Goal: Task Accomplishment & Management: Complete application form

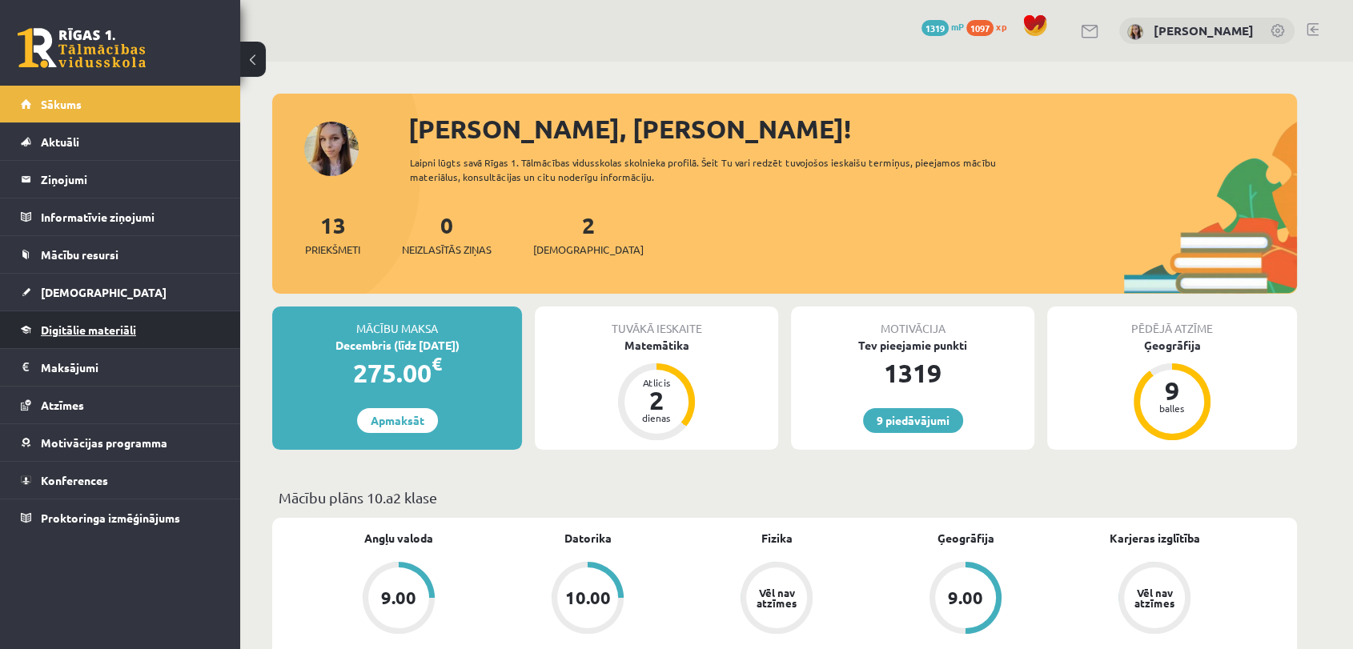
click at [87, 328] on span "Digitālie materiāli" at bounding box center [88, 330] width 95 height 14
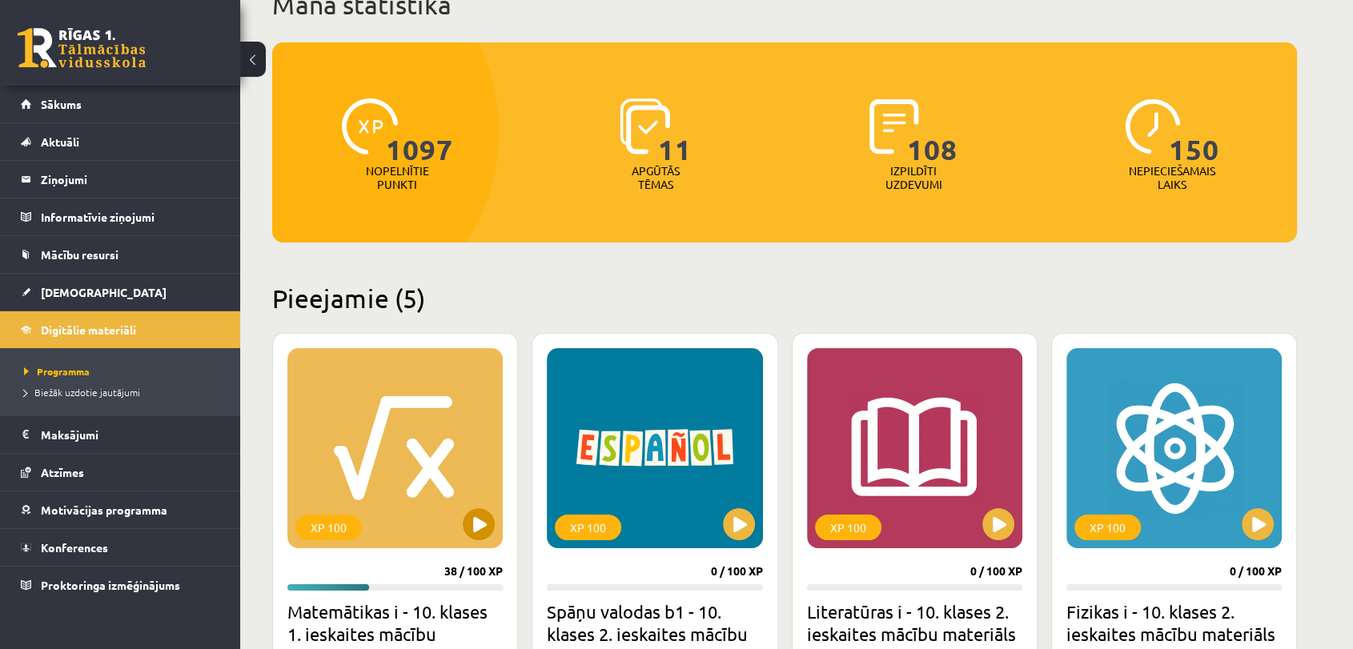
scroll to position [237, 0]
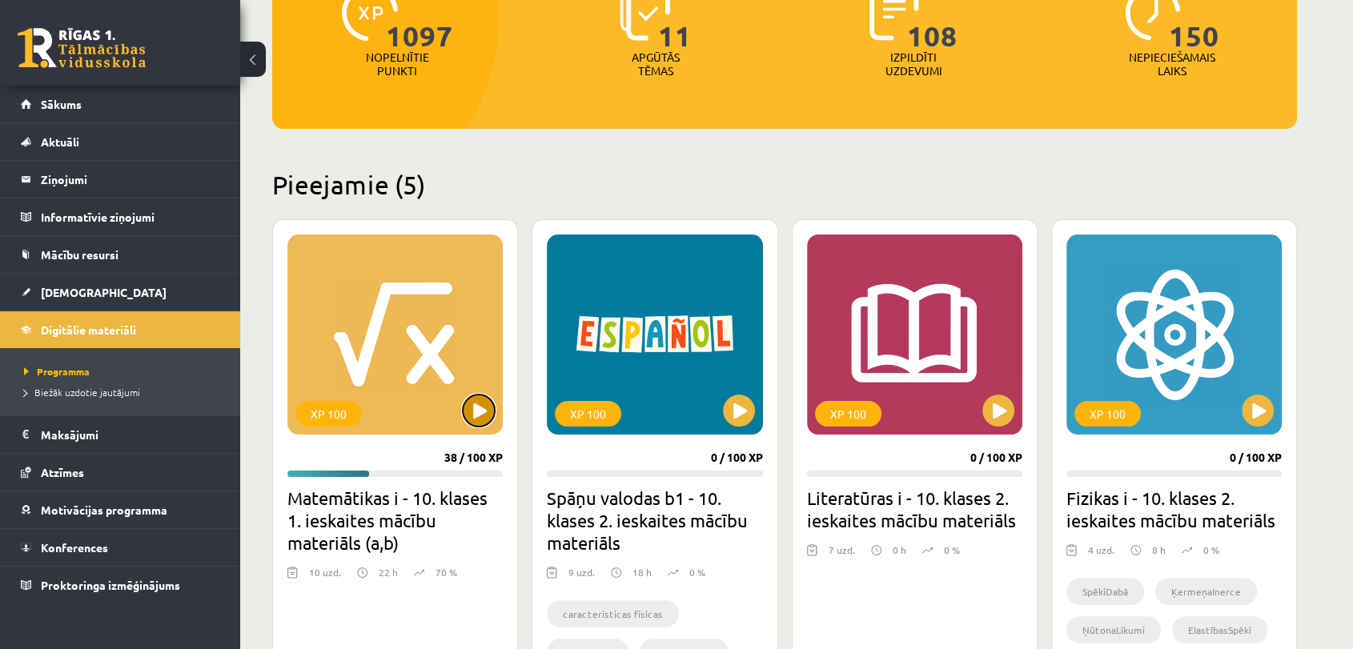
click at [474, 409] on button at bounding box center [479, 411] width 32 height 32
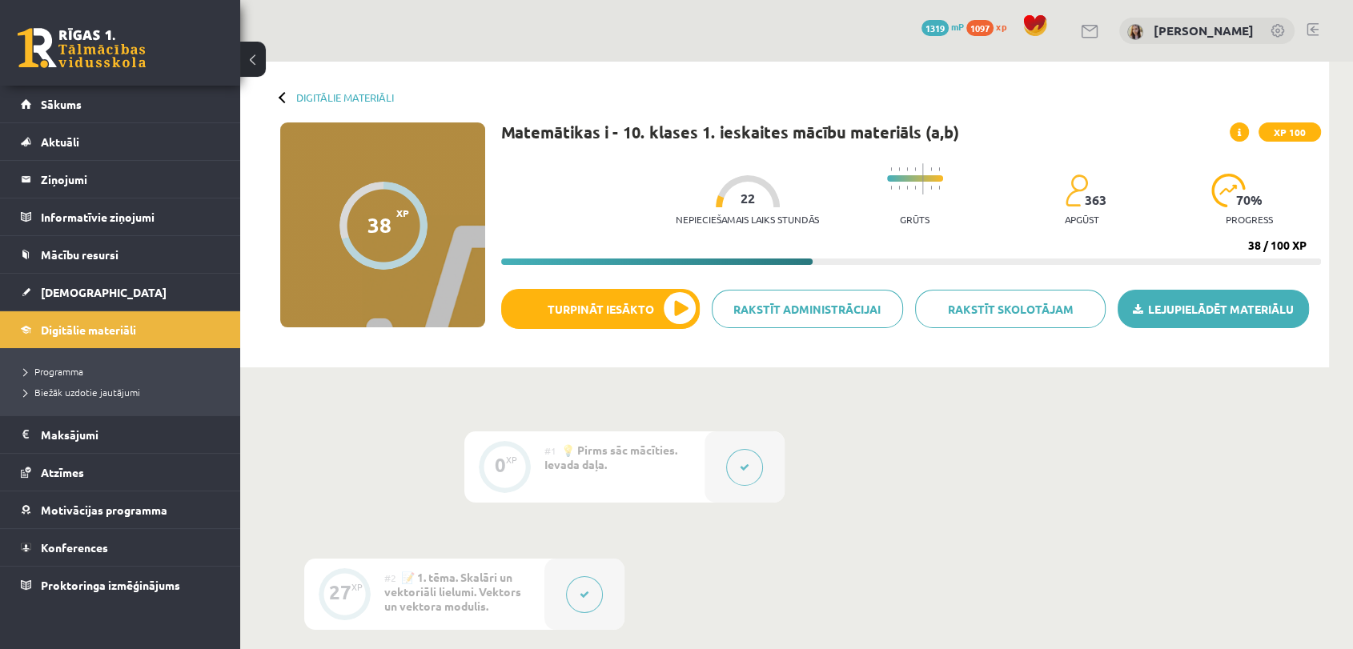
click at [1169, 315] on link "Lejupielādēt materiālu" at bounding box center [1212, 309] width 191 height 38
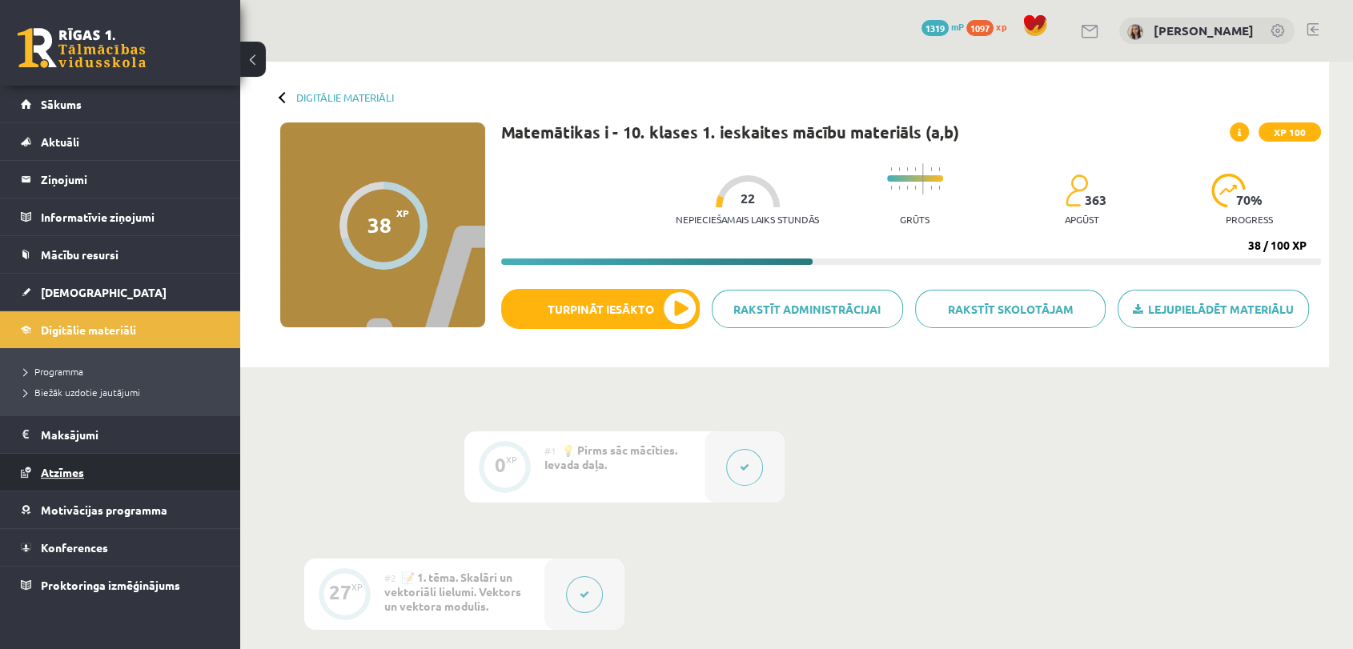
click at [59, 473] on span "Atzīmes" at bounding box center [62, 472] width 43 height 14
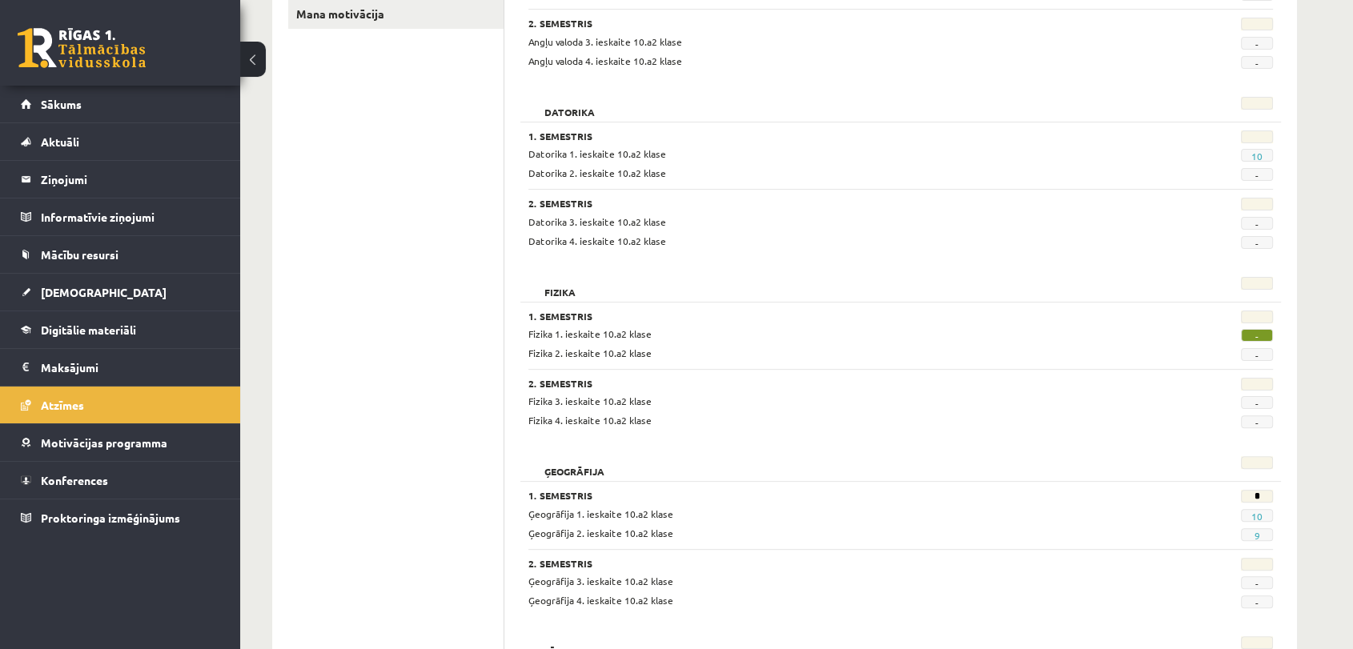
scroll to position [474, 0]
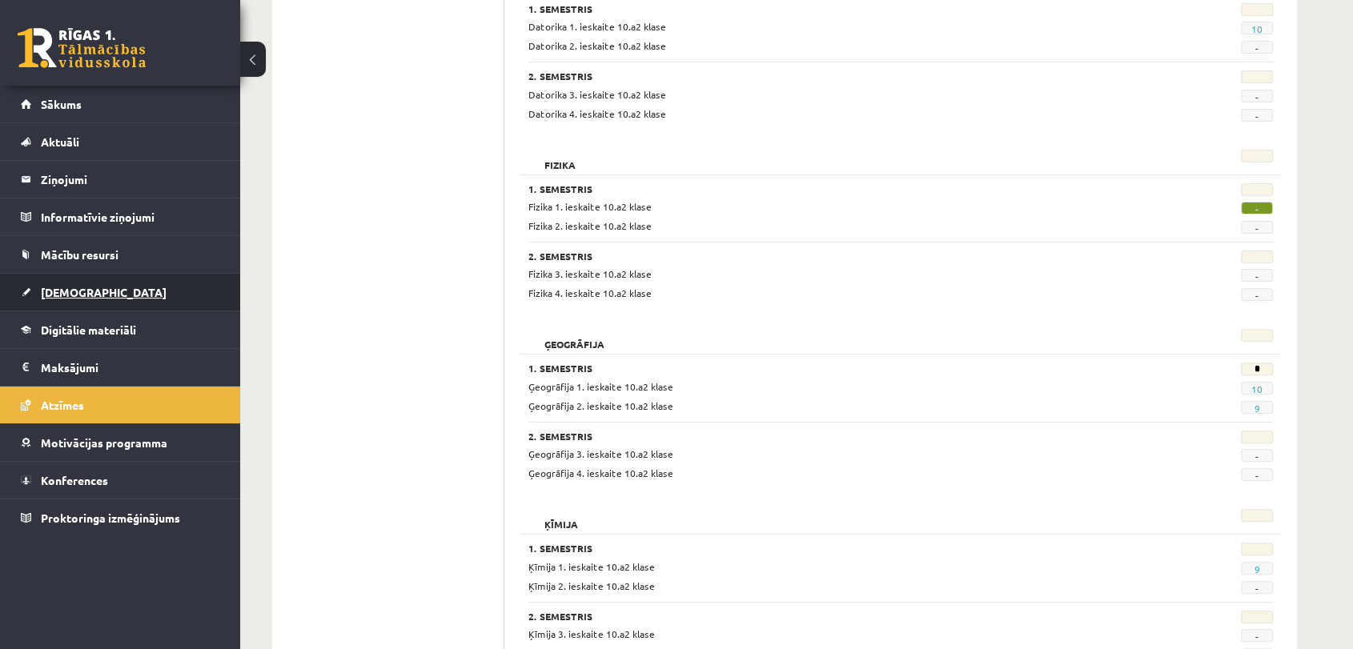
click at [71, 287] on span "[DEMOGRAPHIC_DATA]" at bounding box center [104, 292] width 126 height 14
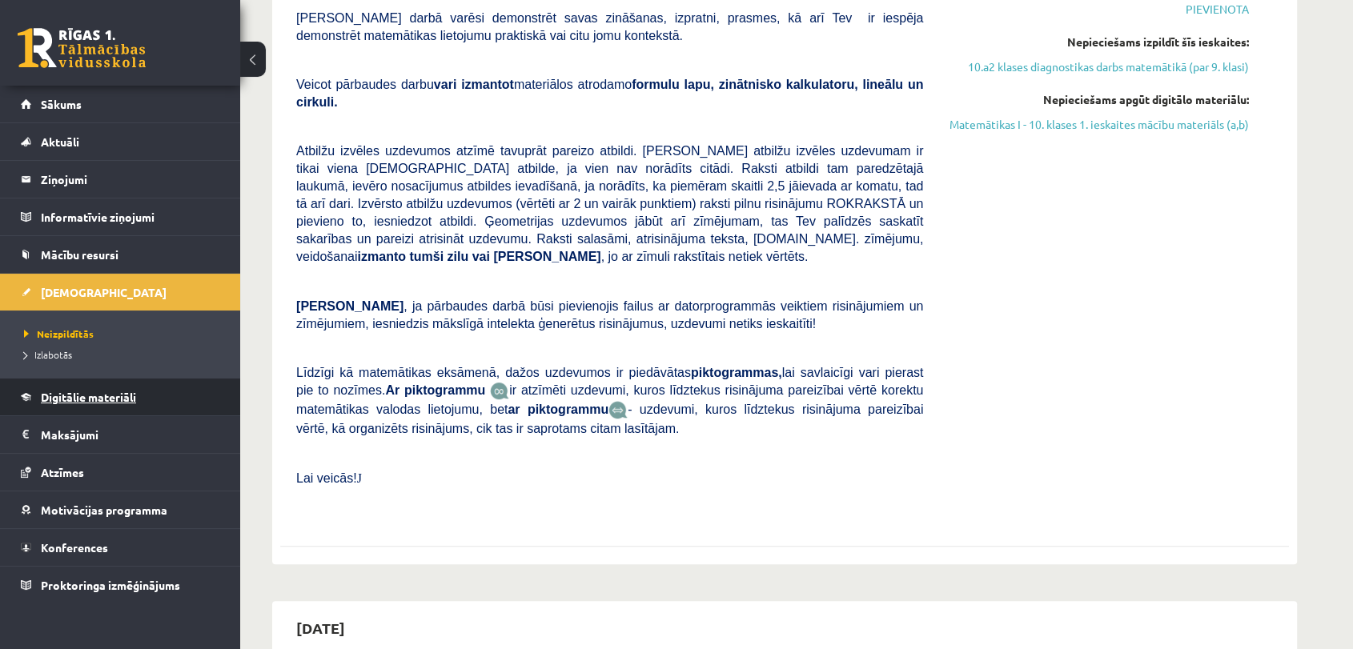
click at [98, 390] on span "Digitālie materiāli" at bounding box center [88, 397] width 95 height 14
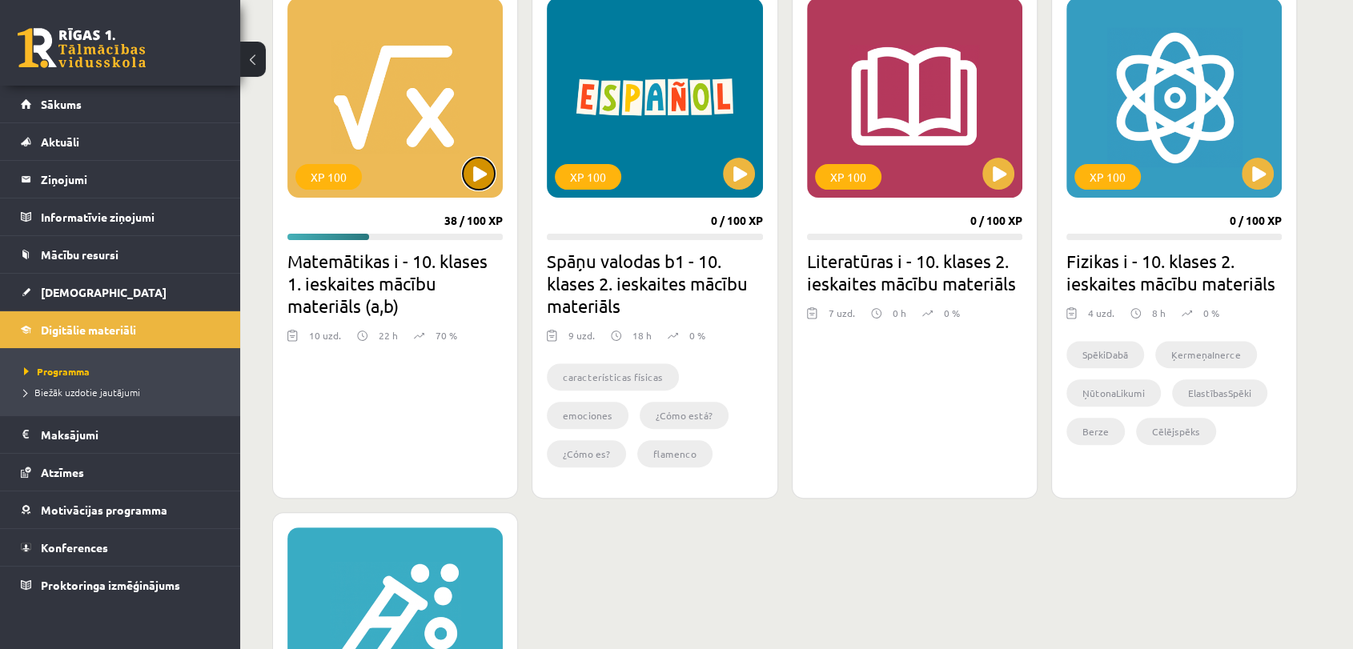
click at [467, 166] on button at bounding box center [479, 174] width 32 height 32
click at [351, 113] on div "XP 100" at bounding box center [394, 98] width 215 height 200
click at [454, 87] on div "XP 100" at bounding box center [394, 98] width 215 height 200
click at [435, 103] on div "XP 100" at bounding box center [394, 98] width 215 height 200
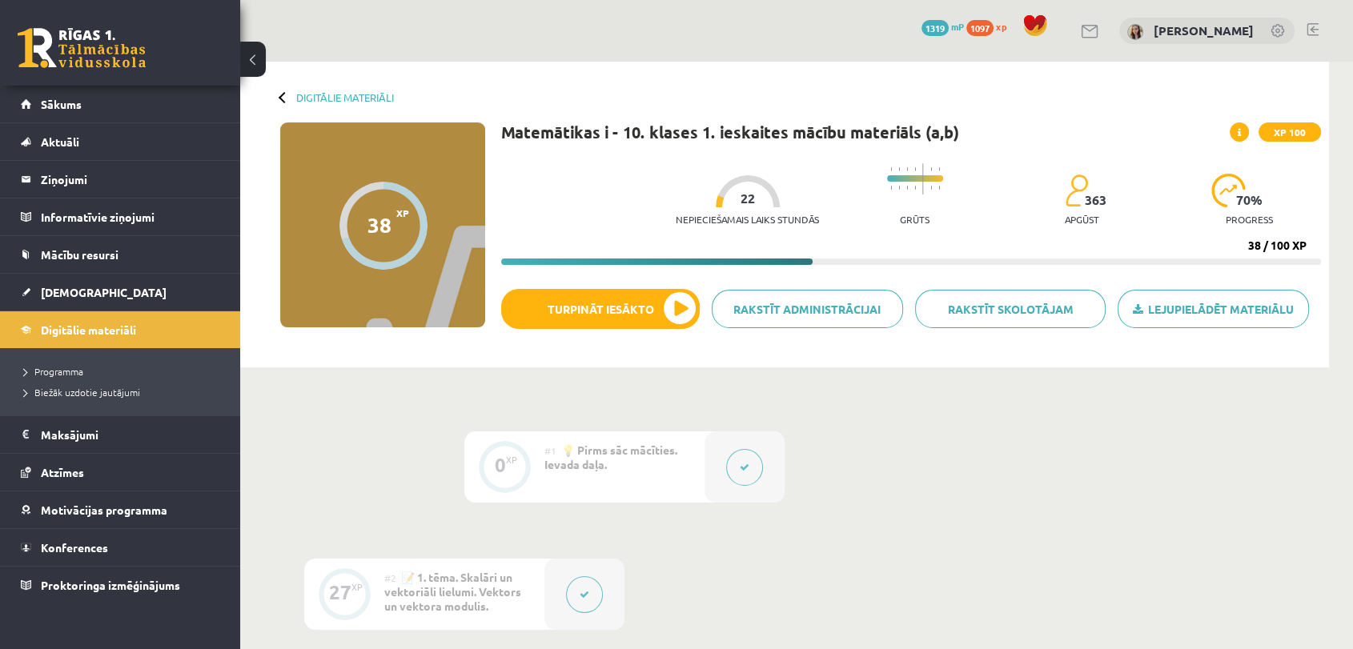
click at [1233, 134] on span at bounding box center [1238, 131] width 19 height 19
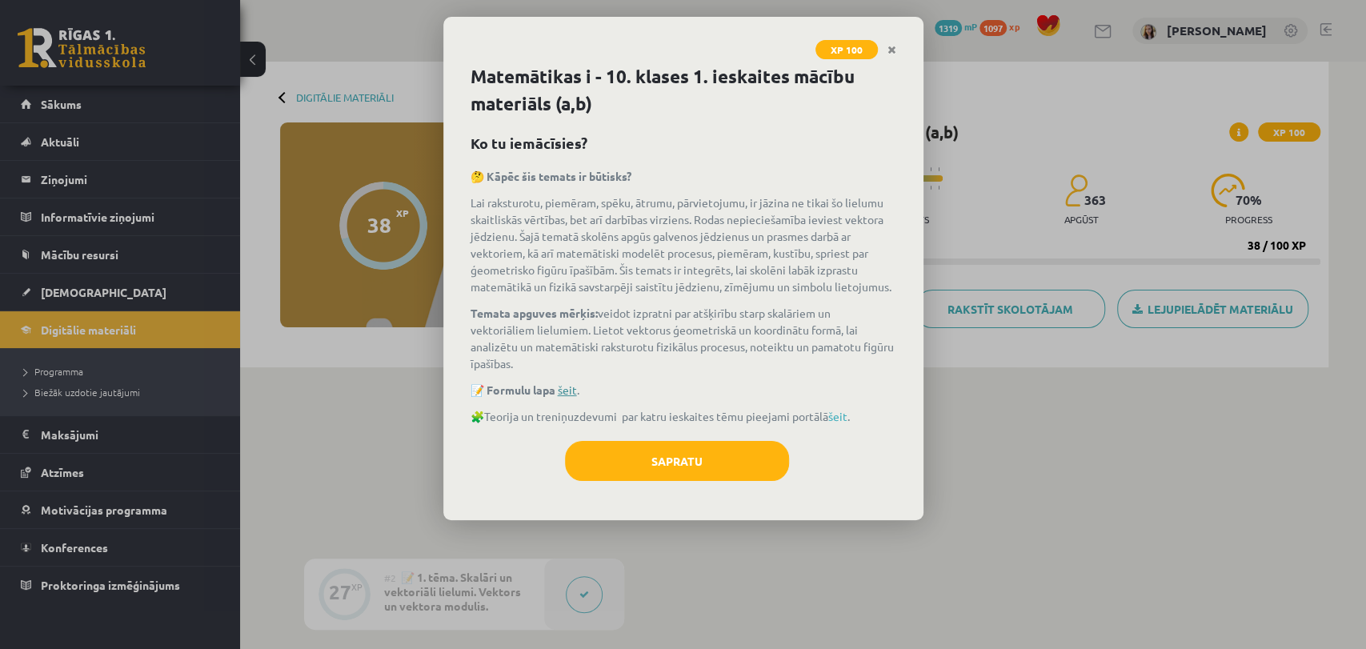
click at [570, 392] on link "šeit" at bounding box center [567, 390] width 19 height 14
click at [74, 456] on div "XP 100 Matemātikas i - 10. klases 1. ieskaites mācību materiāls (a,b) Ko tu iem…" at bounding box center [683, 324] width 1366 height 649
click at [769, 456] on button "Sapratu" at bounding box center [677, 461] width 224 height 40
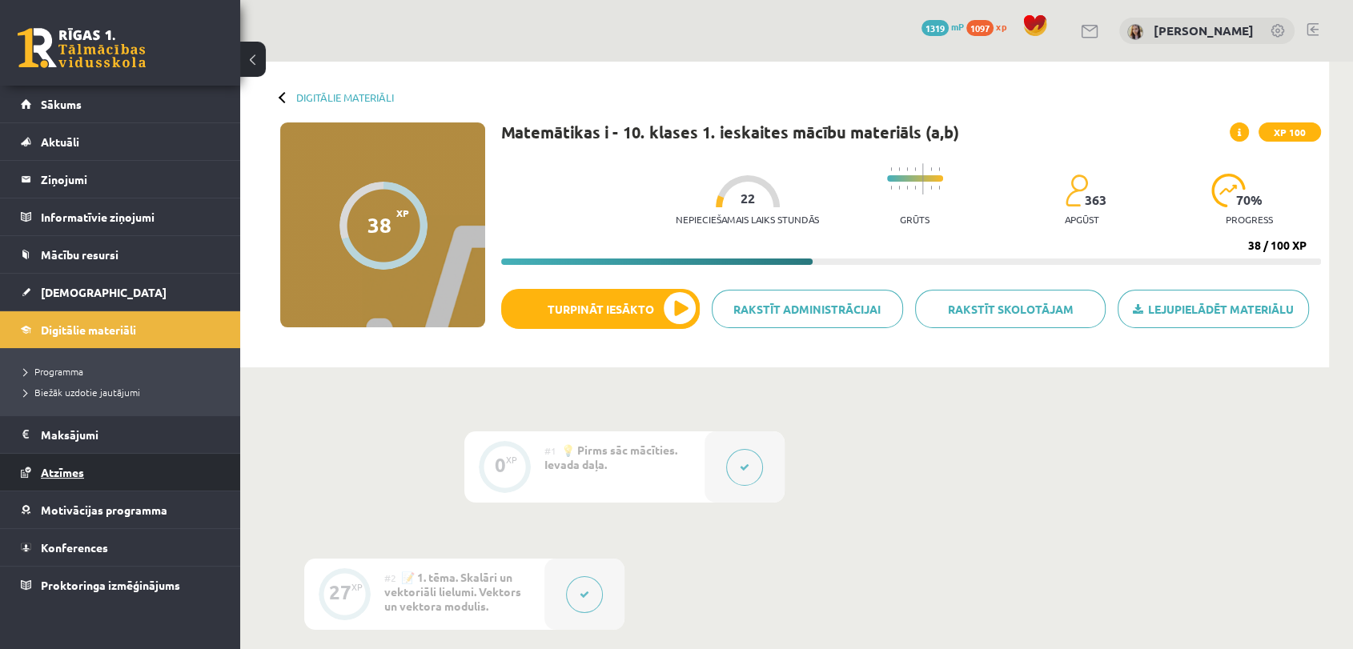
click at [51, 468] on span "Atzīmes" at bounding box center [62, 472] width 43 height 14
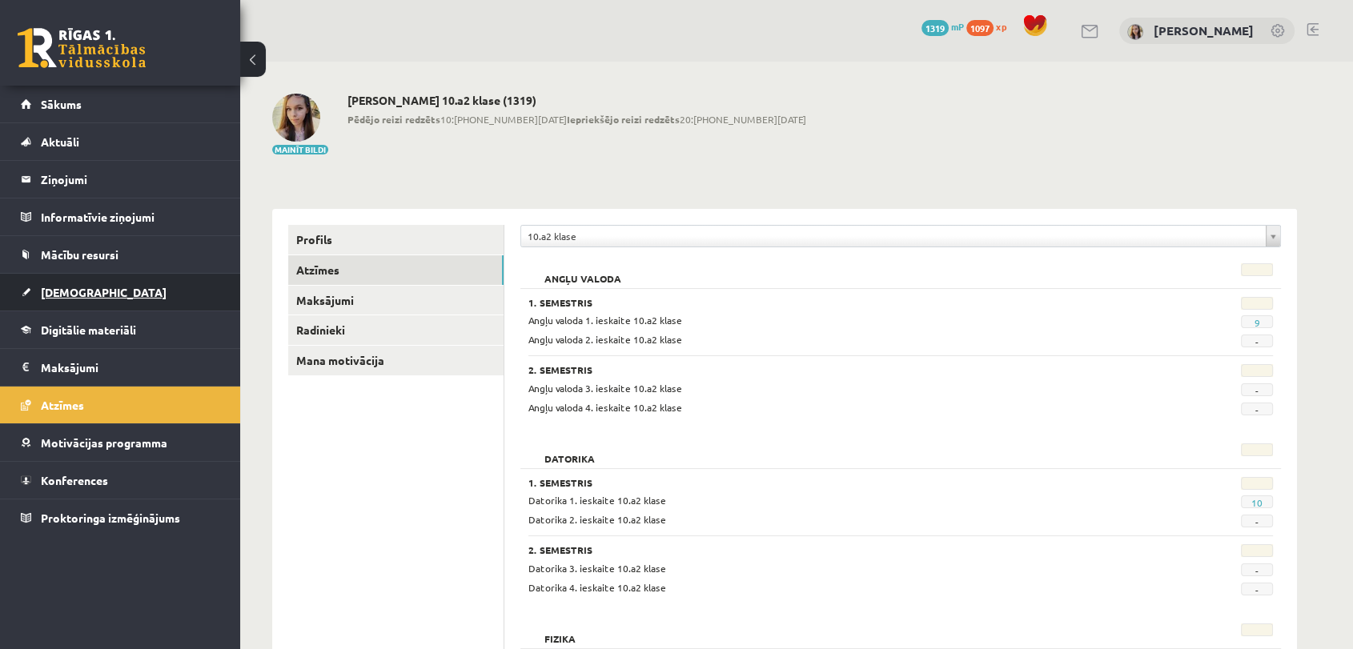
click at [72, 291] on span "[DEMOGRAPHIC_DATA]" at bounding box center [104, 292] width 126 height 14
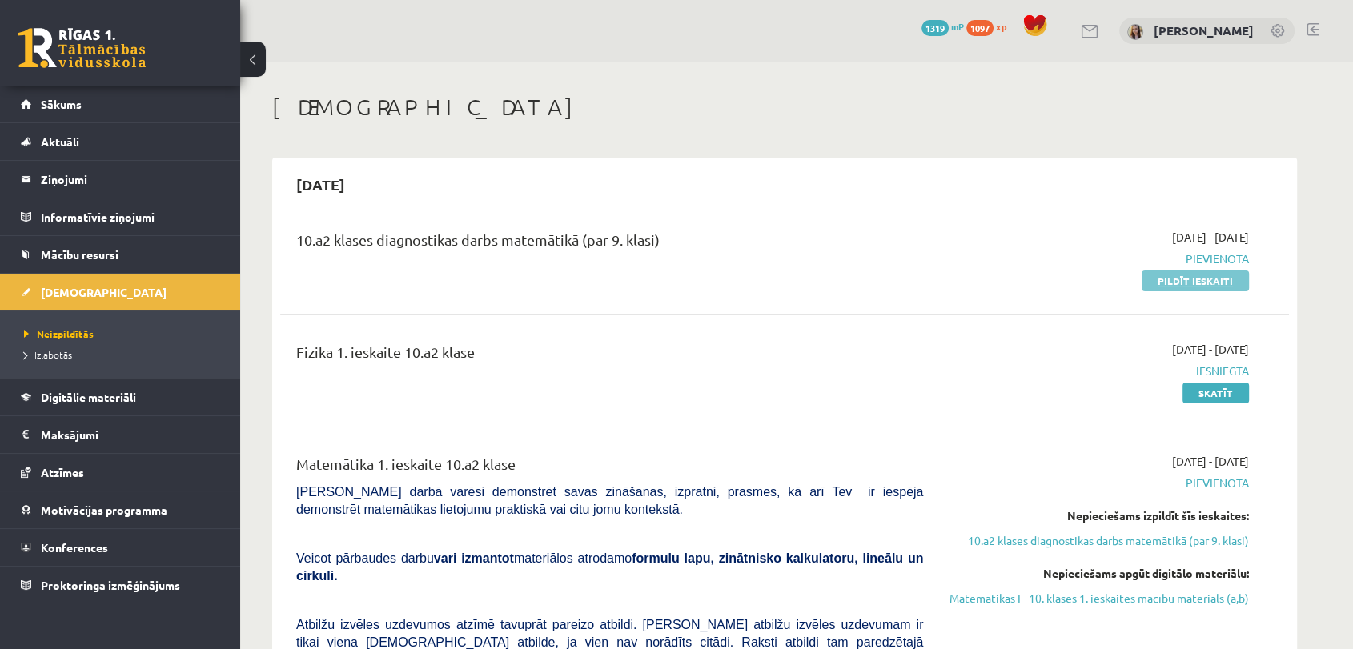
click at [1165, 277] on link "Pildīt ieskaiti" at bounding box center [1194, 281] width 107 height 21
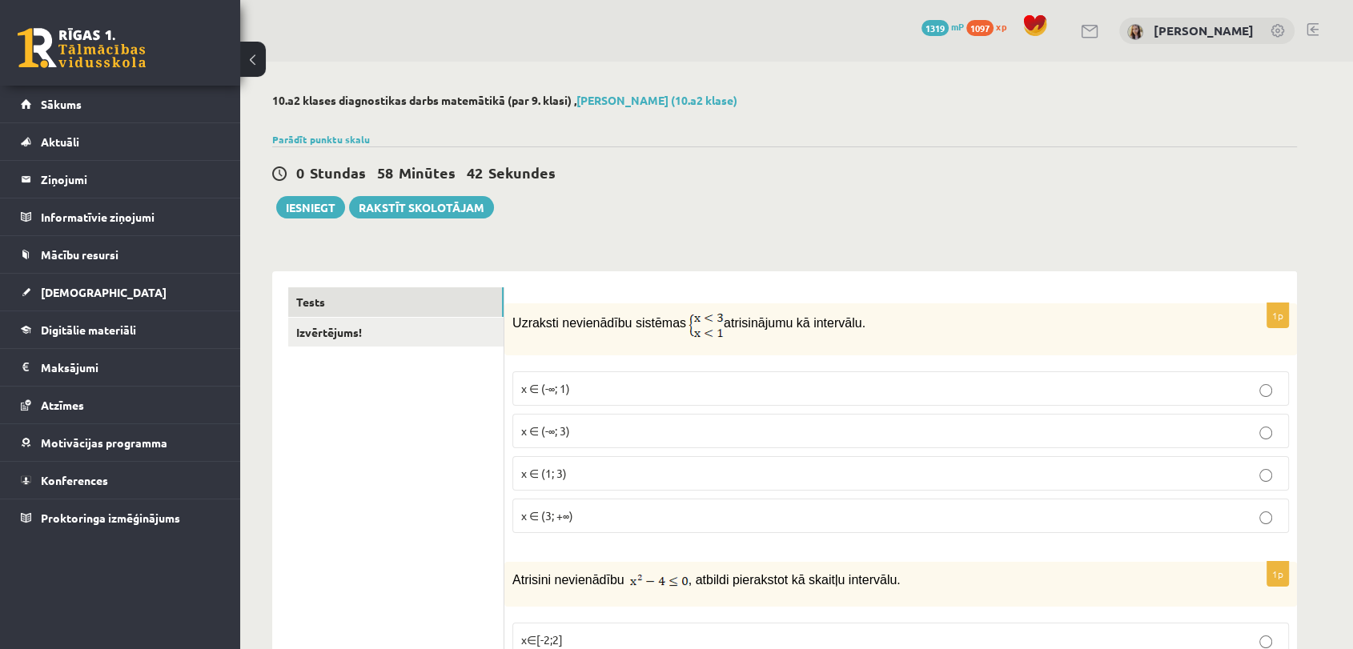
click at [563, 475] on span "x ∈ (1; 3)" at bounding box center [544, 473] width 46 height 14
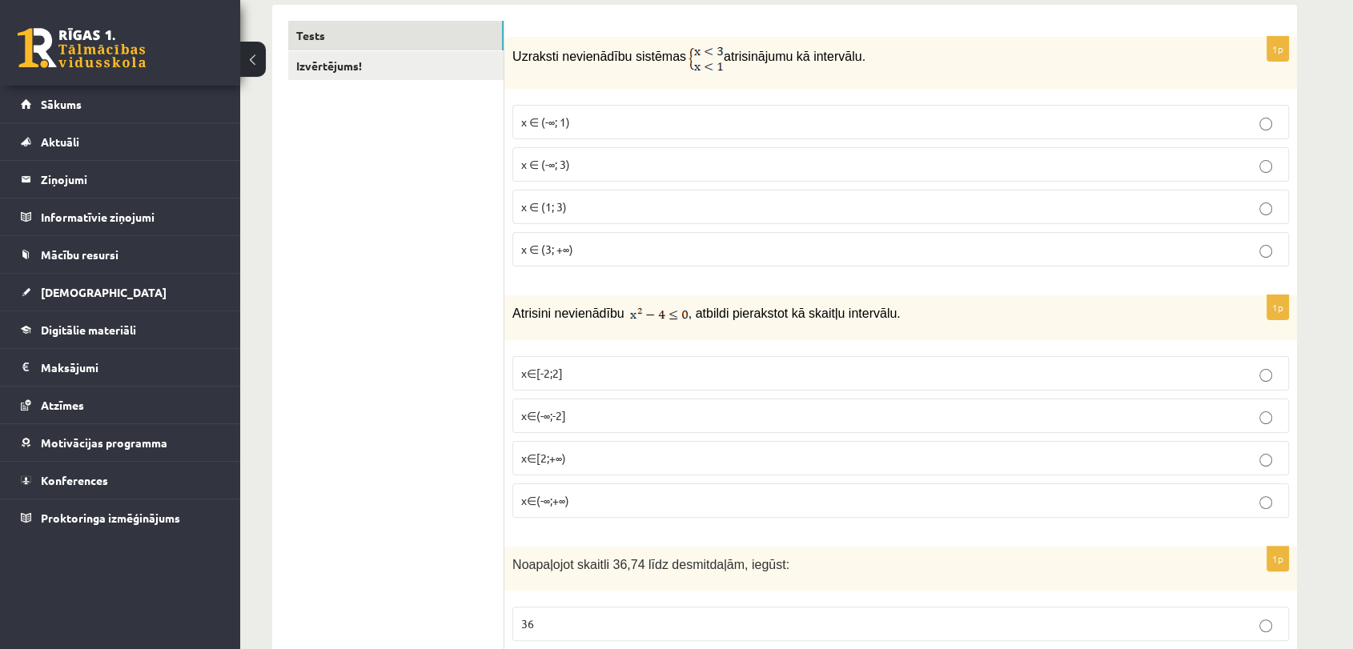
scroll to position [237, 0]
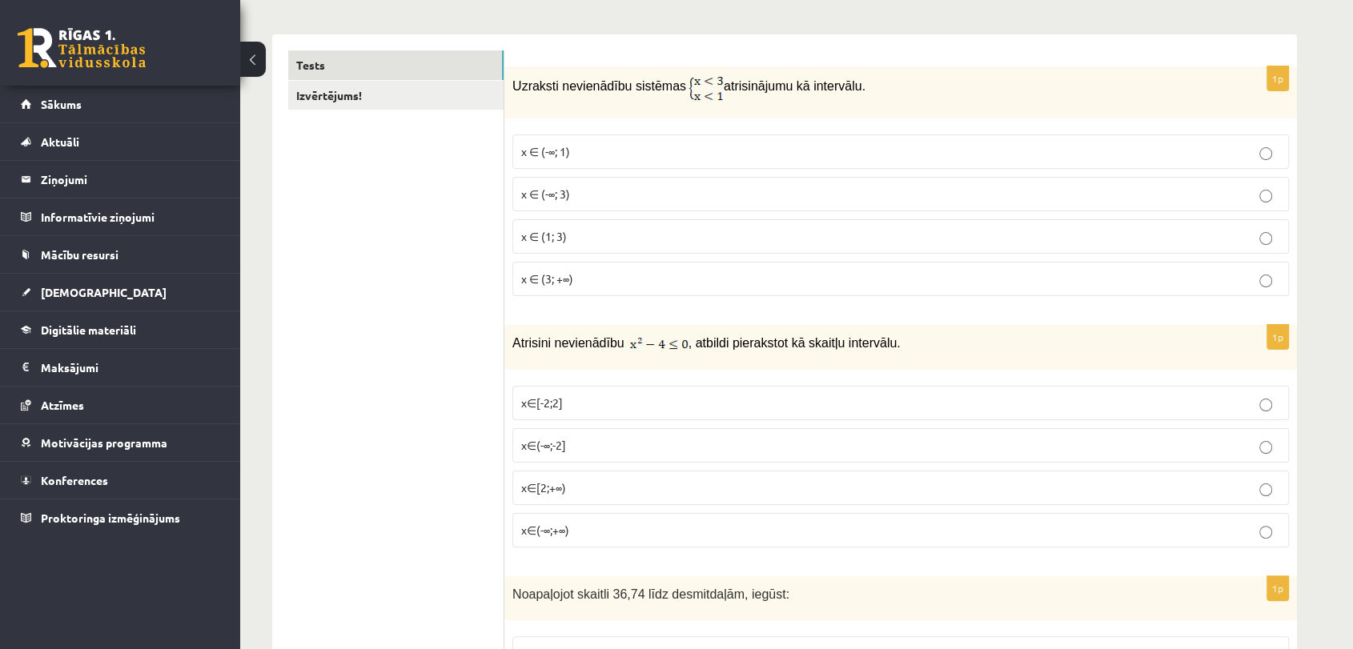
click at [608, 391] on label "x∈[-2;2]" at bounding box center [900, 403] width 776 height 34
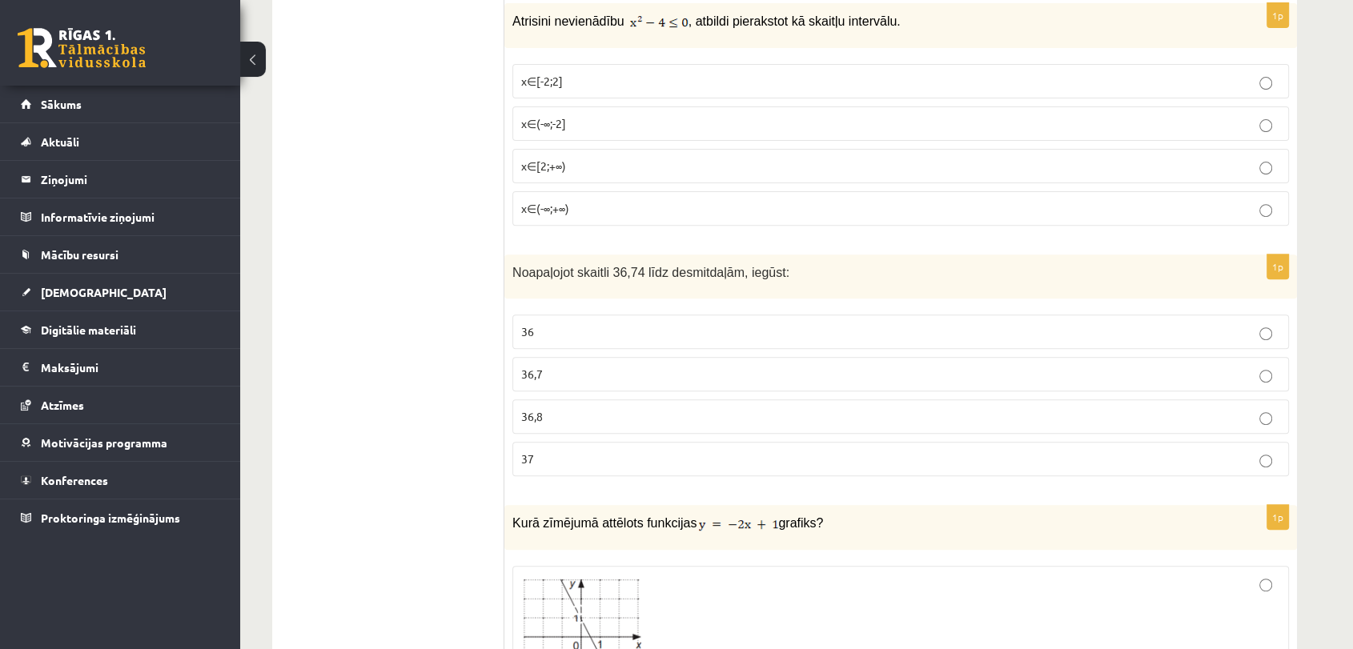
scroll to position [592, 0]
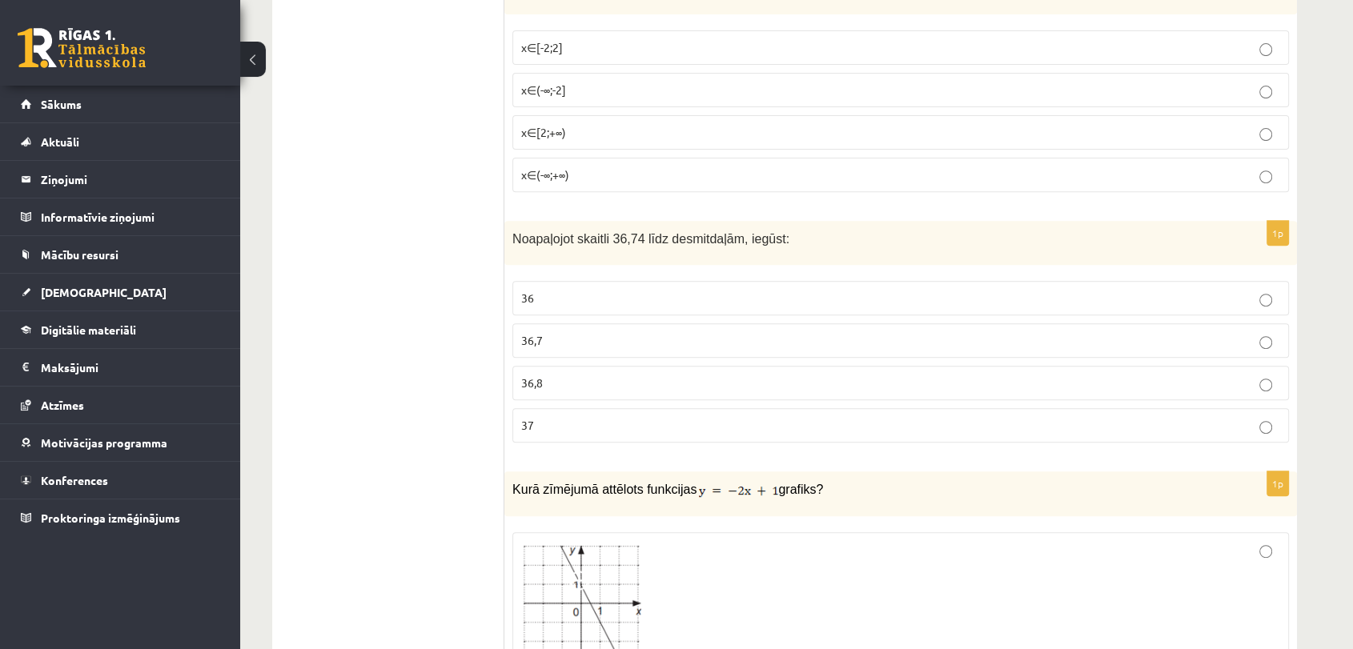
click at [537, 339] on span "36,7" at bounding box center [532, 340] width 22 height 14
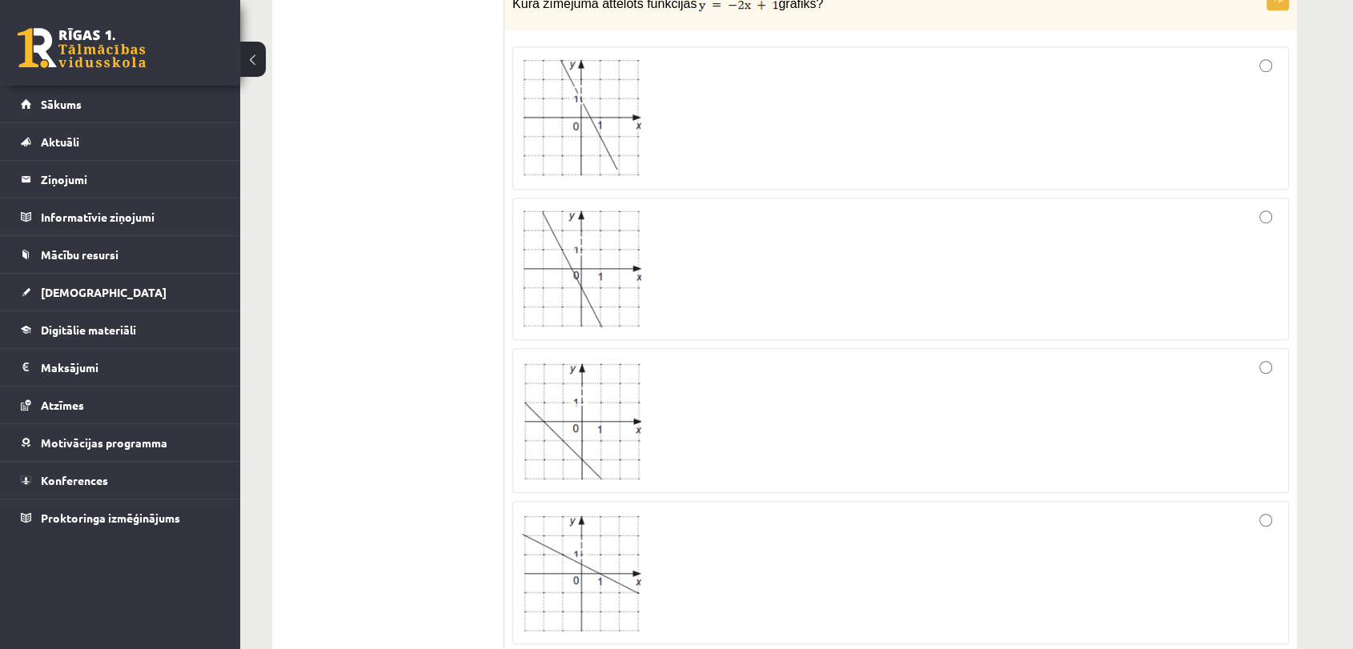
scroll to position [1037, 0]
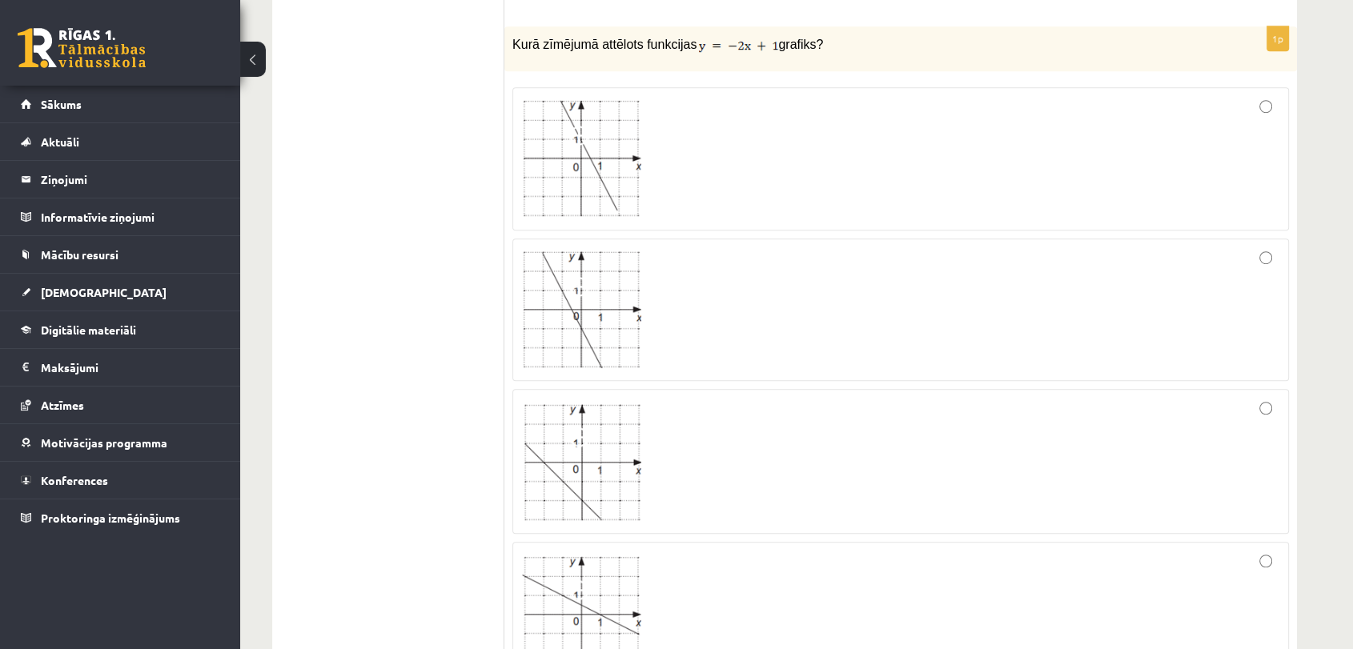
click at [624, 195] on img at bounding box center [581, 159] width 120 height 118
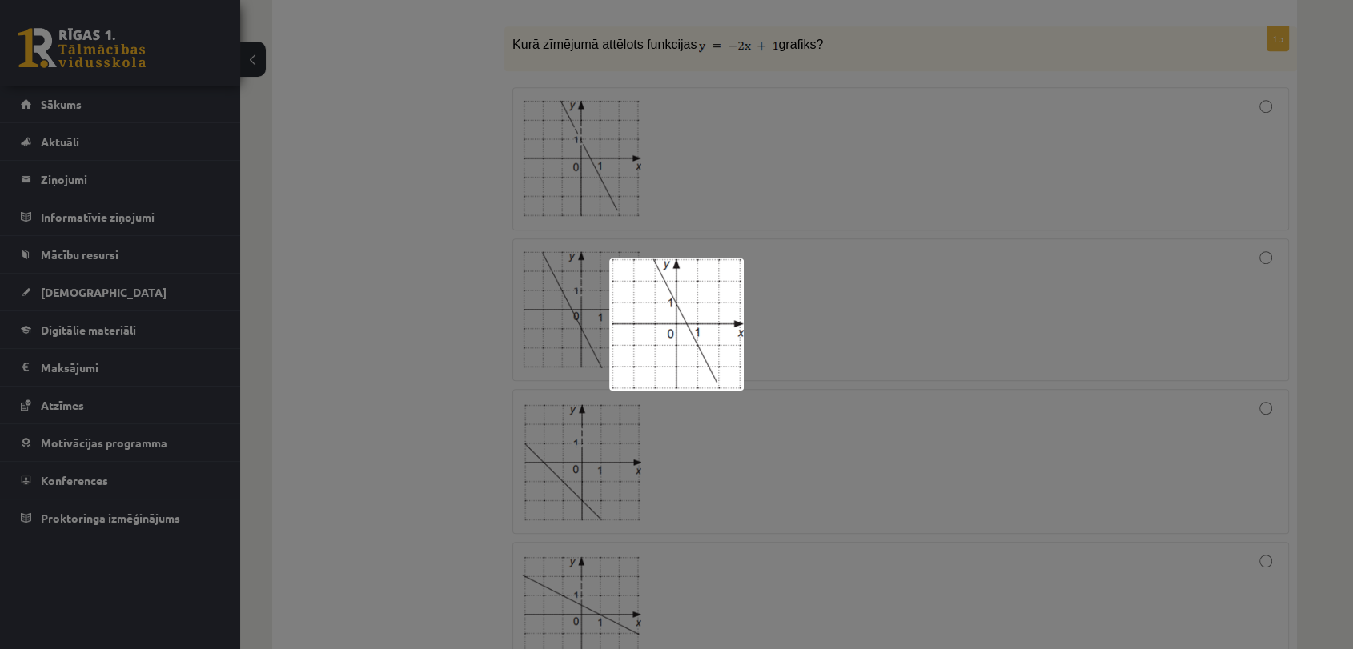
click at [808, 226] on div at bounding box center [676, 324] width 1353 height 649
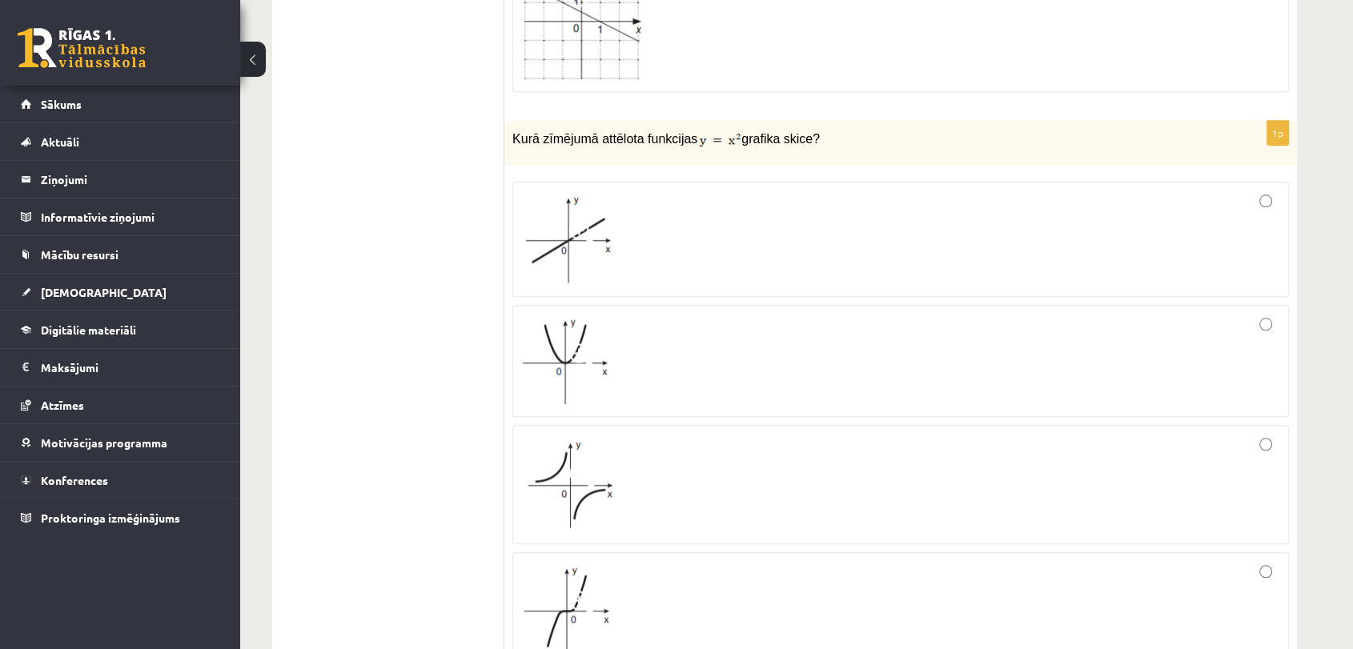
scroll to position [1748, 0]
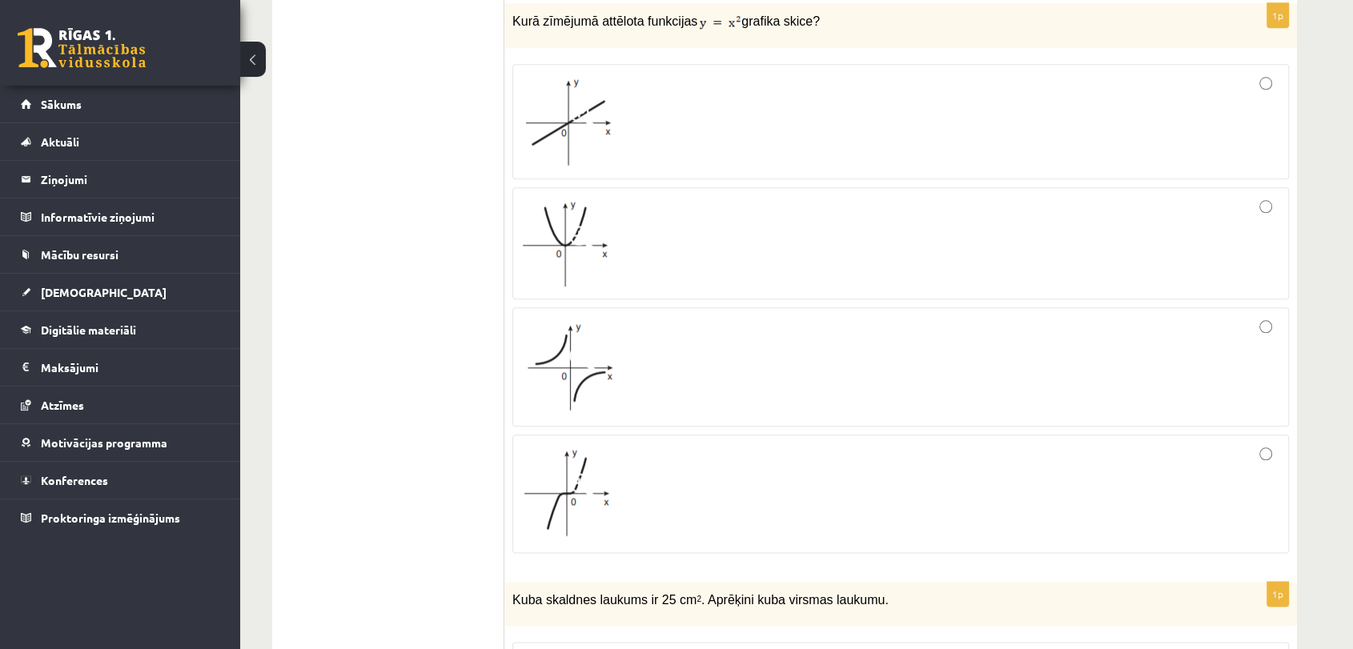
click at [649, 285] on label at bounding box center [900, 243] width 776 height 112
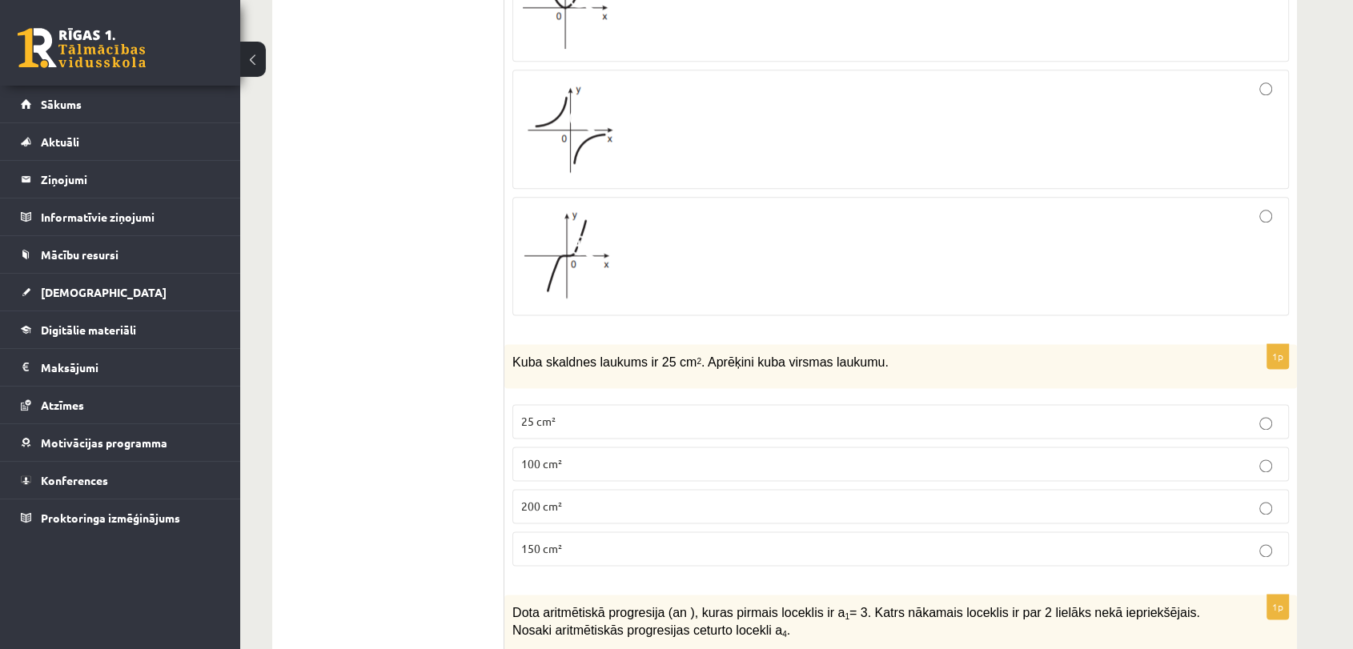
scroll to position [2104, 0]
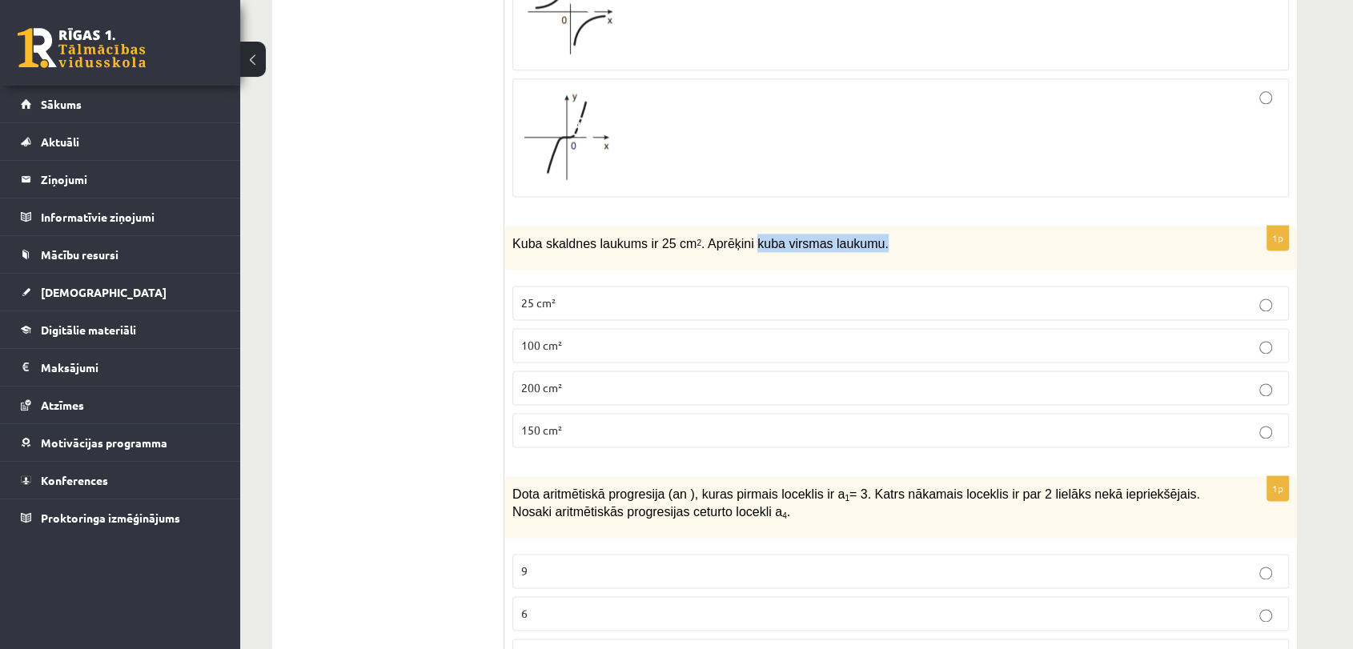
drag, startPoint x: 733, startPoint y: 236, endPoint x: 853, endPoint y: 232, distance: 120.1
click at [853, 234] on p "Kuba skaldnes laukums ir 25 cm 2 . Aprēķini kuba virsmas laukumu." at bounding box center [860, 243] width 696 height 18
copy span "kuba virsmas laukumu."
click at [563, 425] on p "150 cm²" at bounding box center [900, 430] width 759 height 17
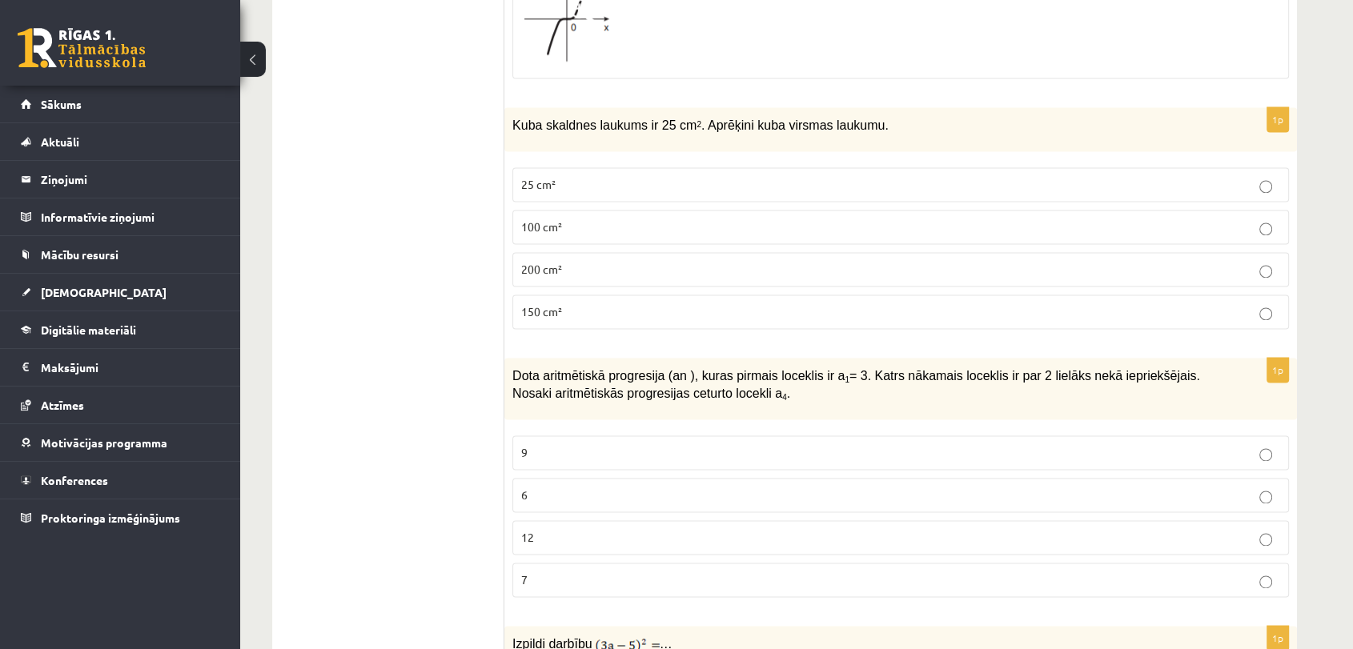
scroll to position [2342, 0]
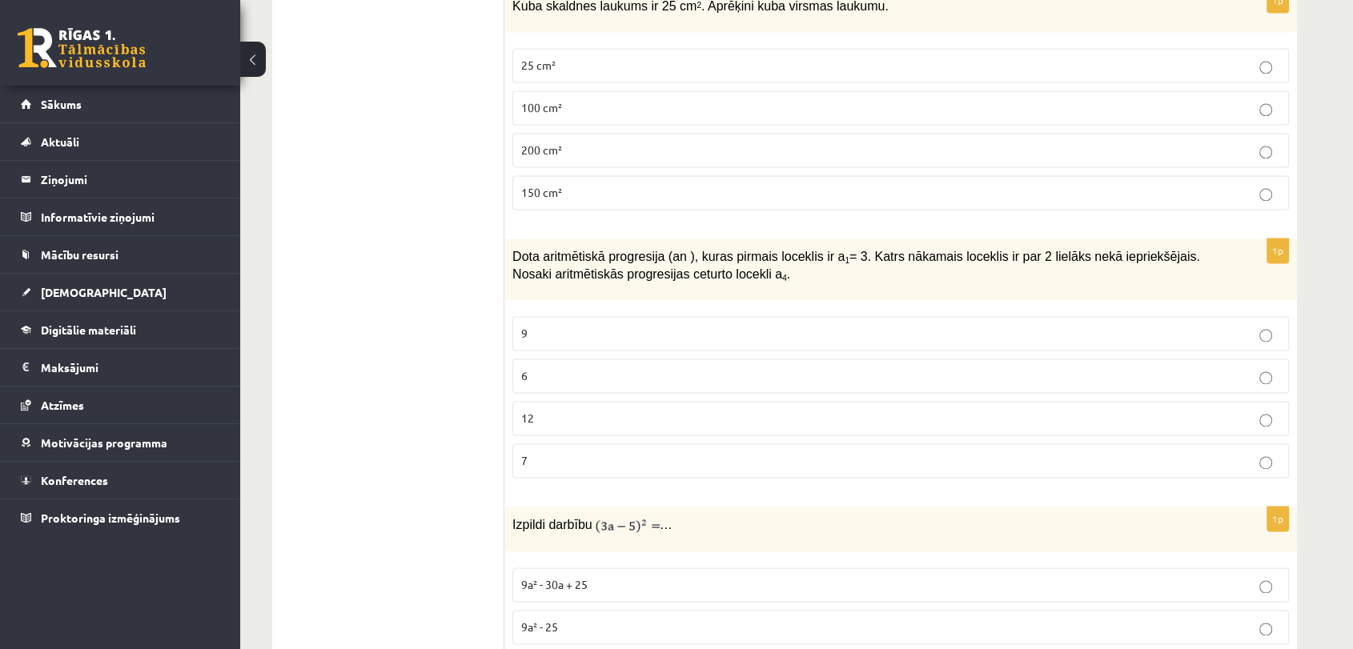
click at [547, 335] on label "9" at bounding box center [900, 333] width 776 height 34
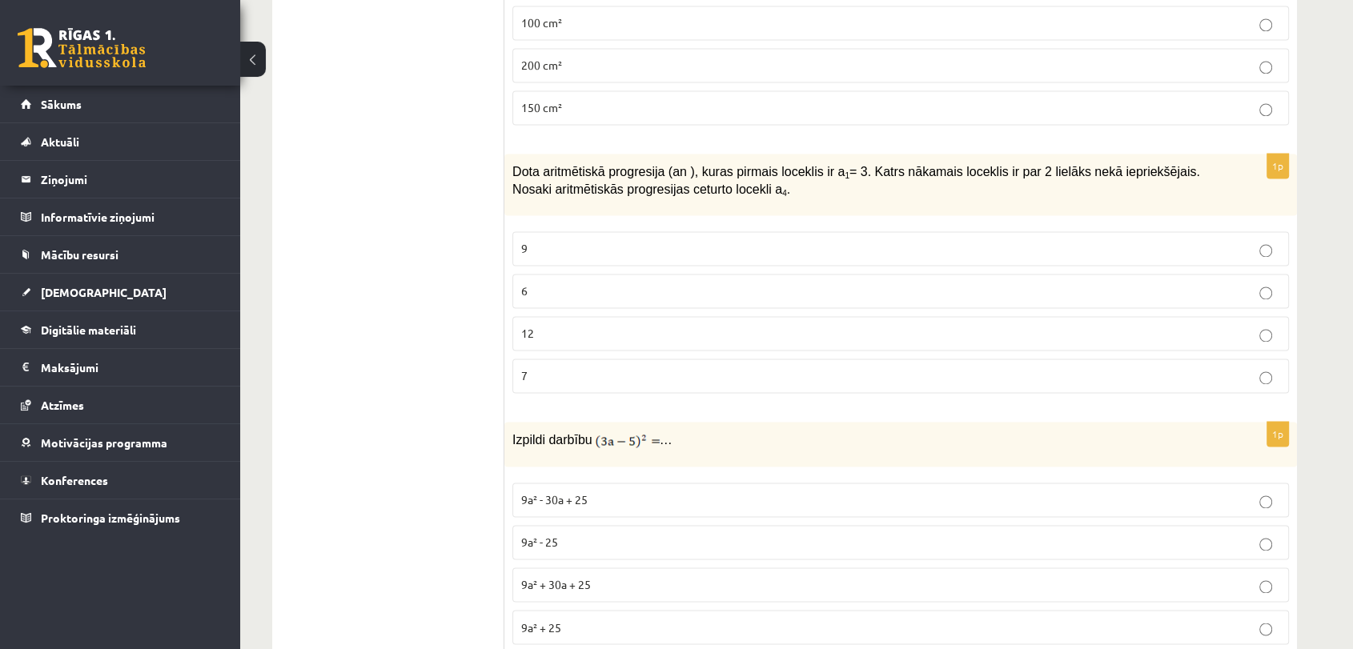
scroll to position [2460, 0]
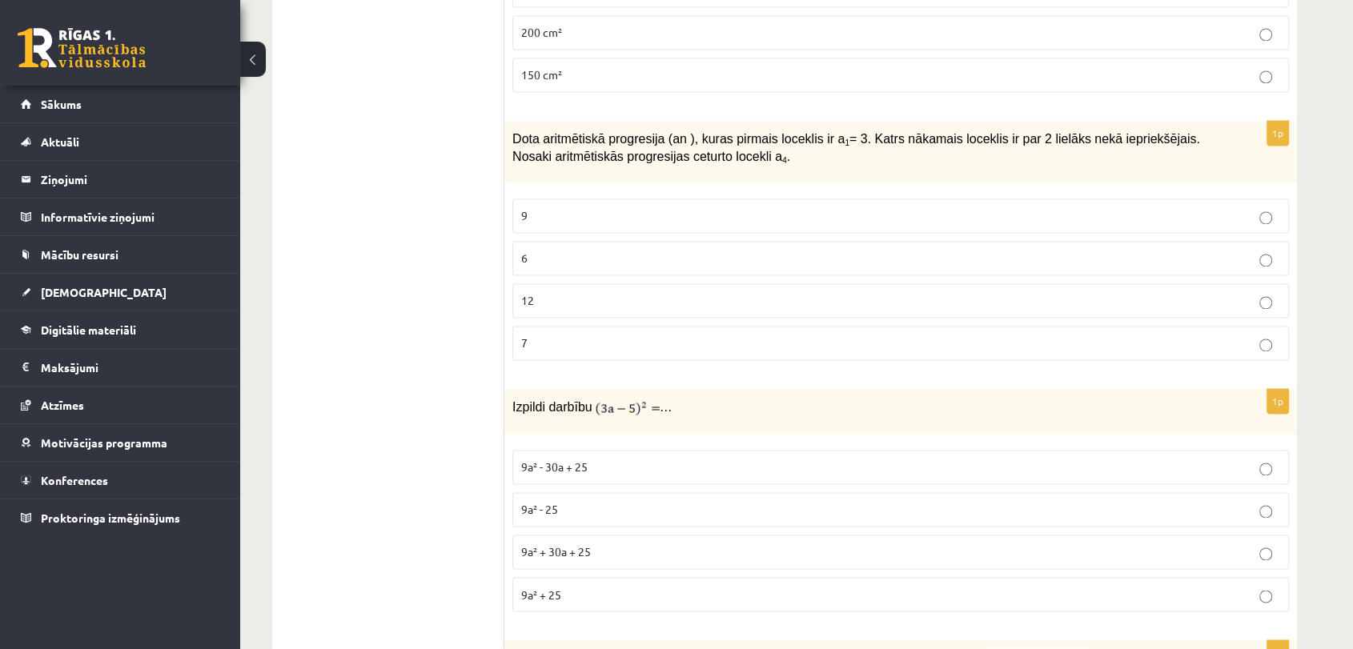
click at [535, 544] on span "9a² + 30a + 25" at bounding box center [556, 551] width 70 height 14
click at [544, 459] on span "9a² - 30a + 25" at bounding box center [554, 466] width 66 height 14
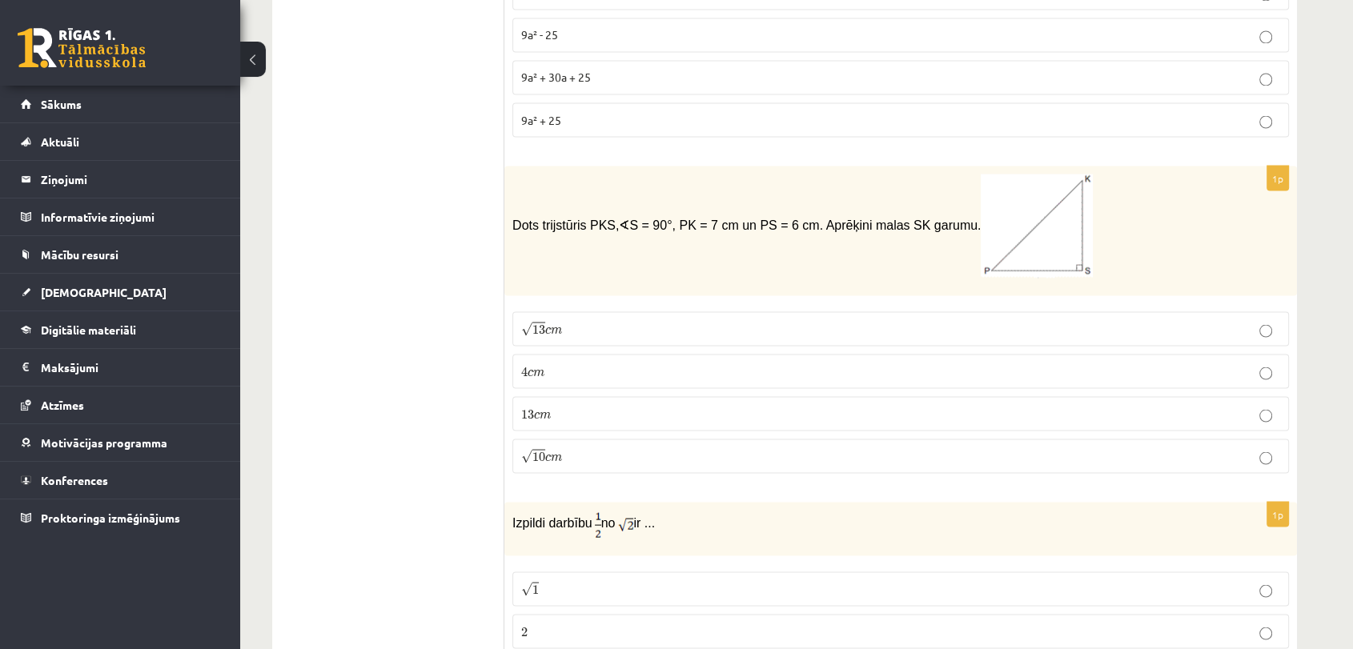
scroll to position [2816, 0]
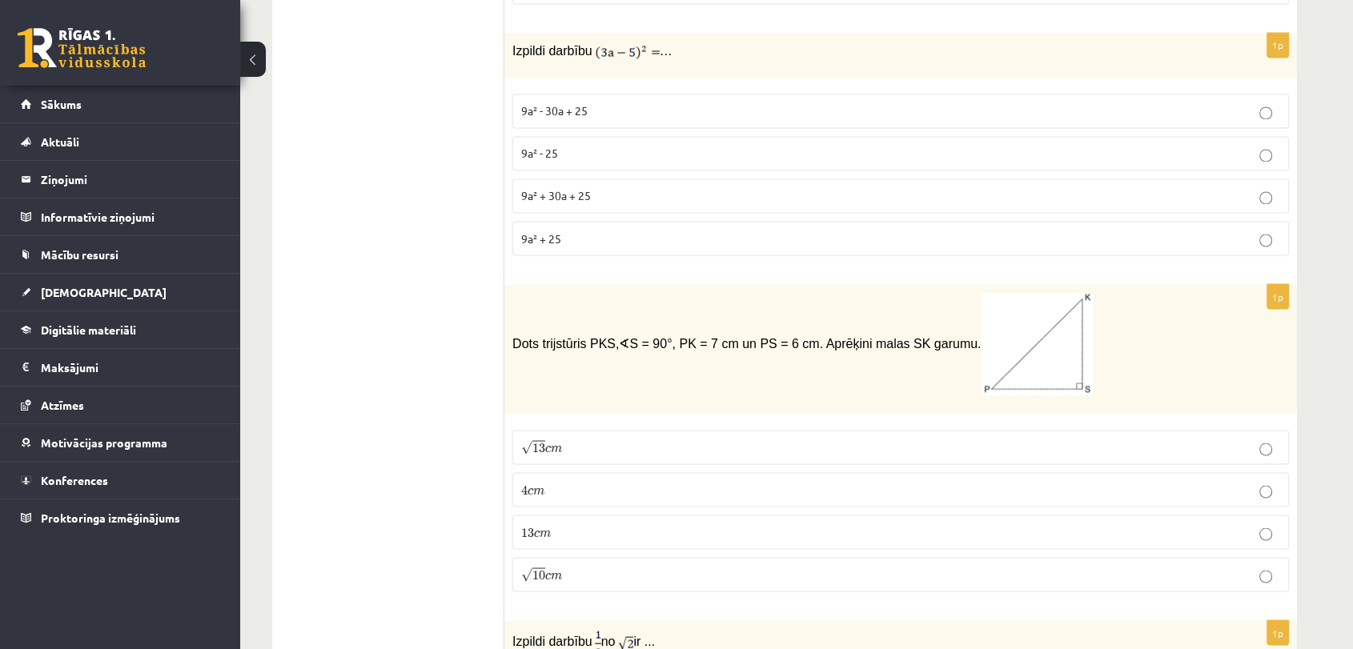
click at [550, 445] on span "c" at bounding box center [548, 448] width 6 height 7
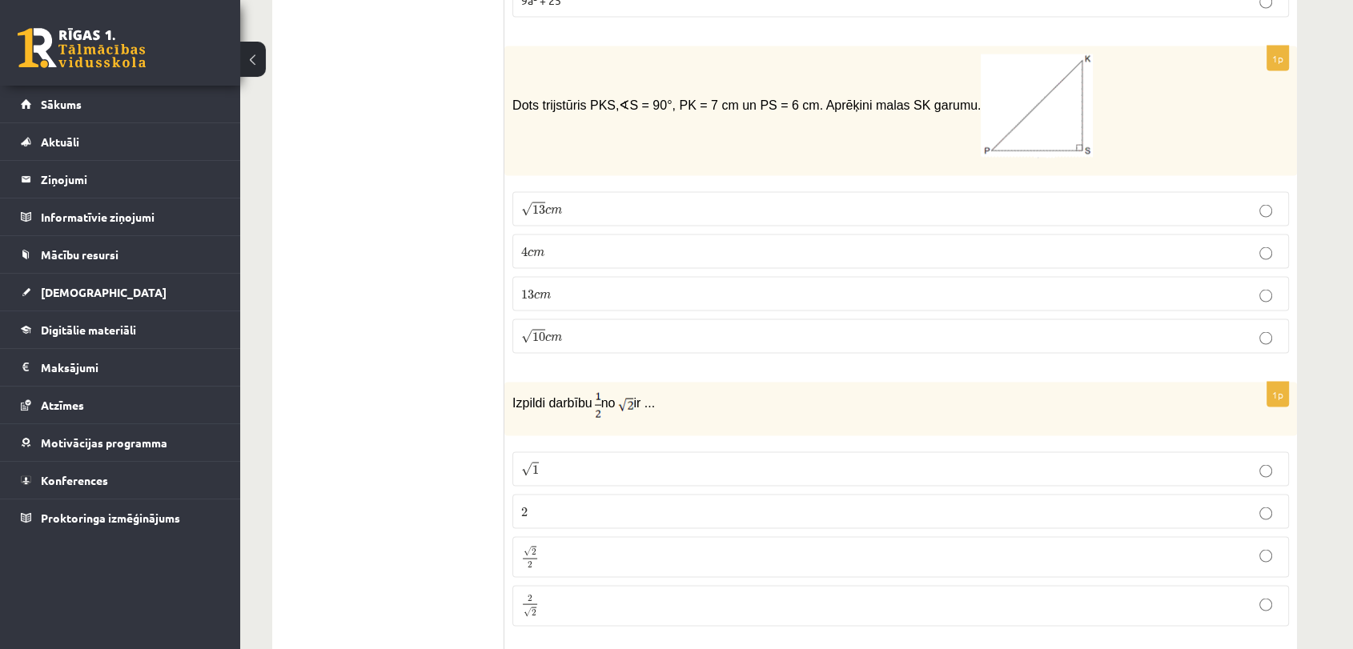
scroll to position [3171, 0]
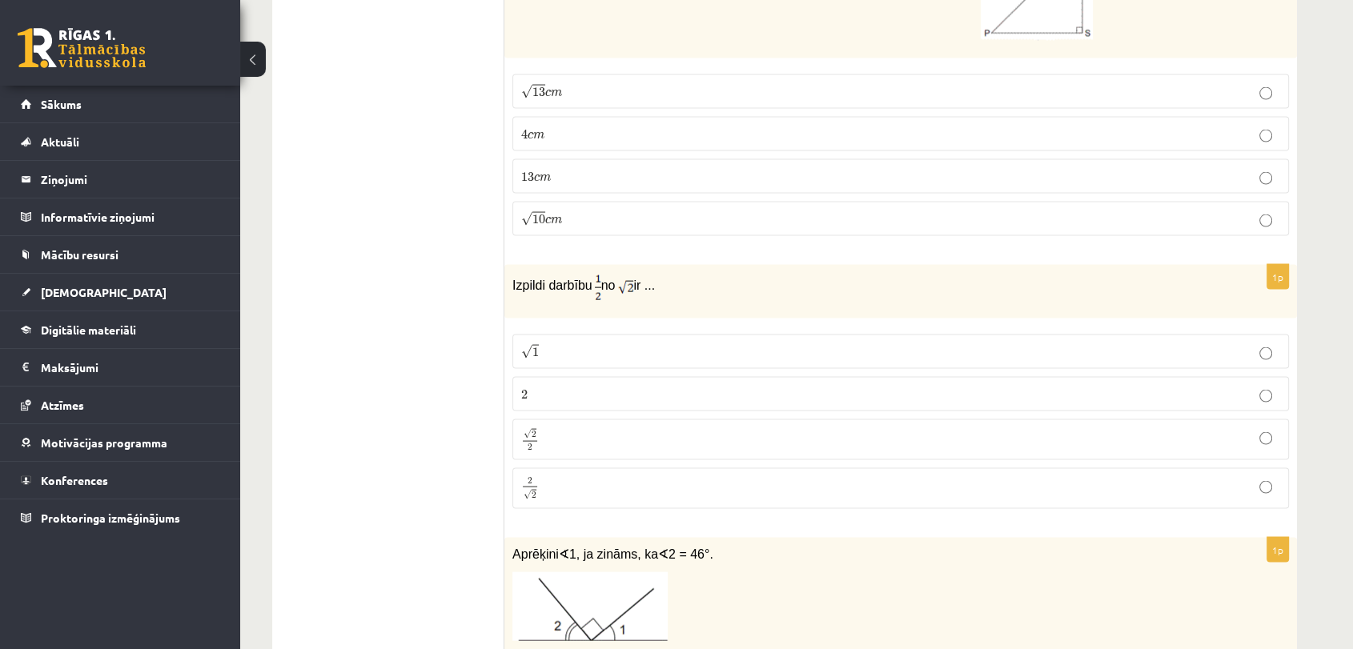
click at [547, 428] on p "√ 2 2 2 2" at bounding box center [900, 439] width 759 height 23
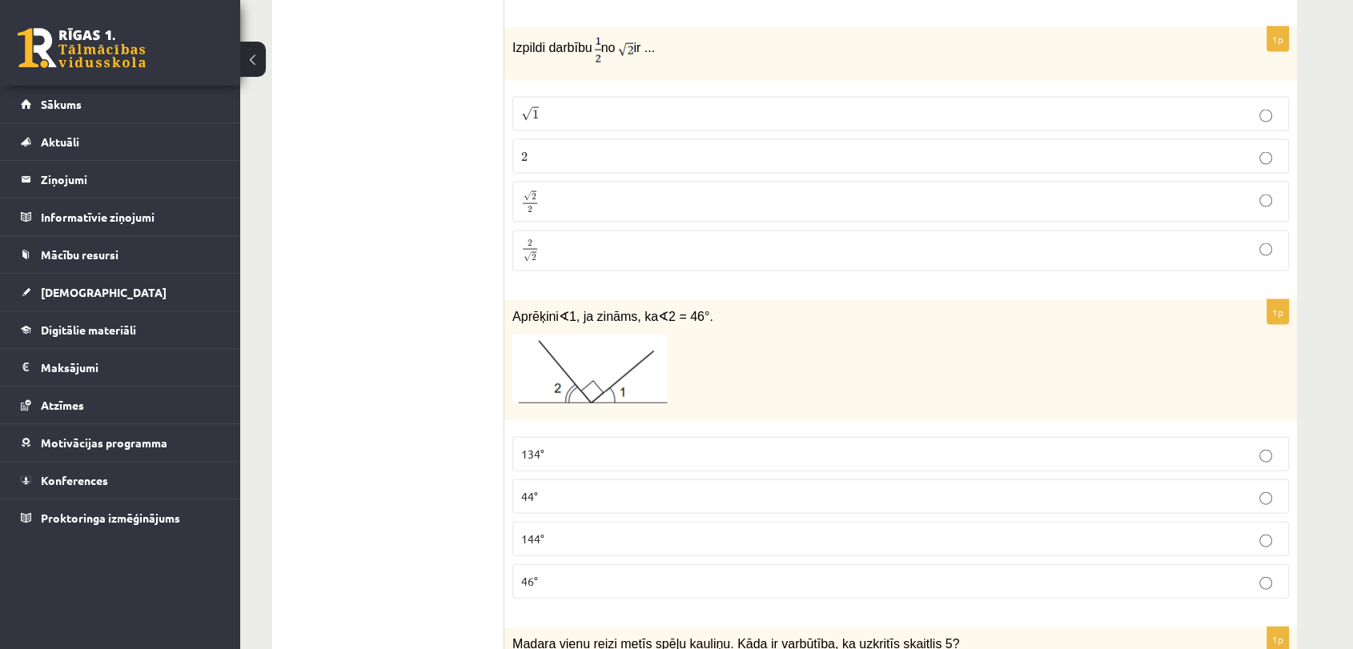
scroll to position [3527, 0]
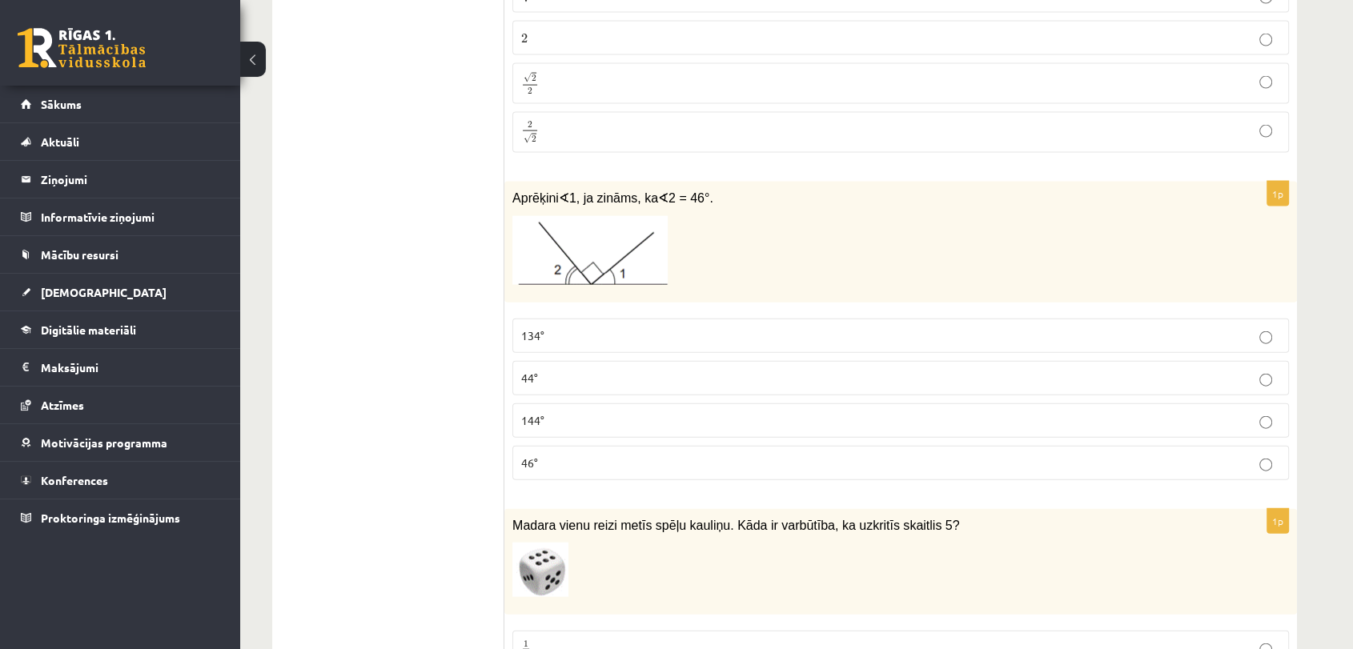
click at [547, 371] on p "44°" at bounding box center [900, 378] width 759 height 17
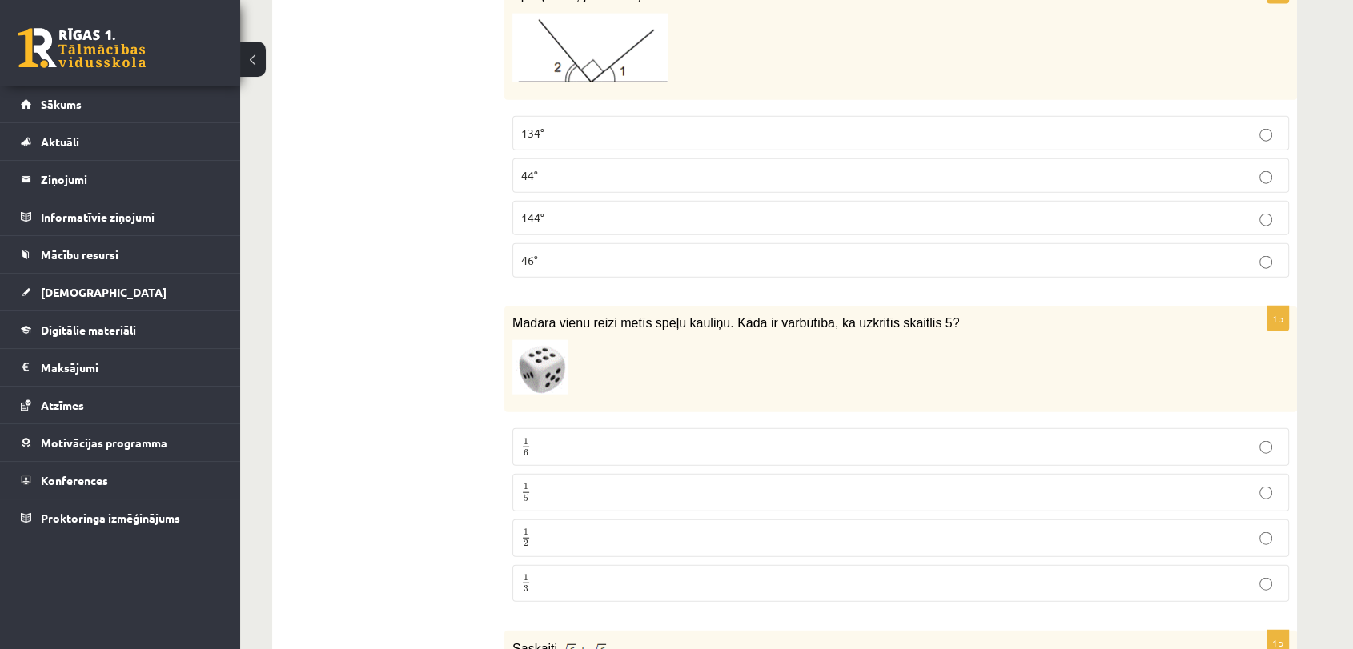
scroll to position [3765, 0]
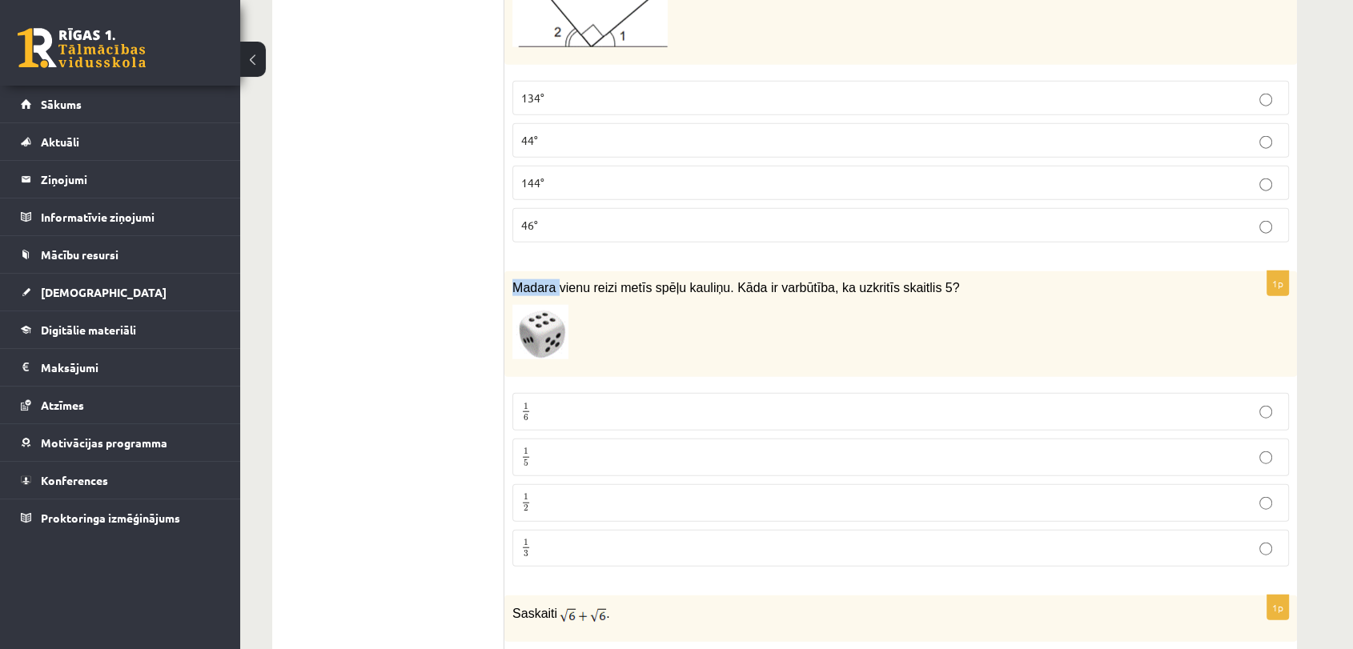
drag, startPoint x: 510, startPoint y: 270, endPoint x: 557, endPoint y: 275, distance: 47.5
click at [557, 275] on div "Madara vienu reizi metīs spēļu kauliņu. Kāda ir varbūtība, ka uzkritīs skaitlis…" at bounding box center [900, 324] width 792 height 106
click at [612, 326] on p at bounding box center [860, 332] width 696 height 54
click at [756, 402] on p "1 6 1 6" at bounding box center [900, 412] width 759 height 20
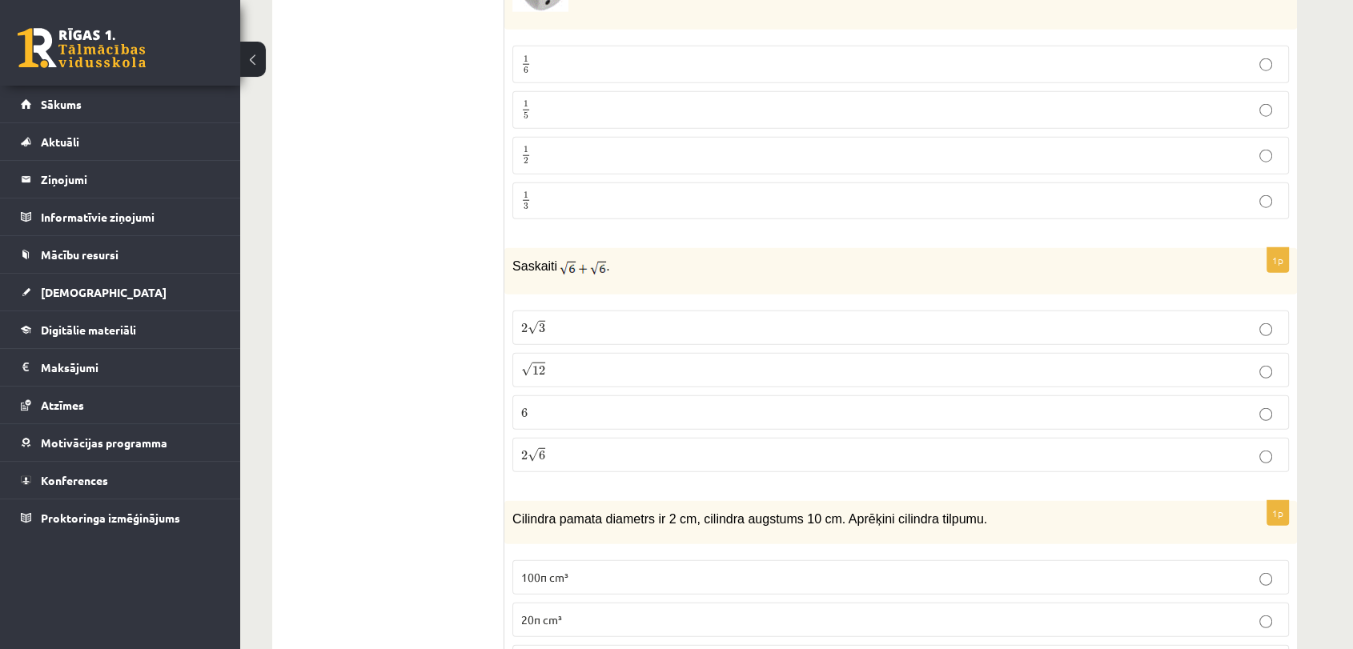
scroll to position [4120, 0]
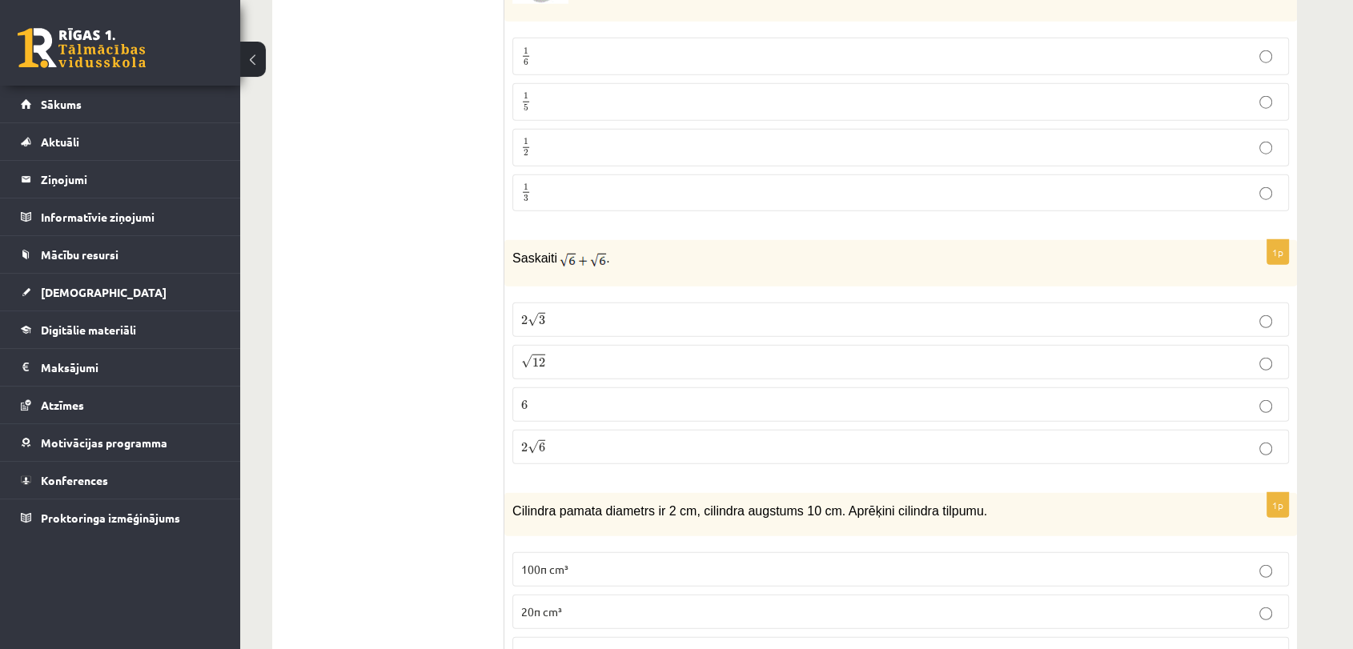
click at [672, 354] on p "√ 12 12" at bounding box center [900, 362] width 759 height 17
click at [606, 443] on p "2 √ 6 2 6" at bounding box center [900, 447] width 759 height 17
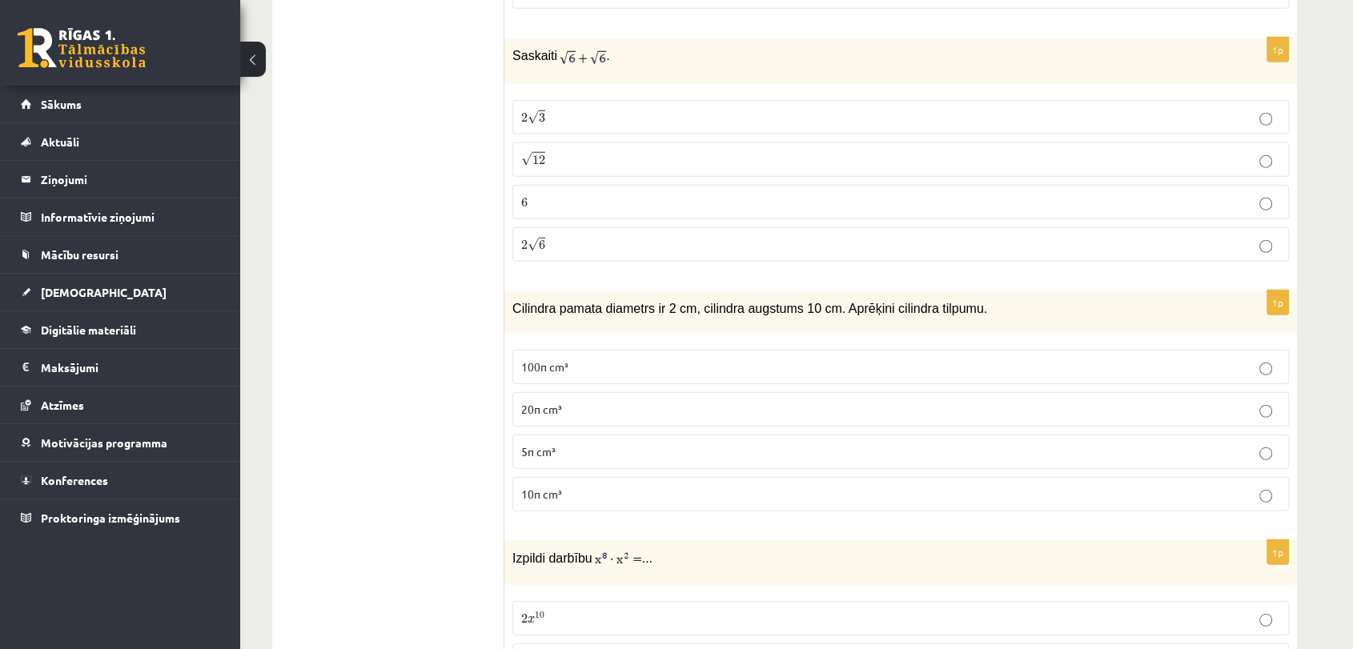
scroll to position [4357, 0]
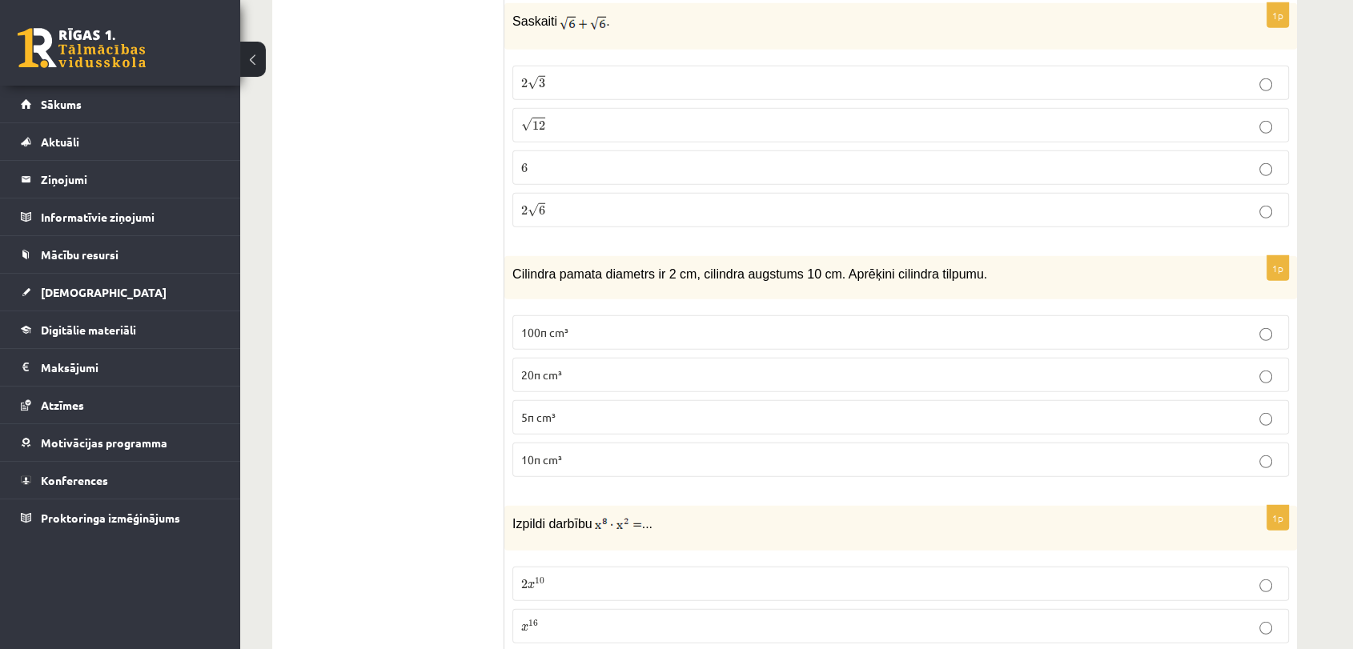
click at [533, 452] on span "10π cm³" at bounding box center [541, 459] width 41 height 14
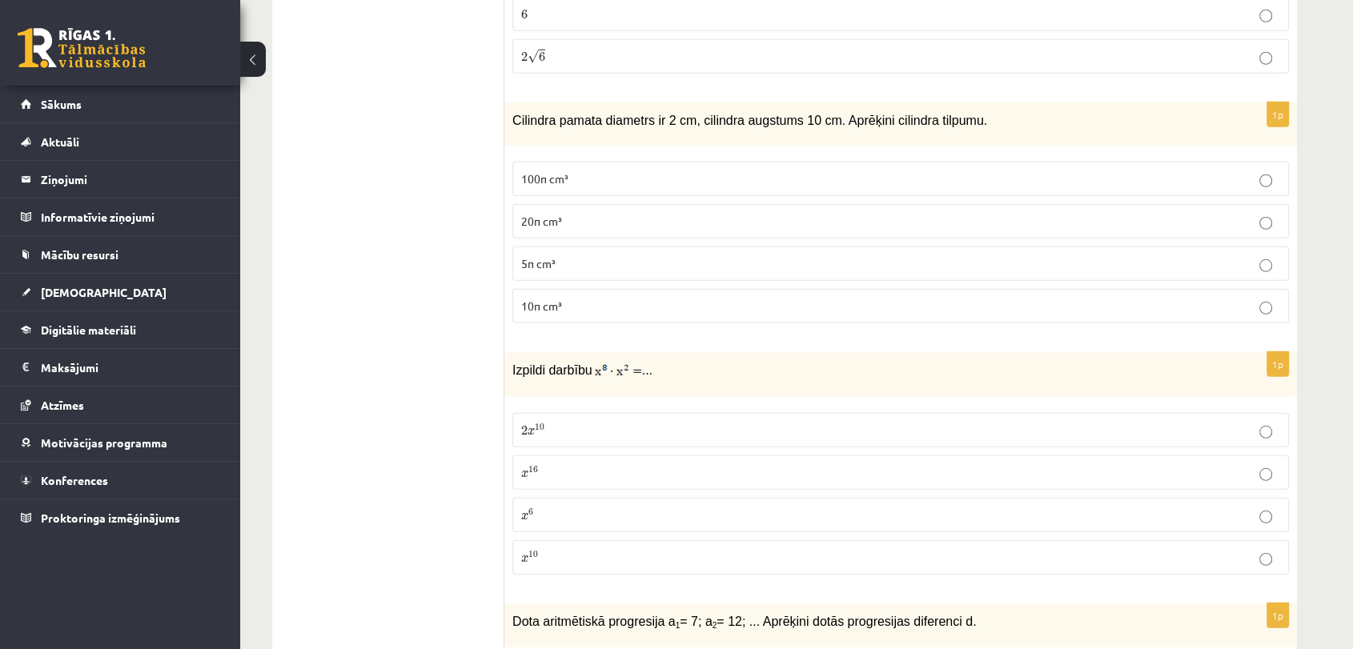
scroll to position [4594, 0]
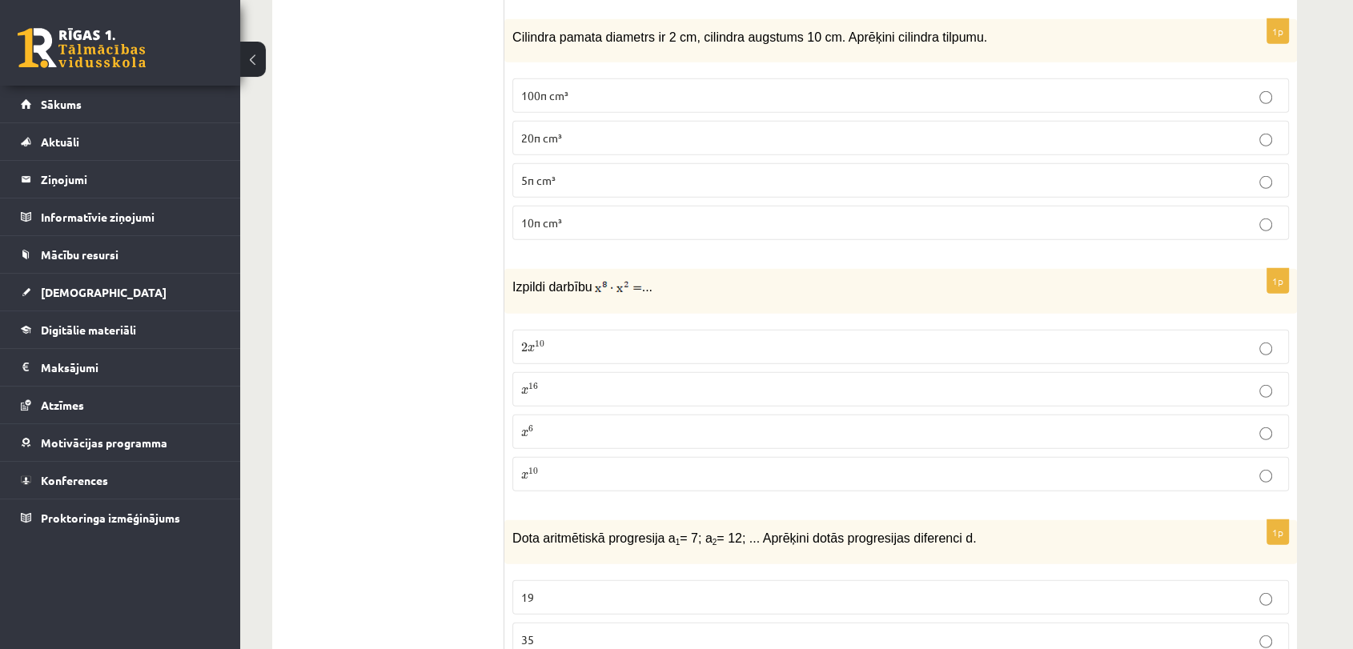
click at [540, 341] on span "10" at bounding box center [540, 344] width 10 height 7
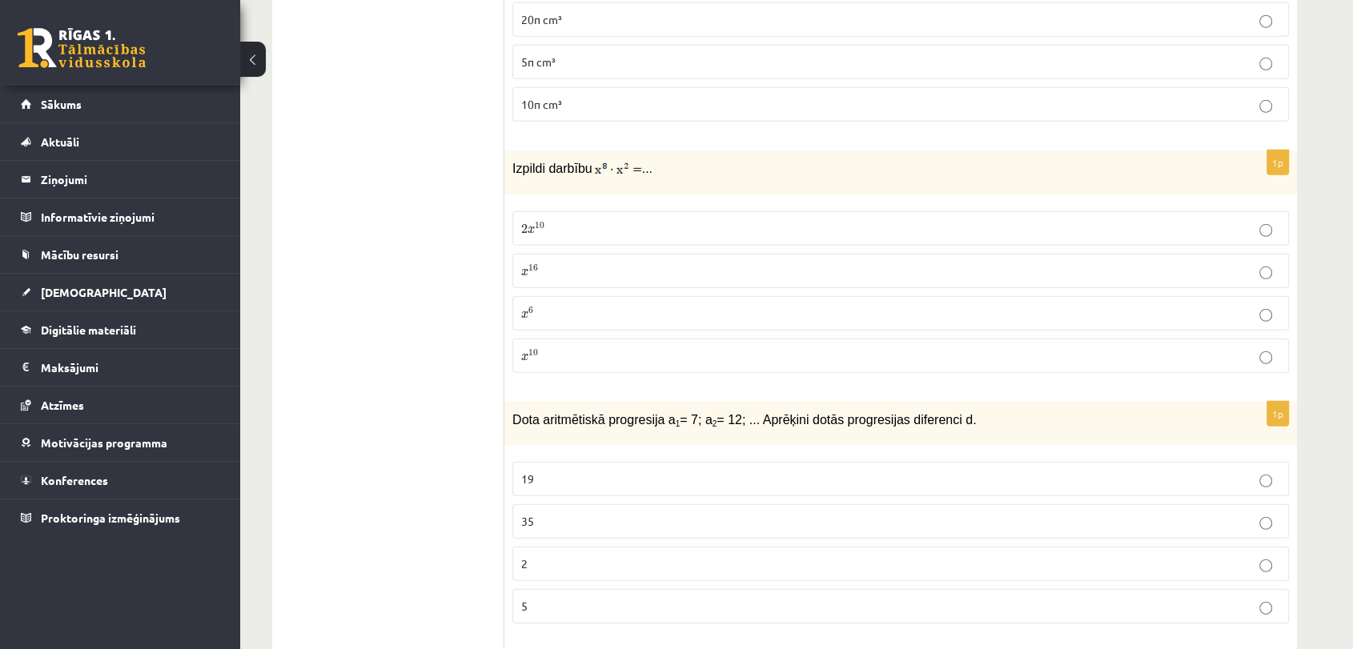
scroll to position [4832, 0]
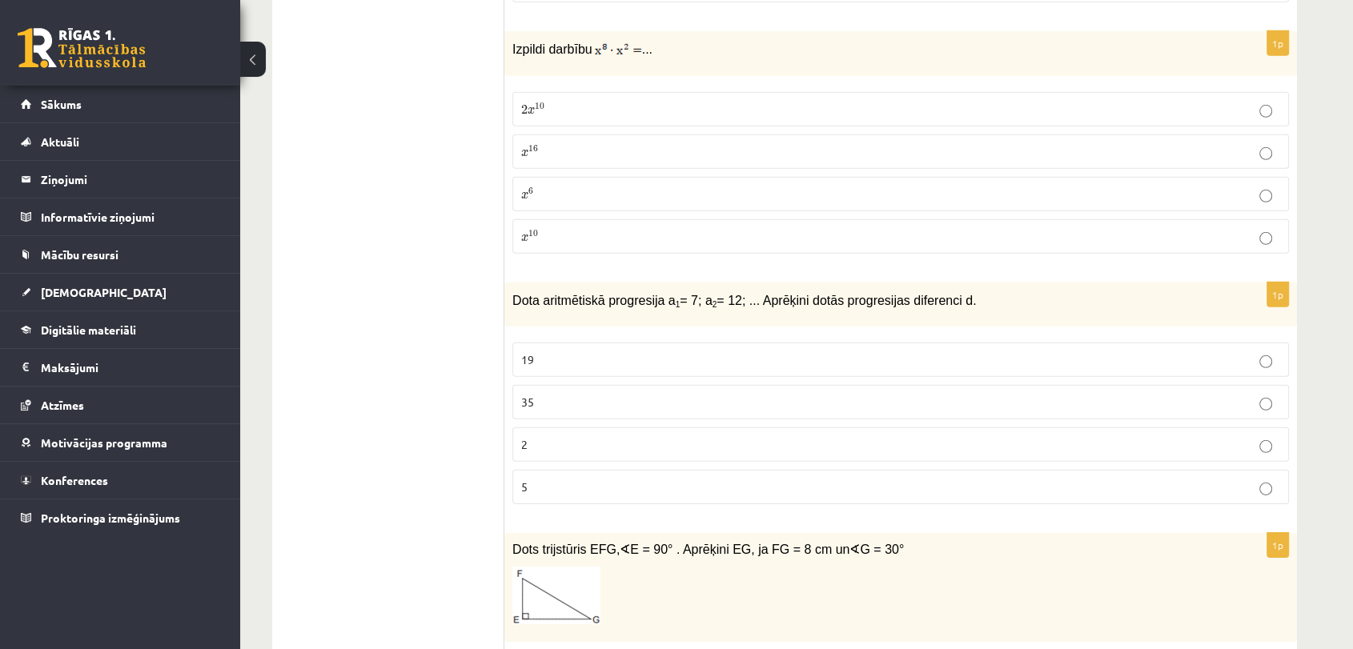
click at [591, 480] on p "5" at bounding box center [900, 487] width 759 height 17
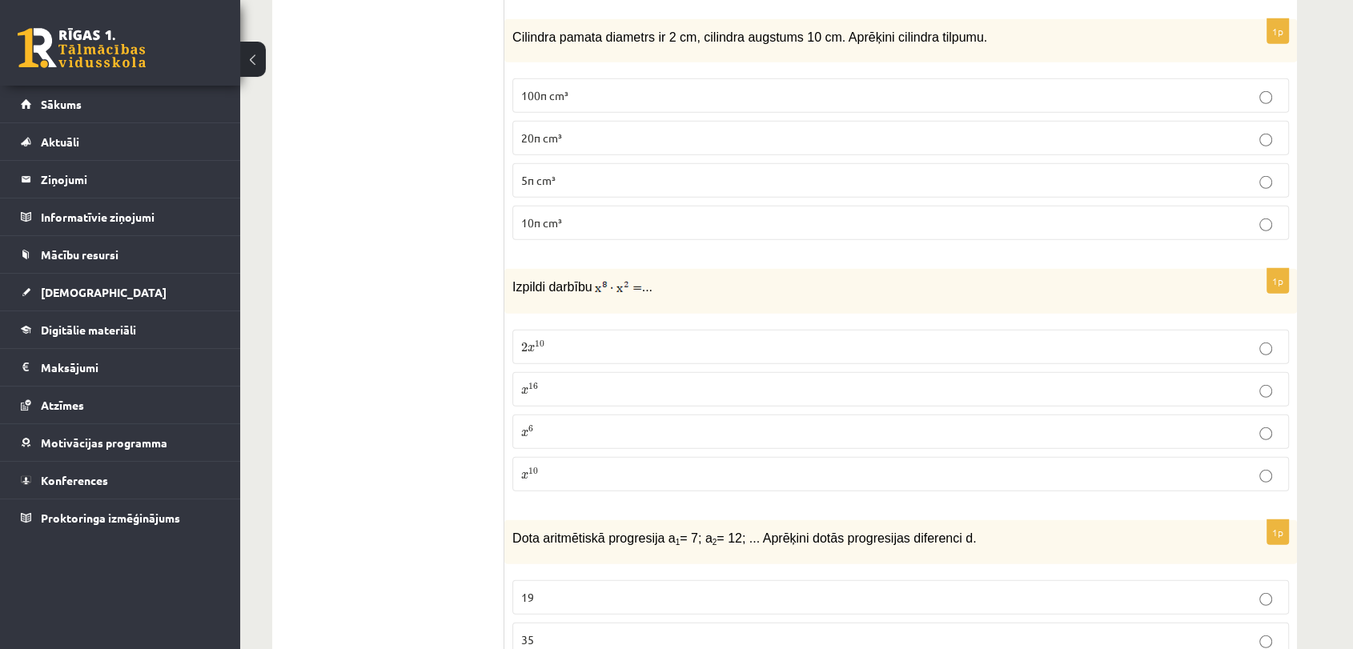
click at [614, 466] on p "x 10 x 10" at bounding box center [900, 474] width 759 height 17
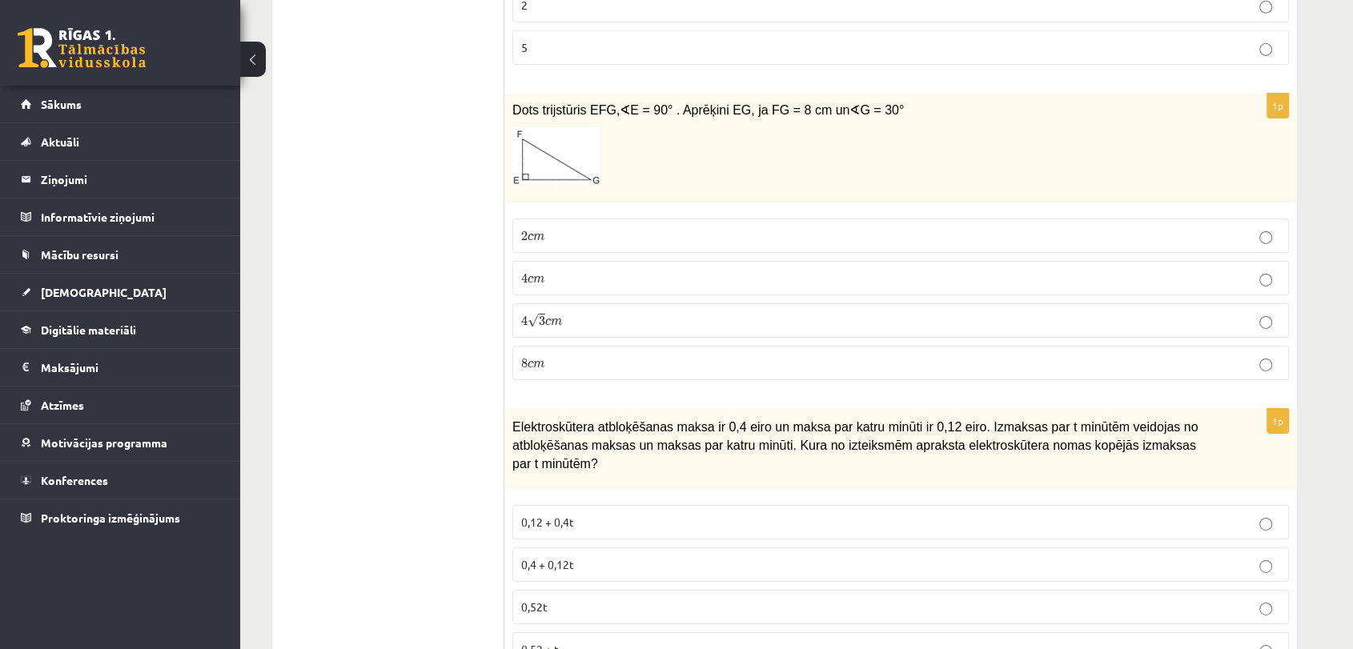
scroll to position [5306, 0]
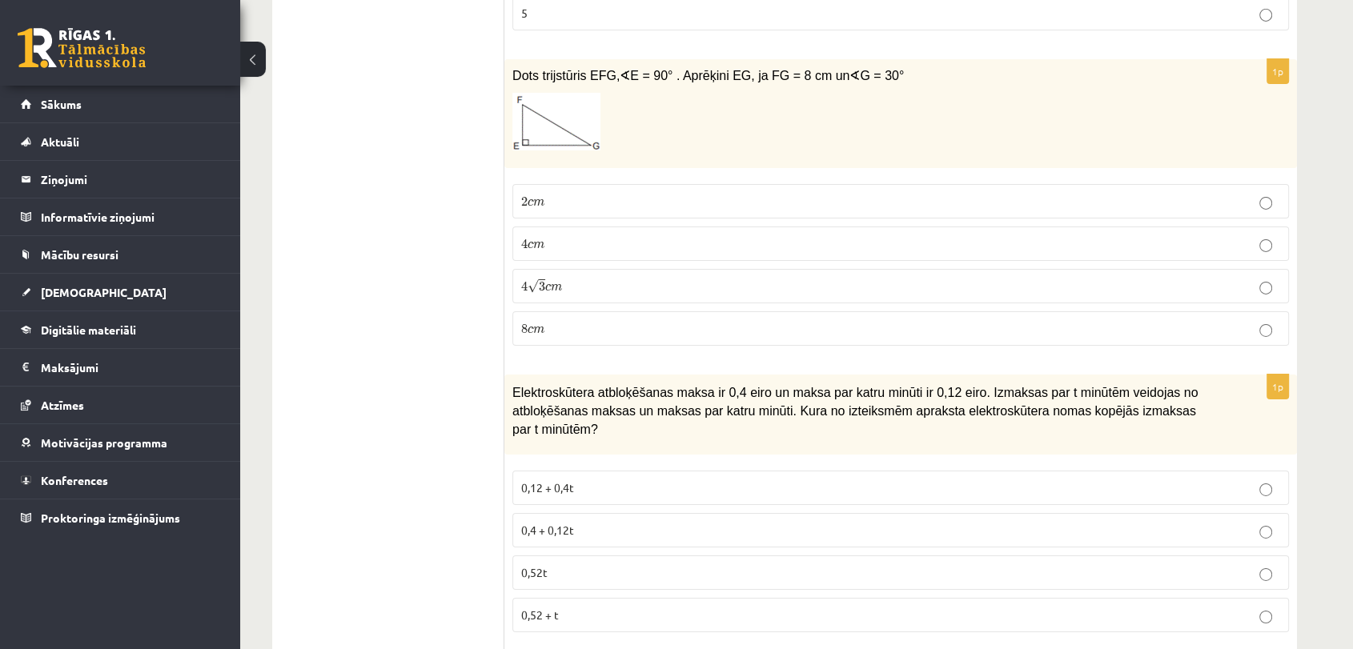
click at [541, 282] on span "3" at bounding box center [542, 287] width 6 height 10
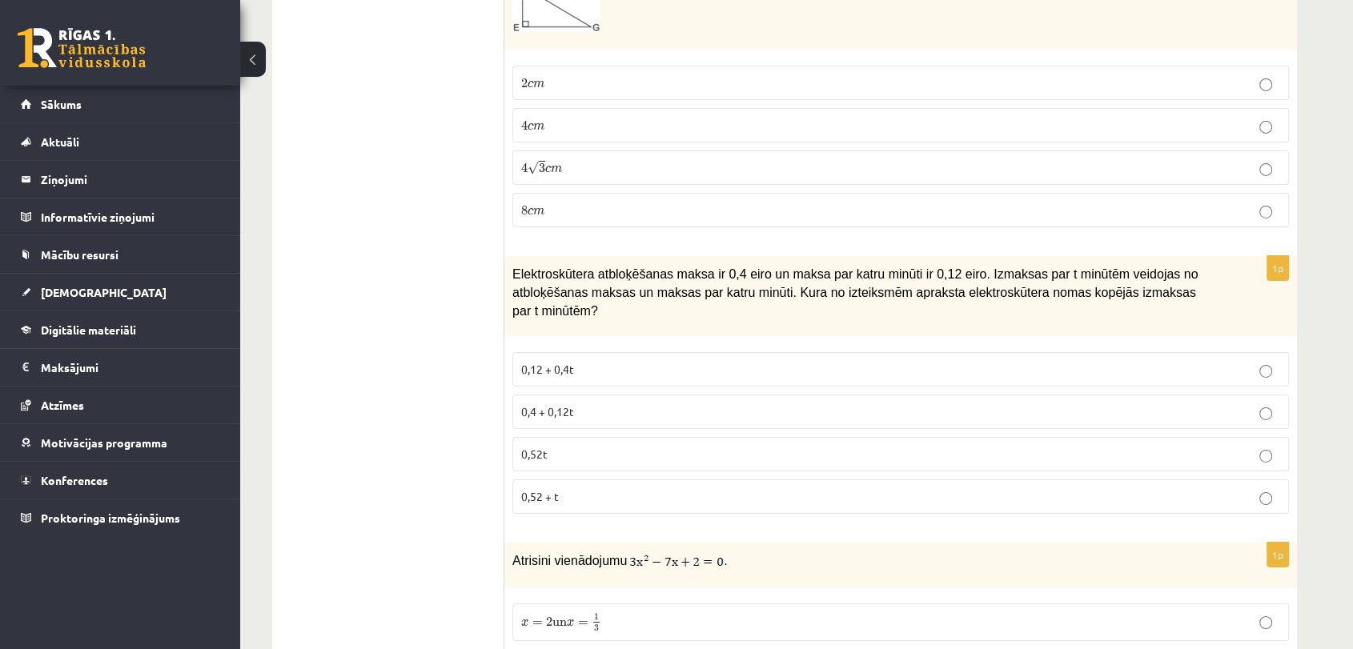
click at [563, 404] on span "0,4 + 0,12t" at bounding box center [547, 411] width 53 height 14
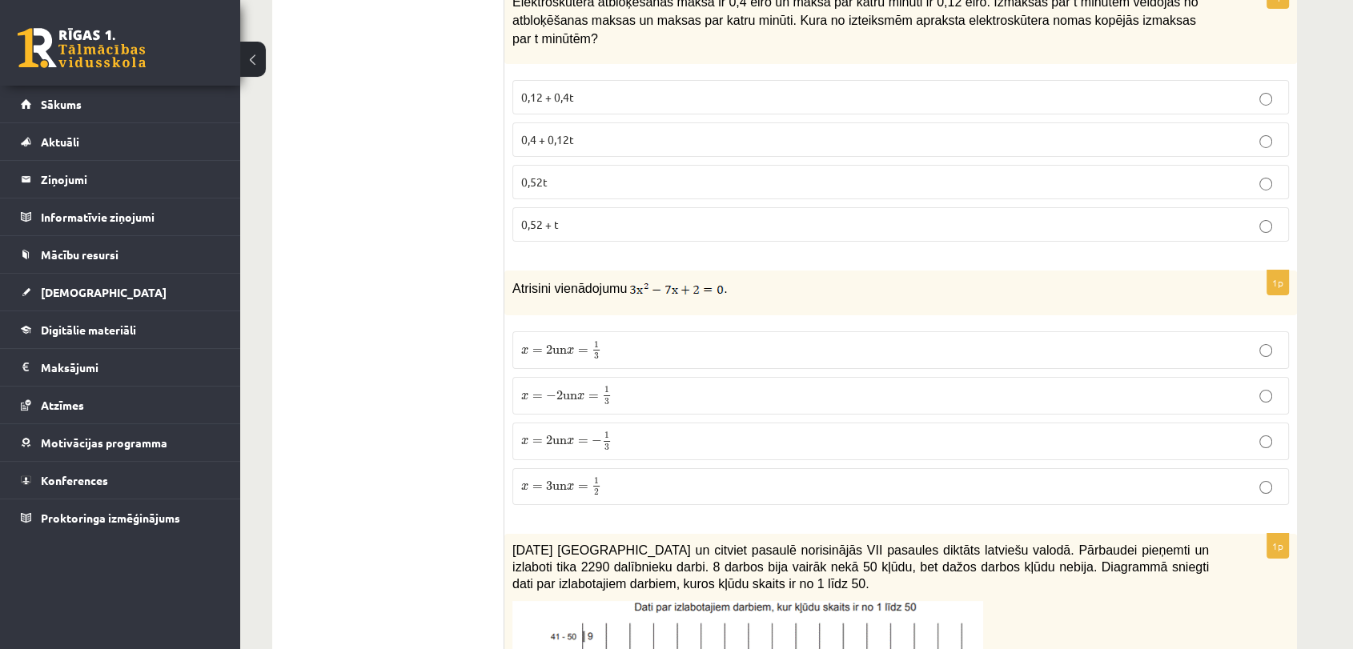
scroll to position [5697, 0]
click at [543, 340] on span "x = 2 un x = 1 3" at bounding box center [561, 349] width 80 height 18
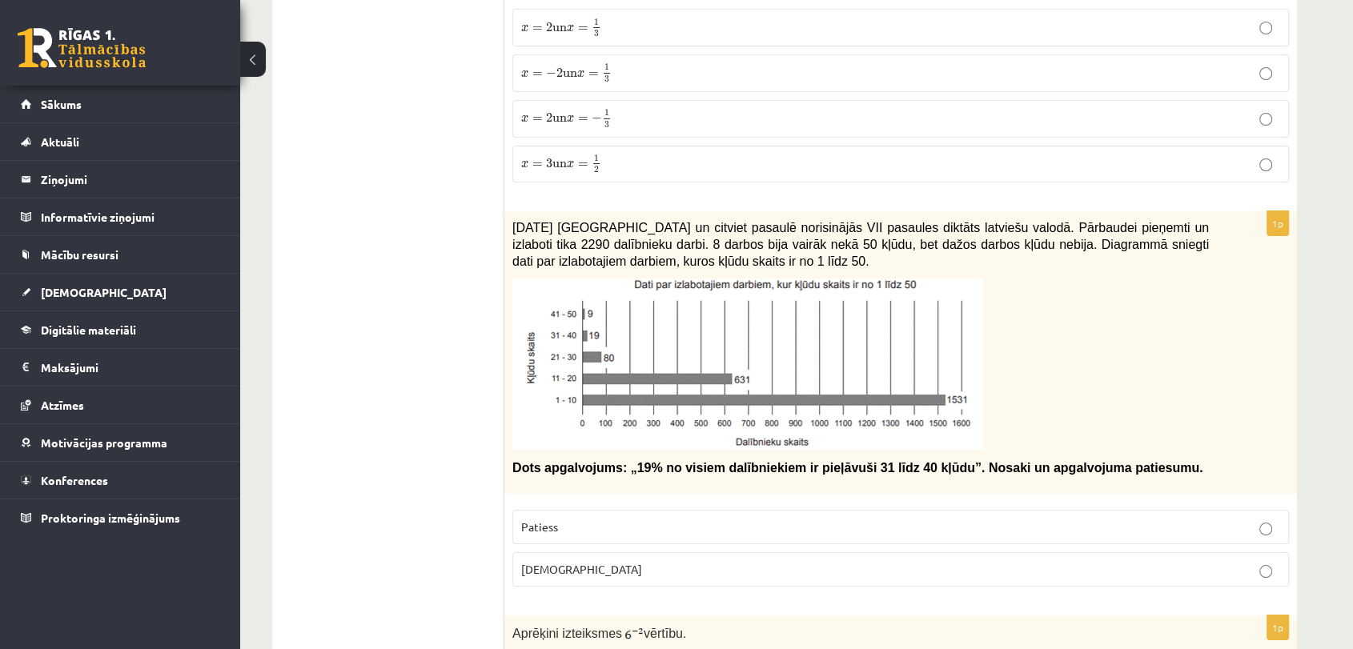
scroll to position [6021, 0]
click at [544, 560] on span "Aplams" at bounding box center [581, 567] width 121 height 14
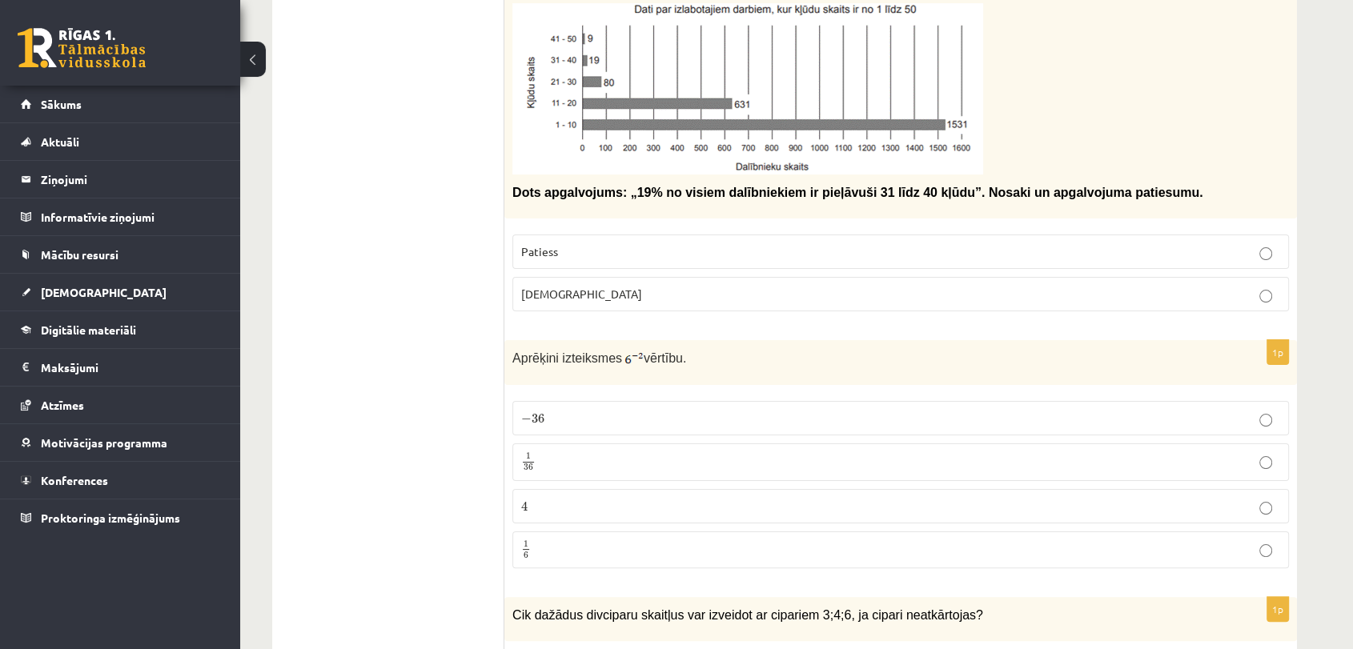
scroll to position [6298, 0]
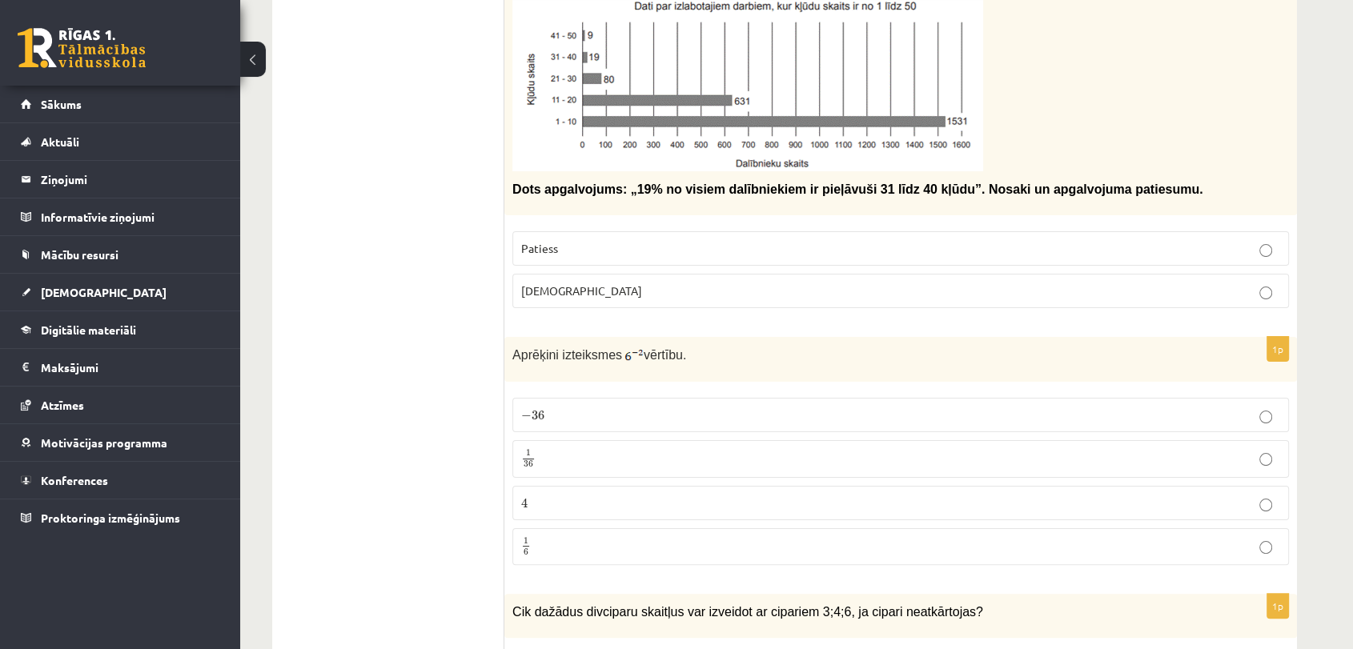
click at [529, 461] on span "36" at bounding box center [528, 464] width 10 height 7
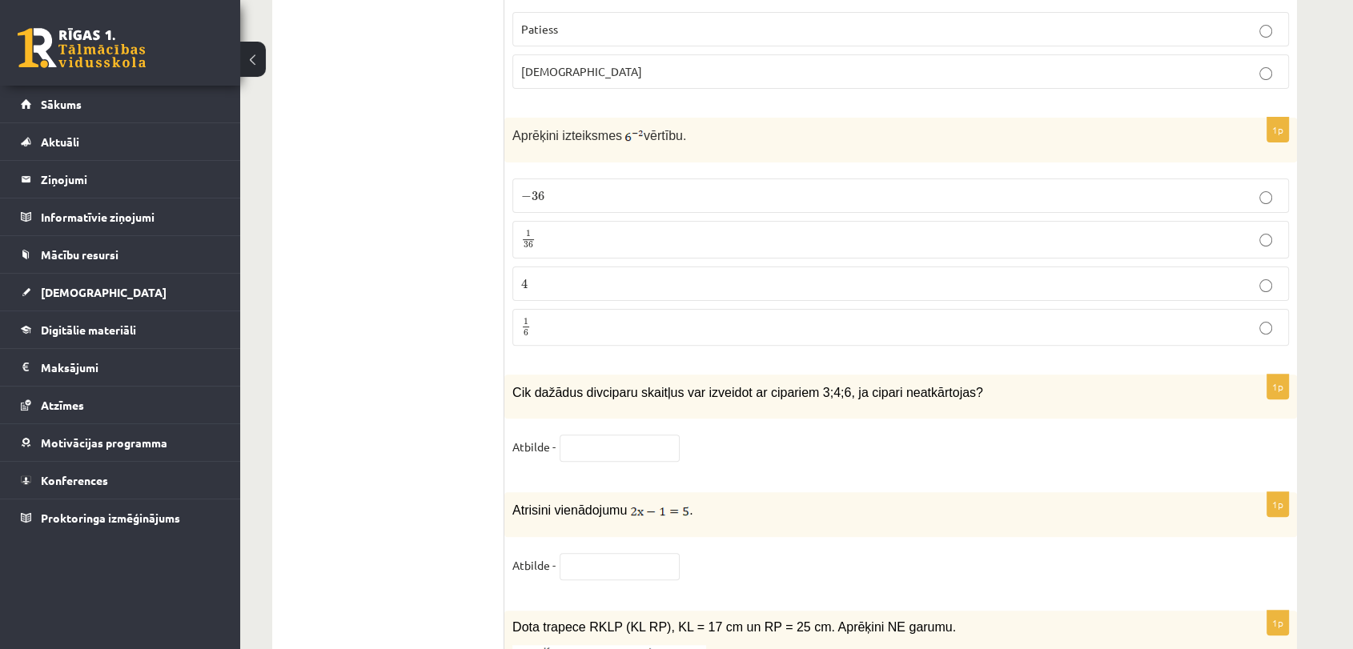
scroll to position [6559, 0]
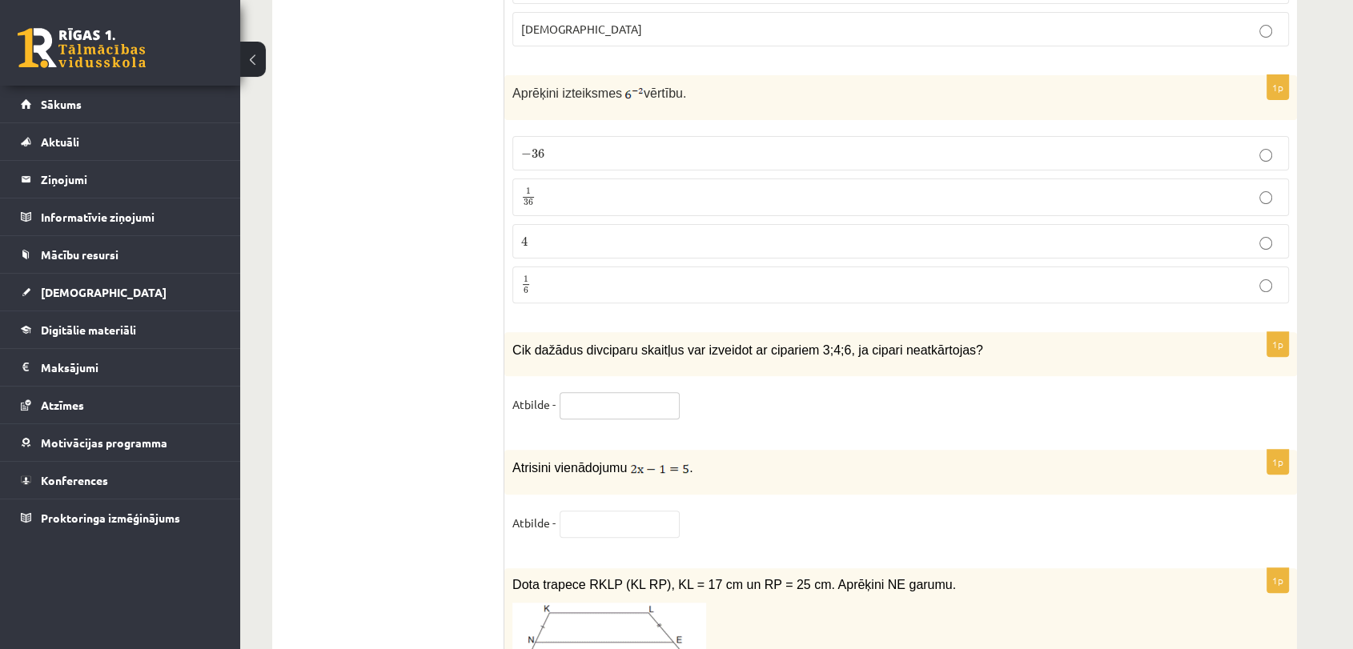
click at [633, 392] on input "text" at bounding box center [619, 405] width 120 height 27
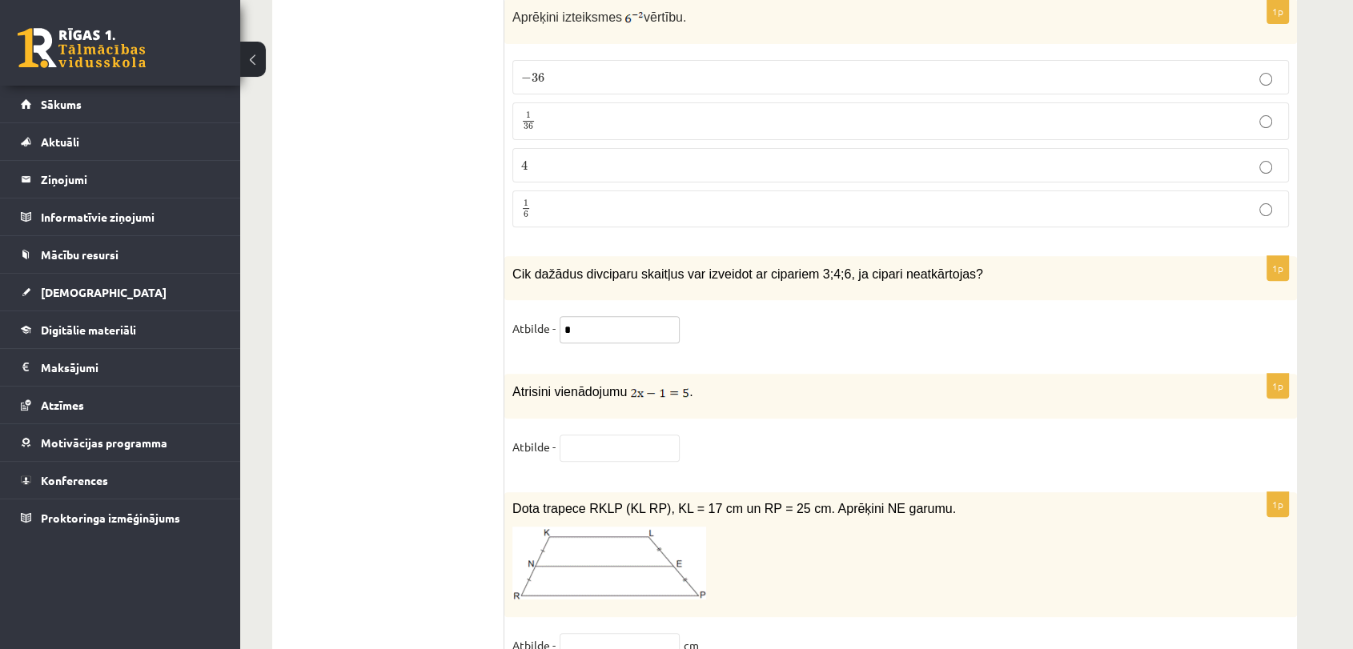
type input "*"
click at [621, 435] on input "text" at bounding box center [619, 448] width 120 height 27
type input "*"
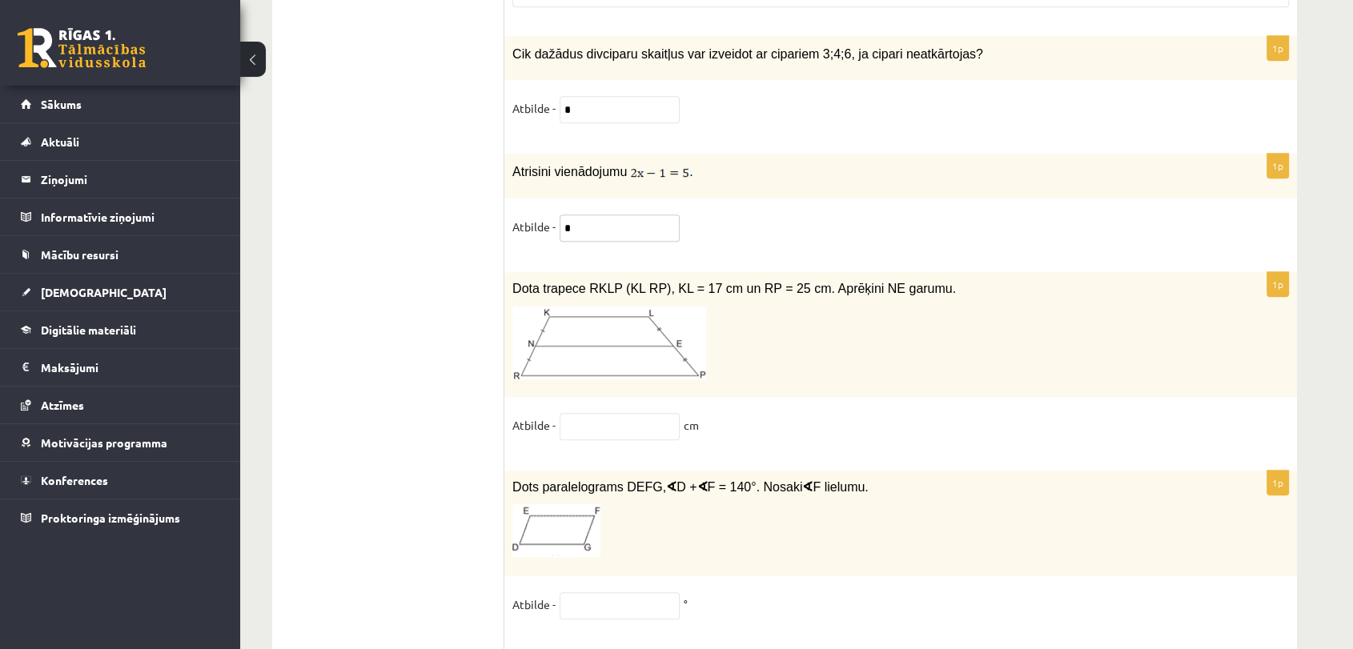
scroll to position [6856, 0]
click at [620, 412] on input "text" at bounding box center [619, 425] width 120 height 27
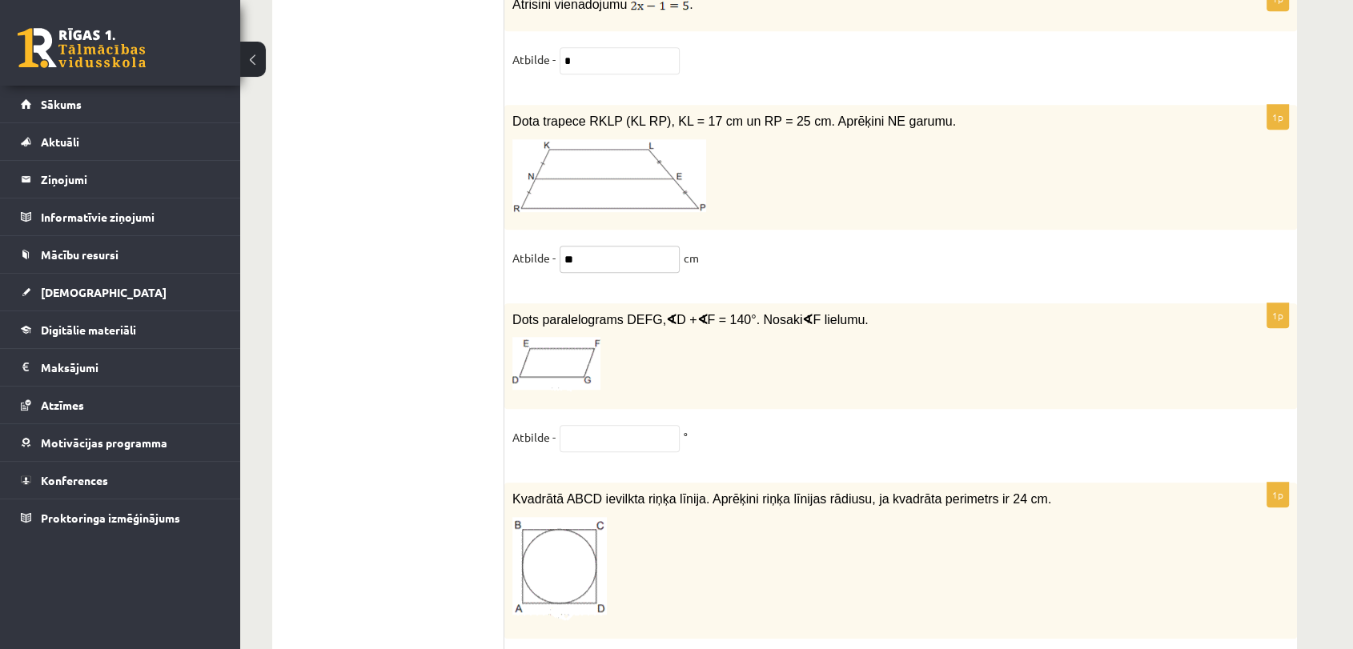
scroll to position [7025, 0]
type input "**"
click at [640, 423] on fieldset "Atbilde - °" at bounding box center [900, 440] width 776 height 34
click at [636, 423] on input "text" at bounding box center [619, 436] width 120 height 27
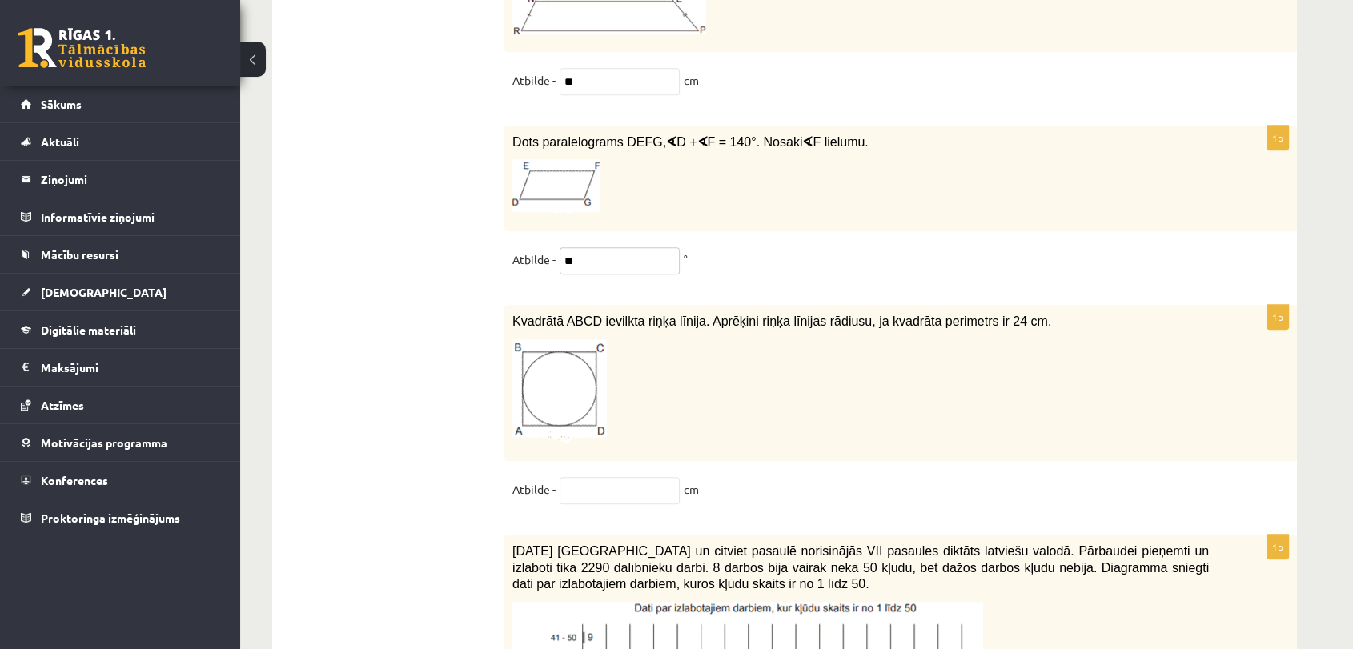
scroll to position [7204, 0]
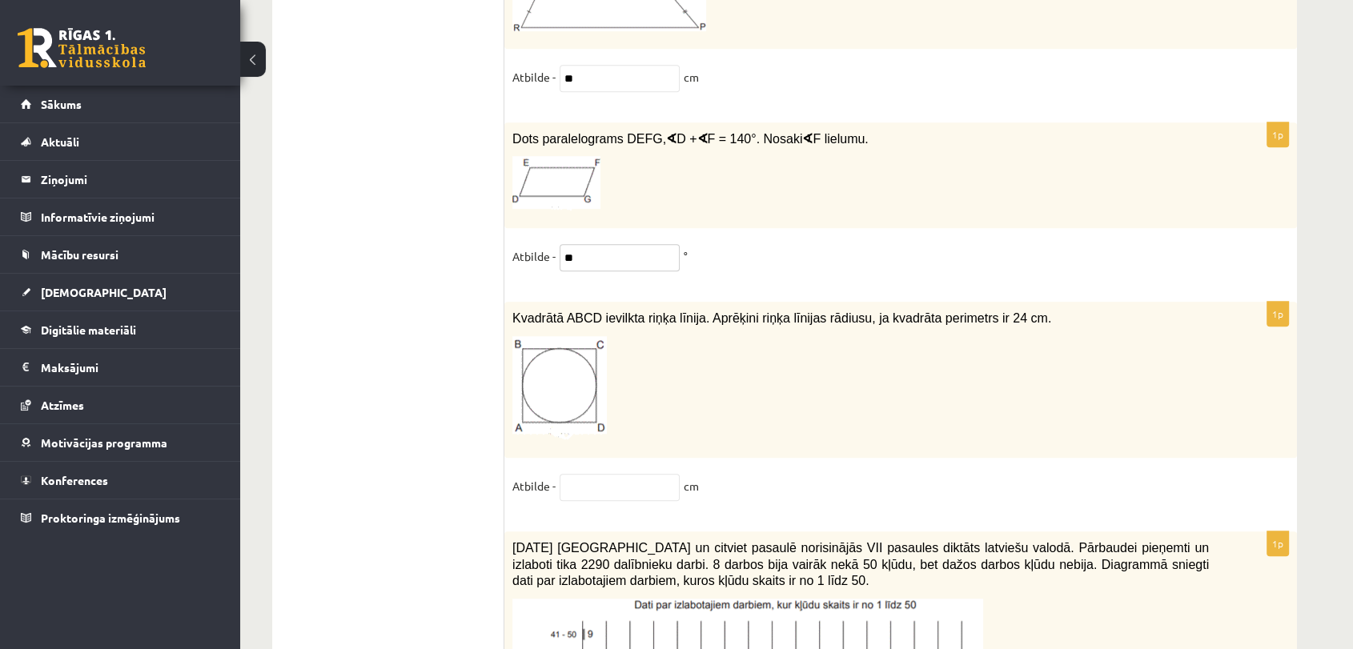
type input "**"
click at [640, 474] on input "text" at bounding box center [619, 487] width 120 height 27
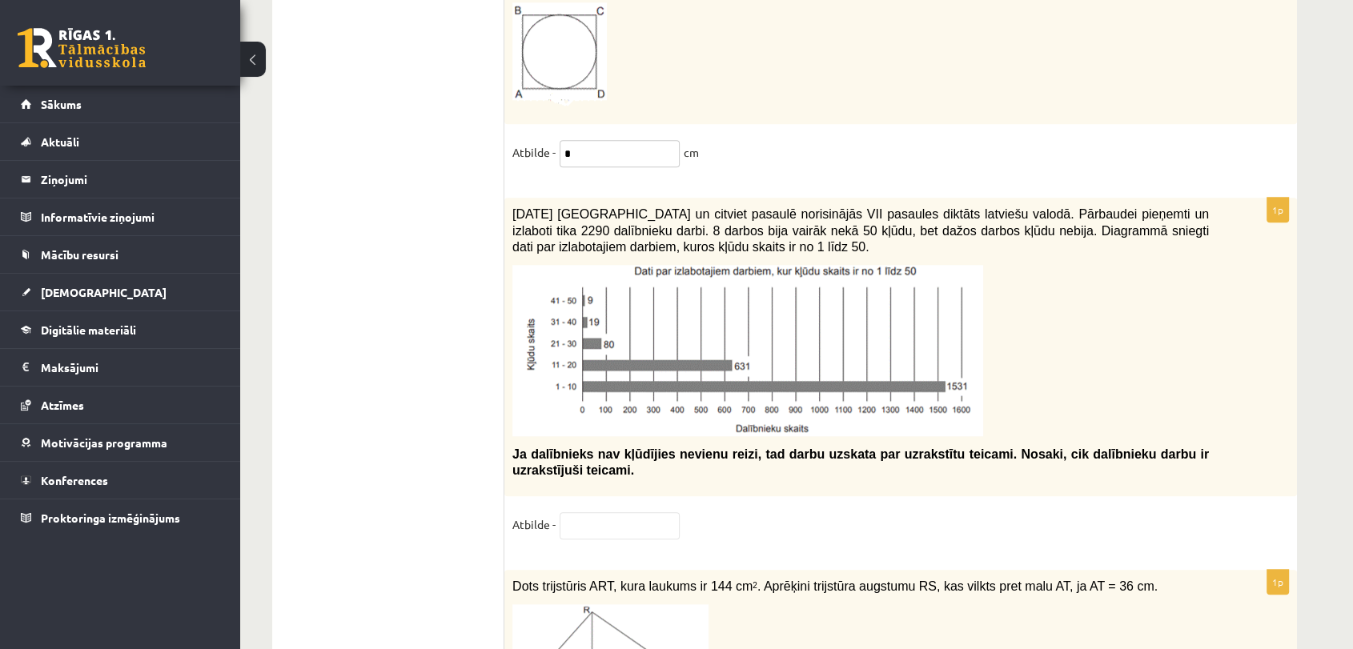
scroll to position [7502, 0]
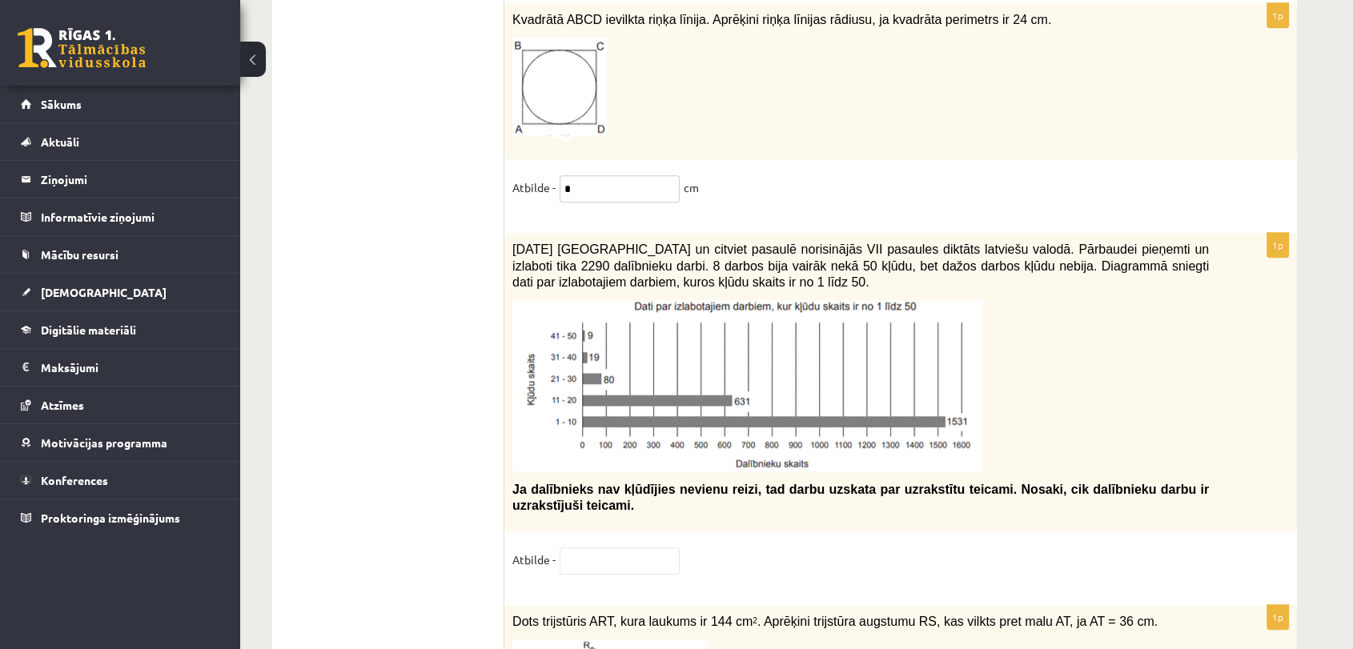
type input "*"
click at [653, 547] on input "text" at bounding box center [619, 560] width 120 height 27
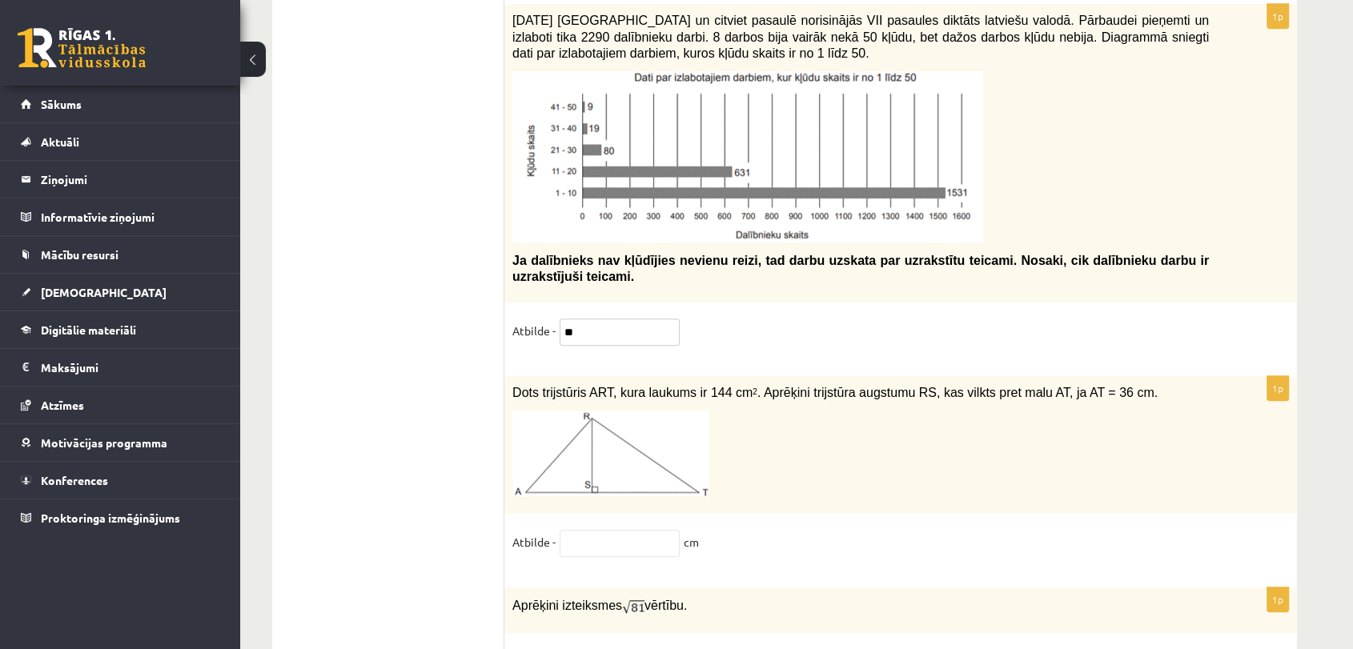
scroll to position [7771, 0]
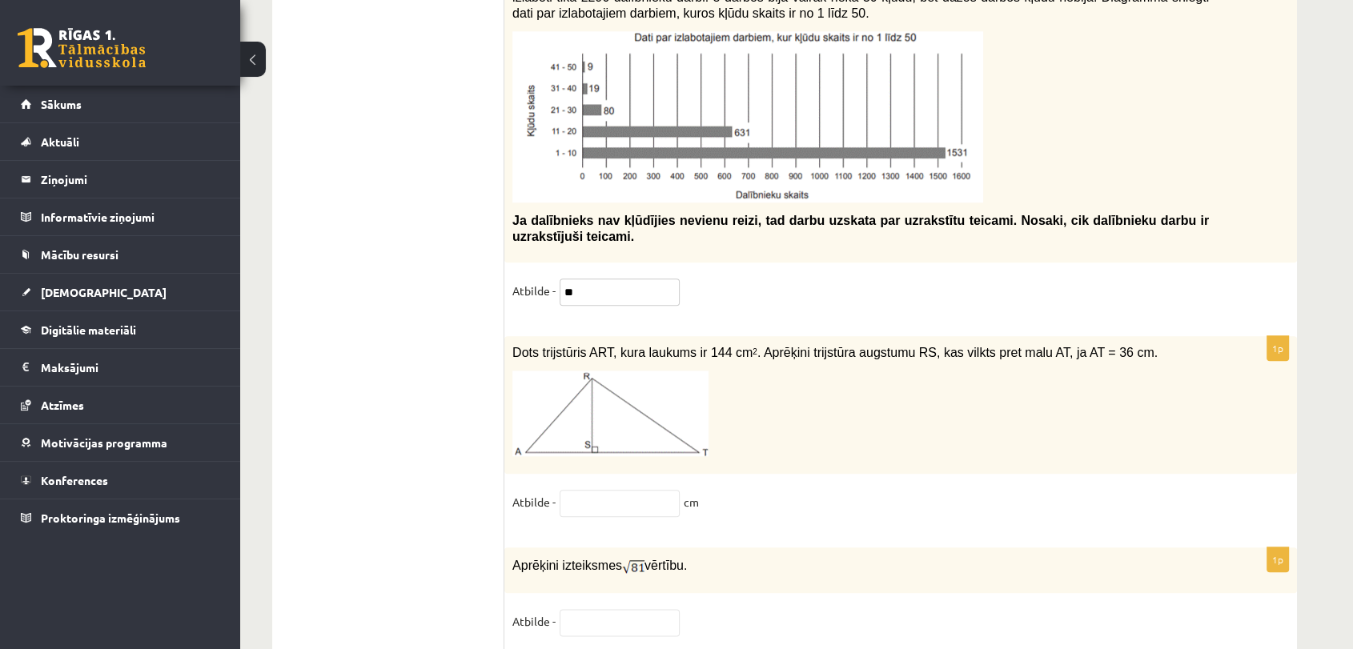
type input "**"
click at [656, 609] on input "text" at bounding box center [619, 622] width 120 height 27
type input "*"
click at [743, 490] on fieldset "Atbilde - cm" at bounding box center [900, 507] width 776 height 34
click at [648, 490] on input "text" at bounding box center [619, 503] width 120 height 27
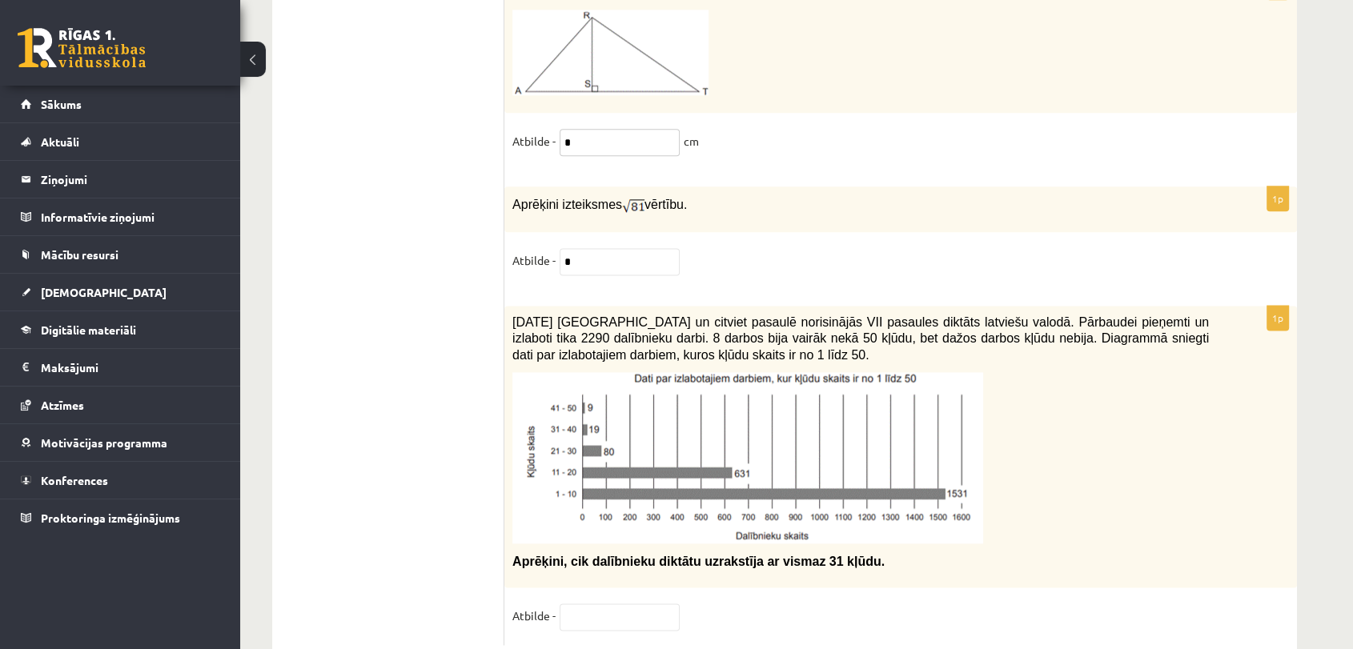
scroll to position [8155, 0]
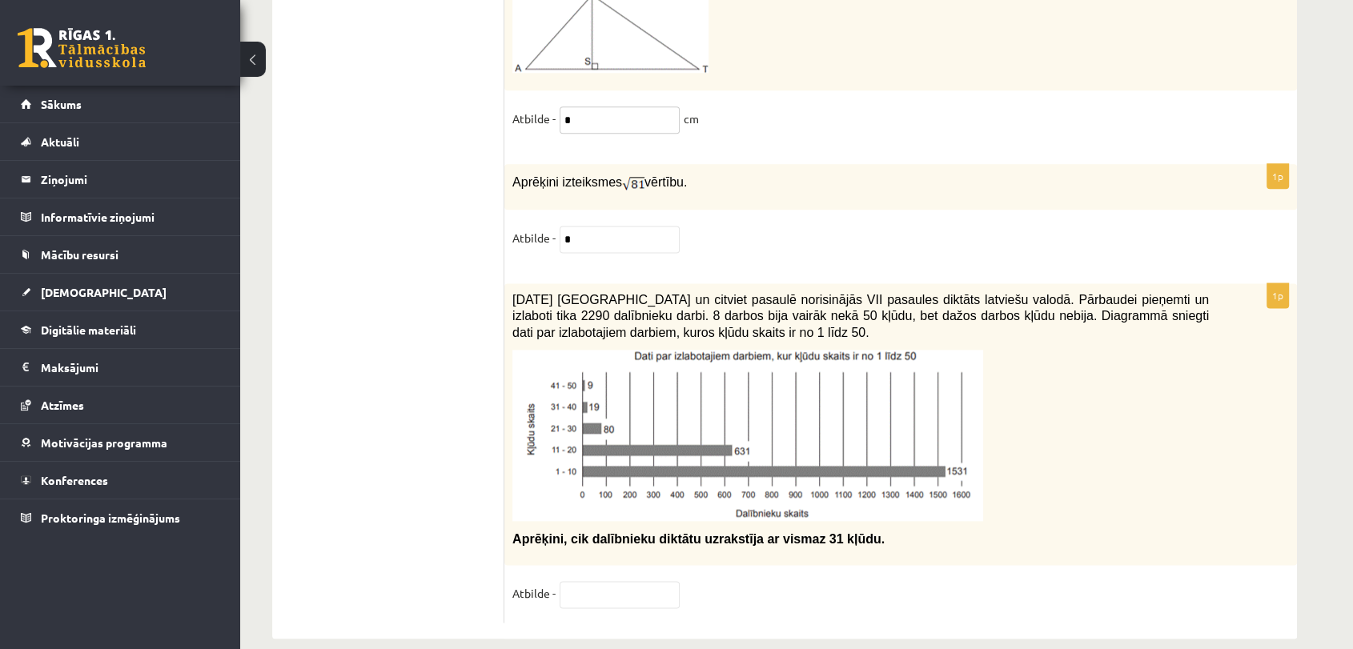
type input "*"
click at [638, 581] on input "text" at bounding box center [619, 594] width 120 height 27
type input "*"
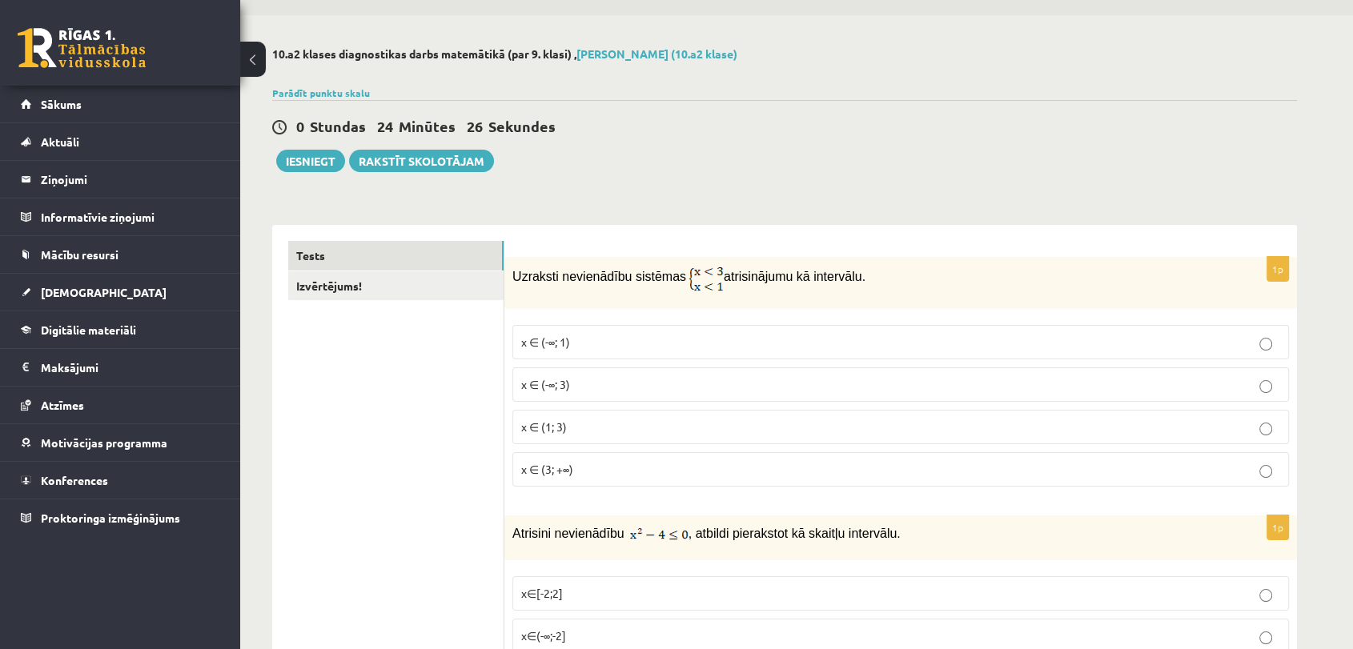
scroll to position [0, 0]
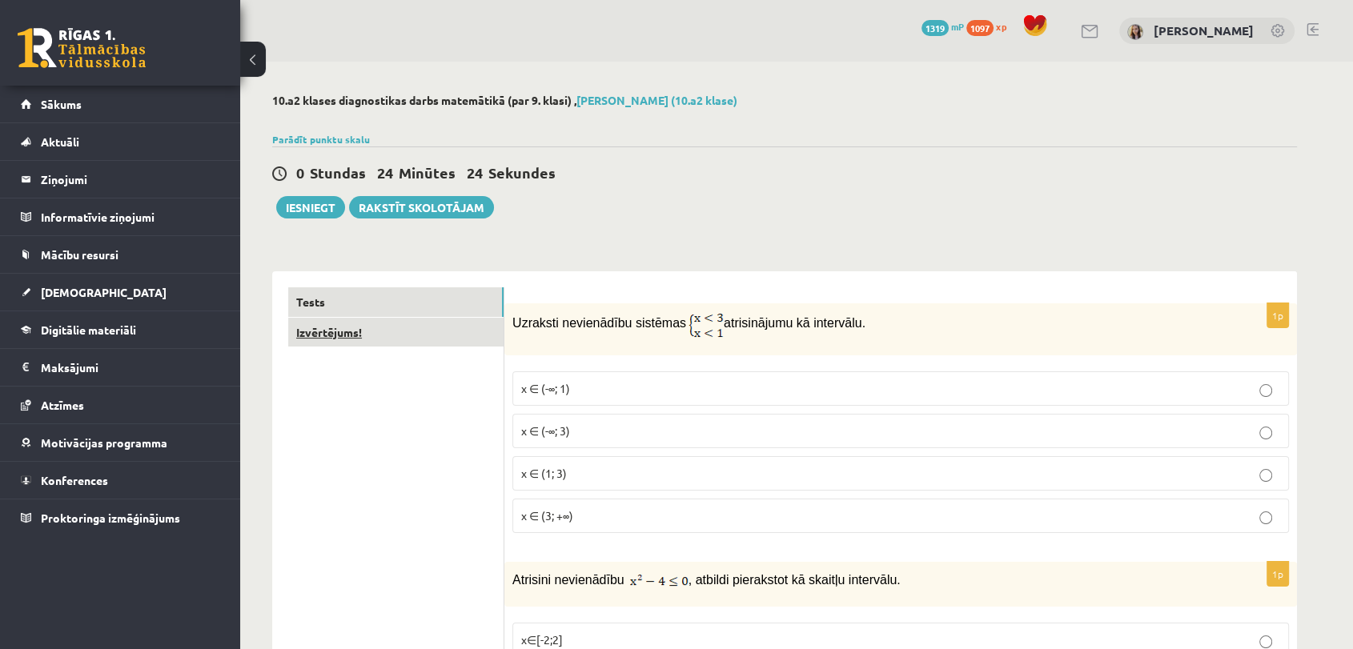
type input "**"
click at [335, 336] on link "Izvērtējums!" at bounding box center [395, 333] width 215 height 30
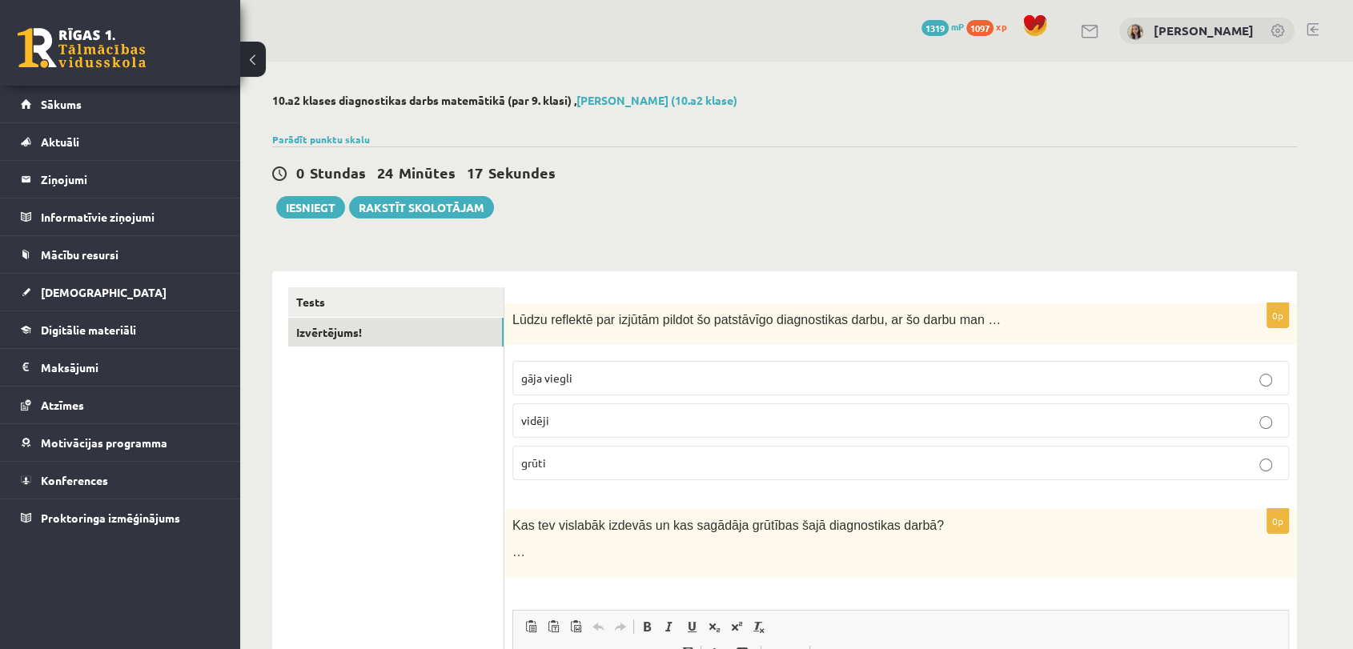
click at [794, 421] on p "vidēji" at bounding box center [900, 420] width 759 height 17
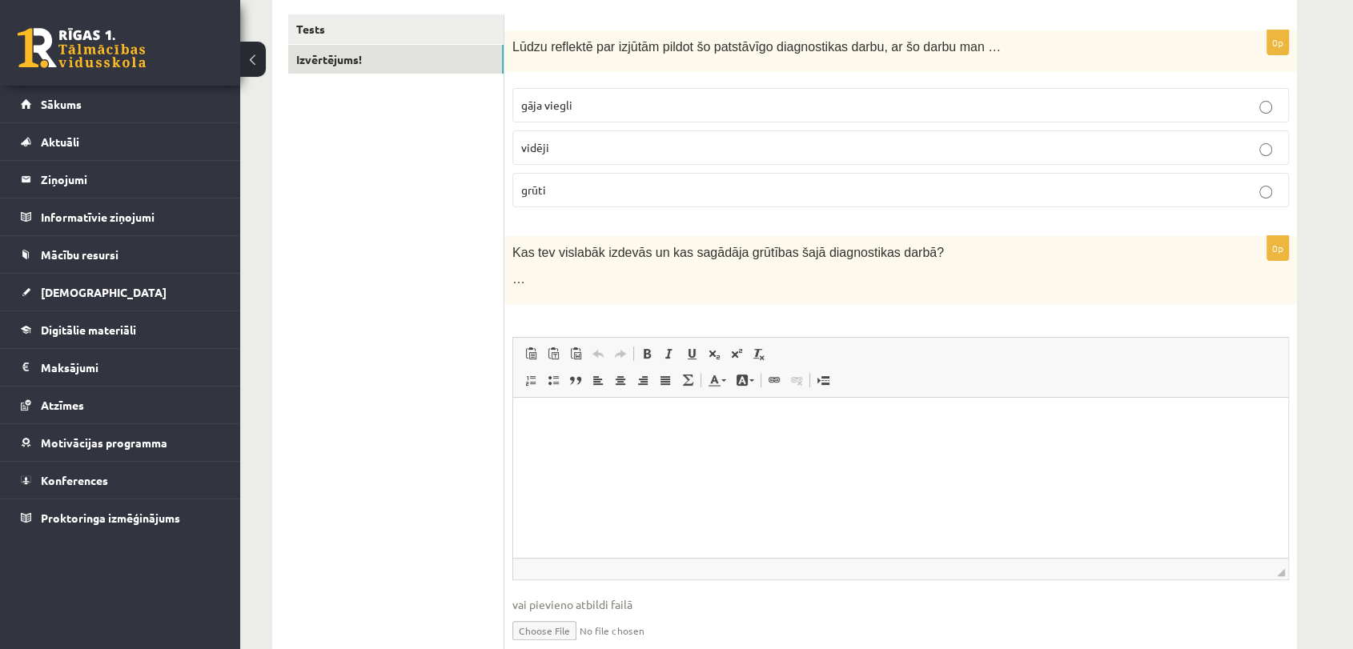
scroll to position [229, 0]
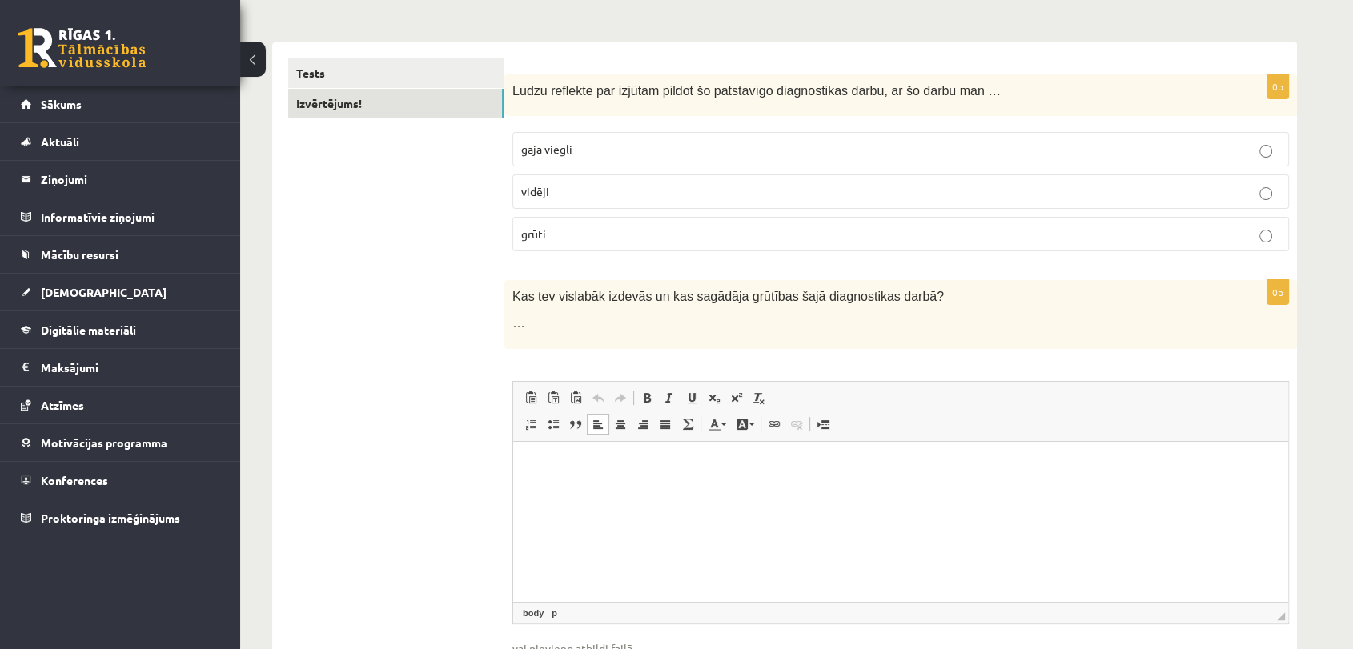
click at [728, 486] on html at bounding box center [900, 465] width 775 height 49
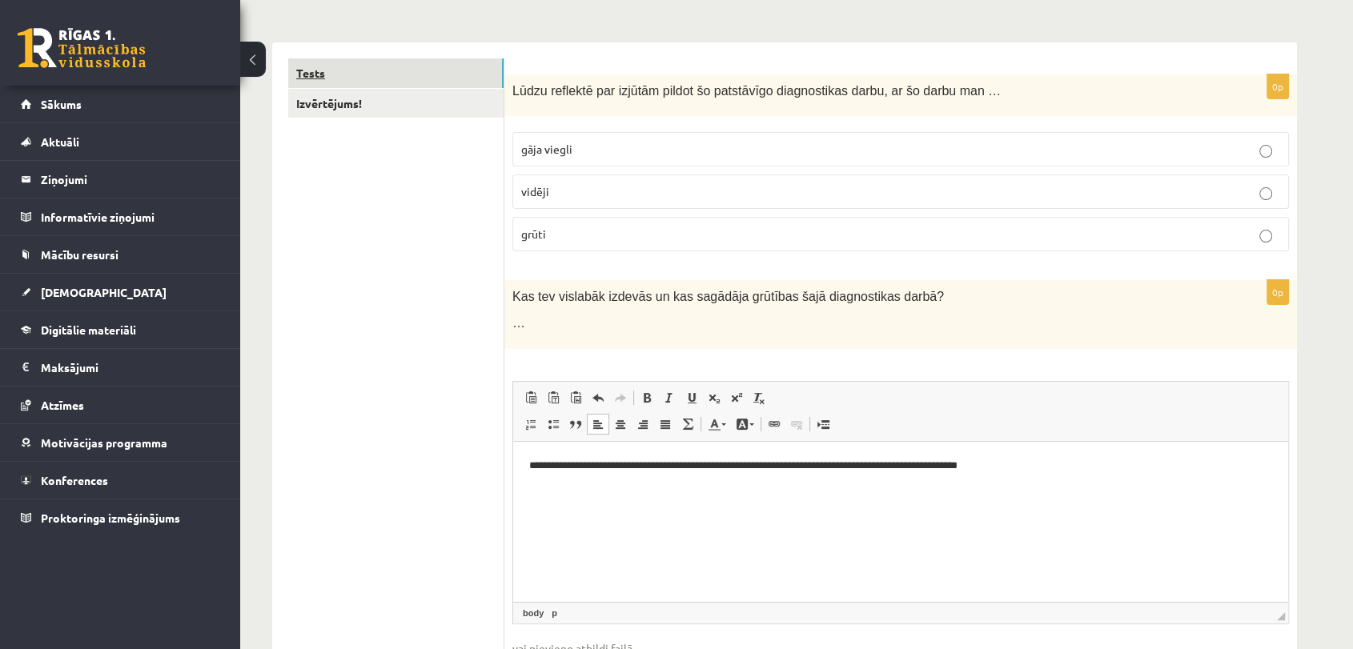
click at [320, 78] on link "Tests" at bounding box center [395, 73] width 215 height 30
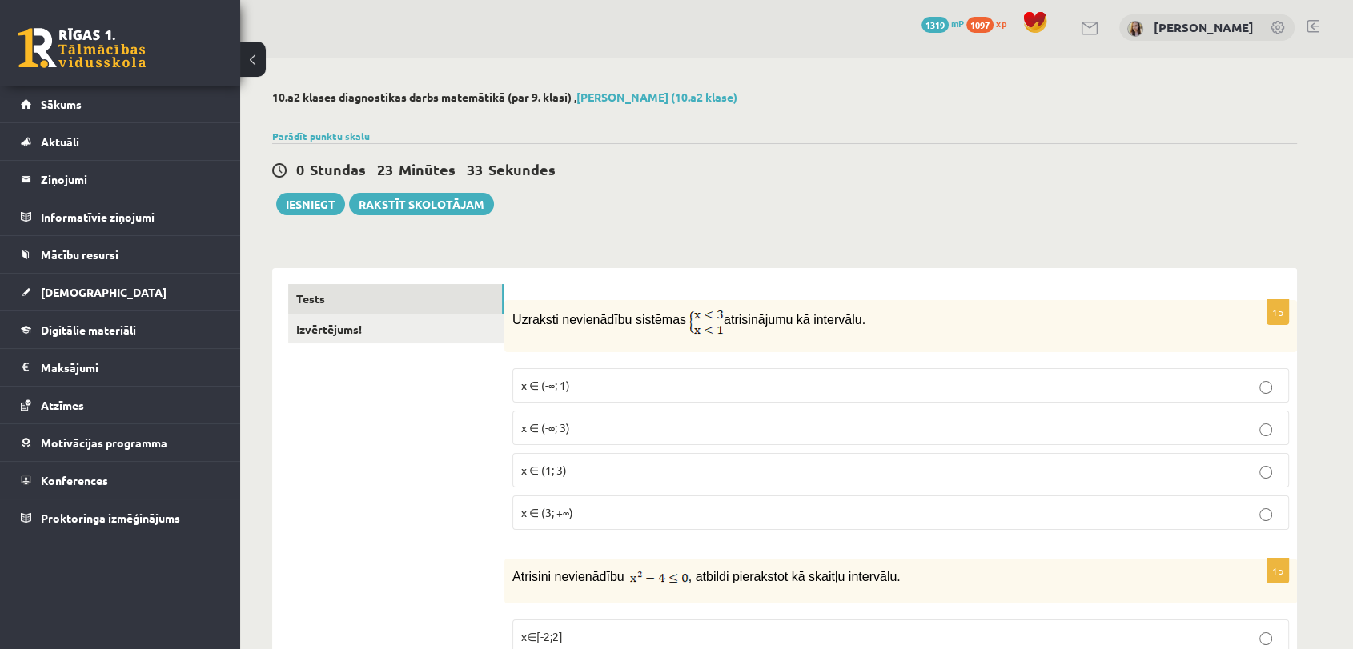
scroll to position [0, 0]
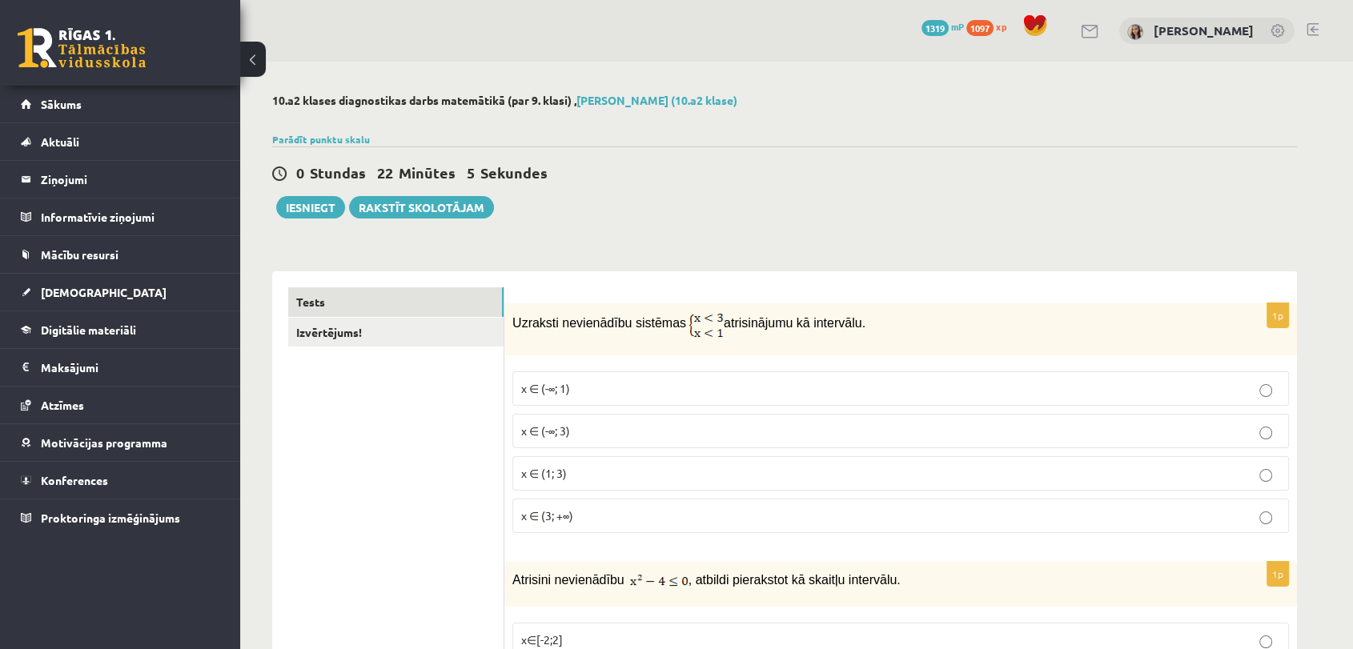
click at [741, 389] on p "x ∈ (-∞; 1)" at bounding box center [900, 388] width 759 height 17
click at [345, 335] on link "Izvērtējums!" at bounding box center [395, 333] width 215 height 30
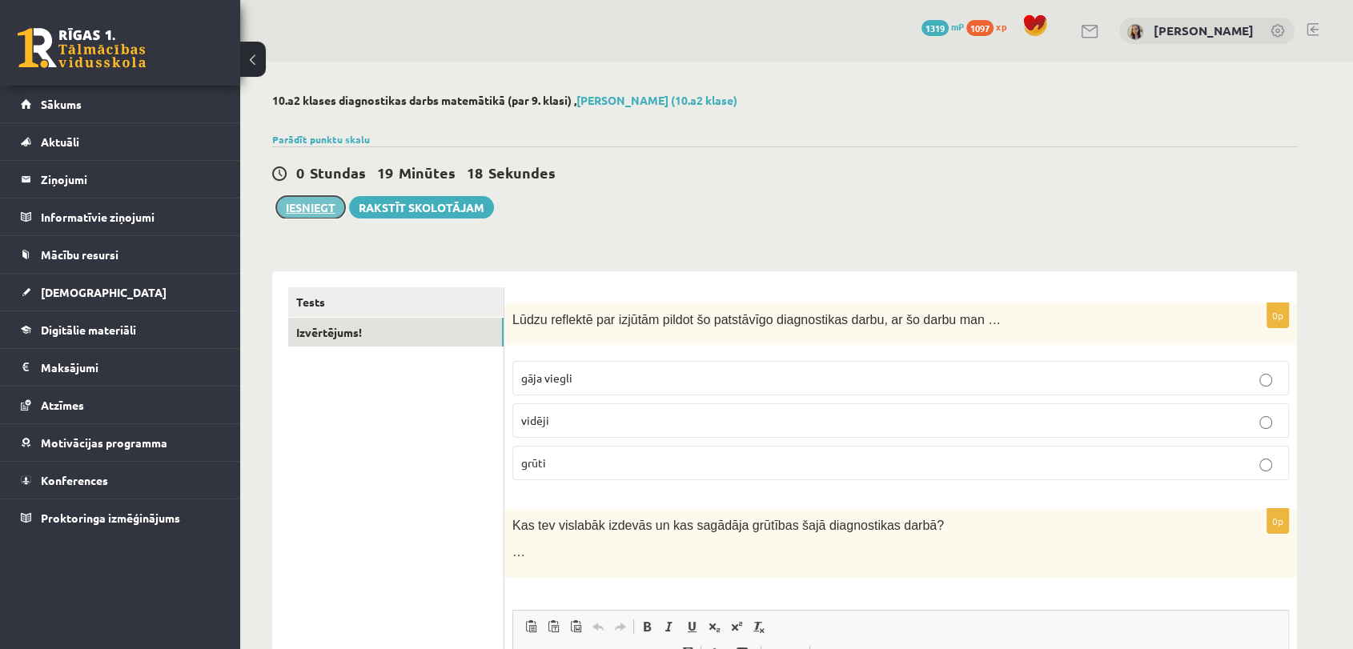
click at [318, 207] on button "Iesniegt" at bounding box center [310, 207] width 69 height 22
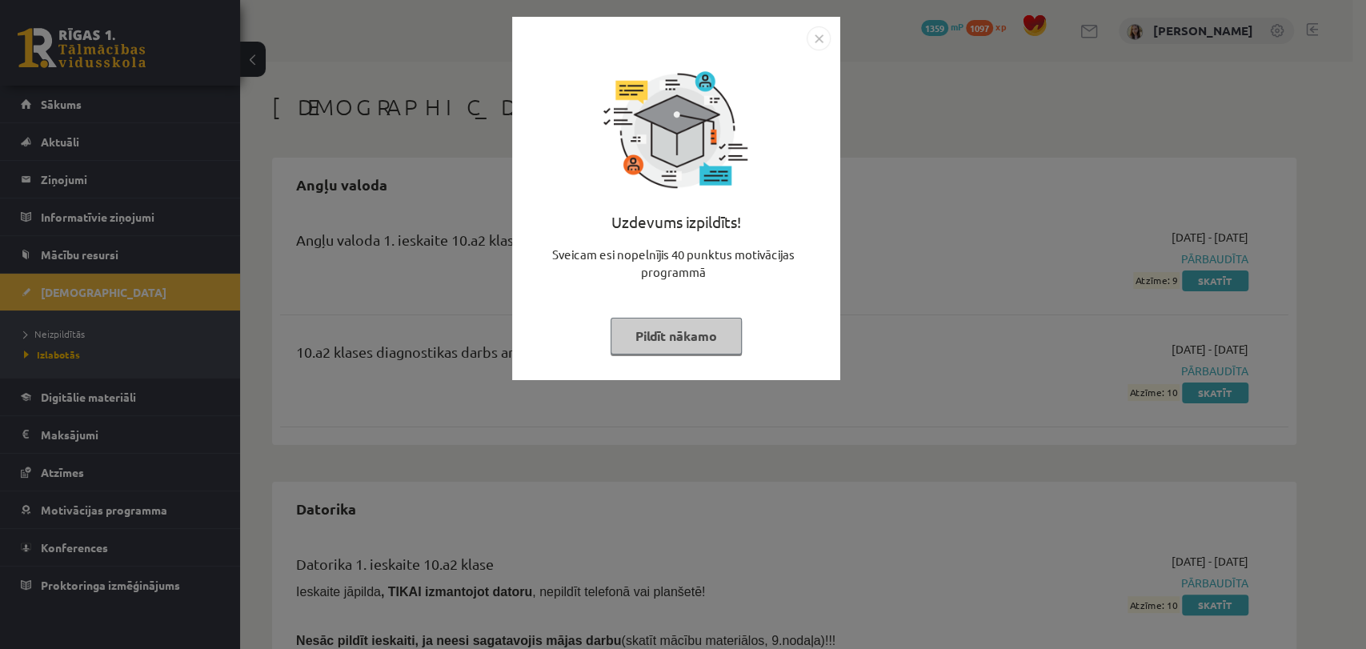
click at [720, 335] on button "Pildīt nākamo" at bounding box center [676, 336] width 131 height 37
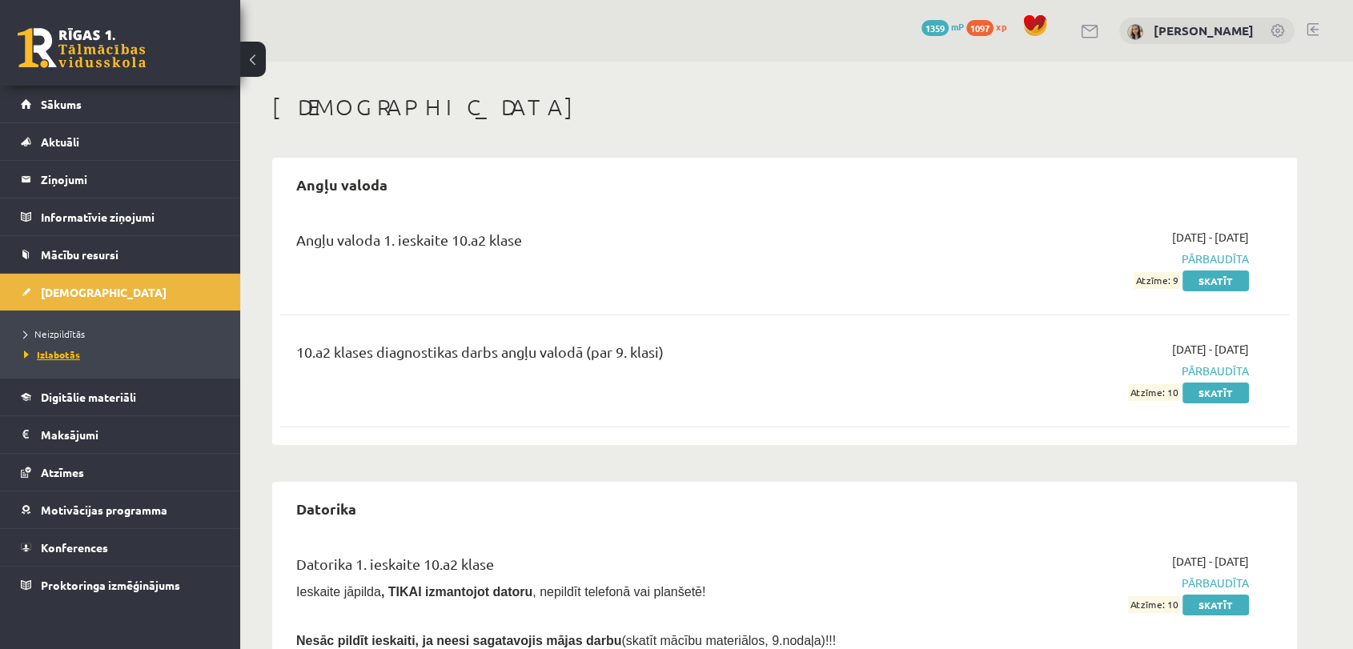
click at [57, 354] on span "Izlabotās" at bounding box center [52, 354] width 56 height 13
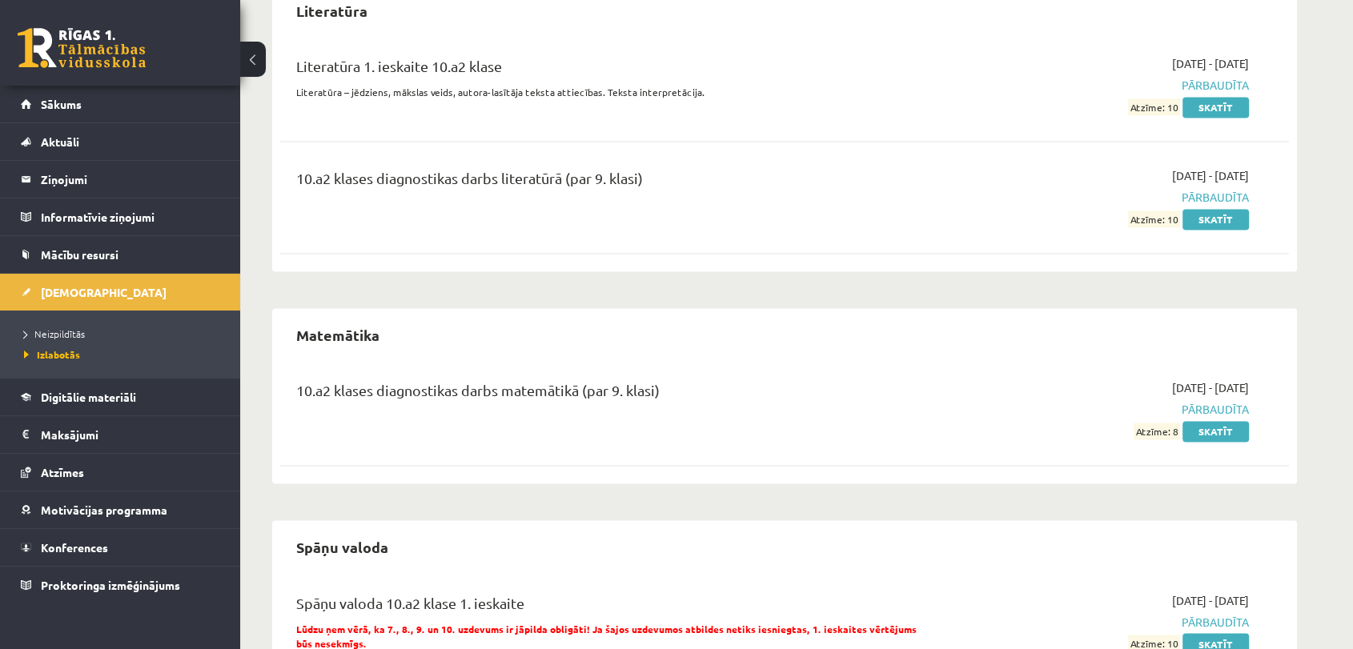
scroll to position [2490, 0]
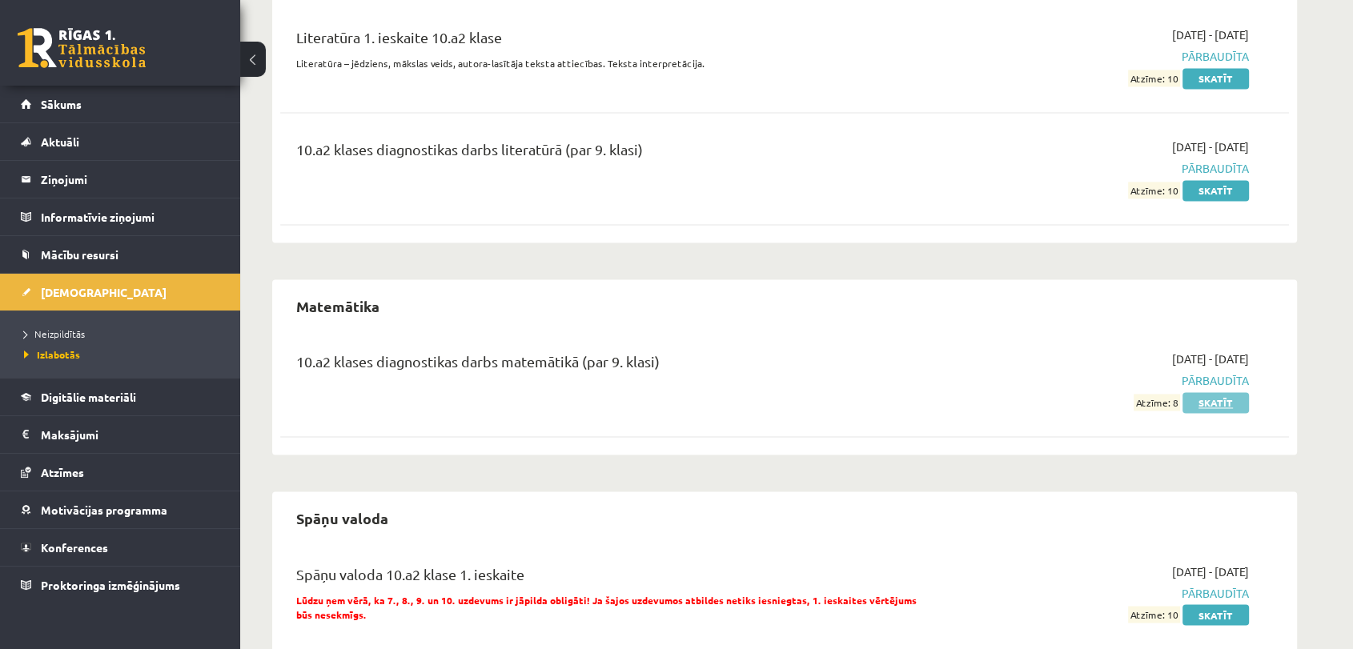
click at [1226, 399] on link "Skatīt" at bounding box center [1215, 402] width 66 height 21
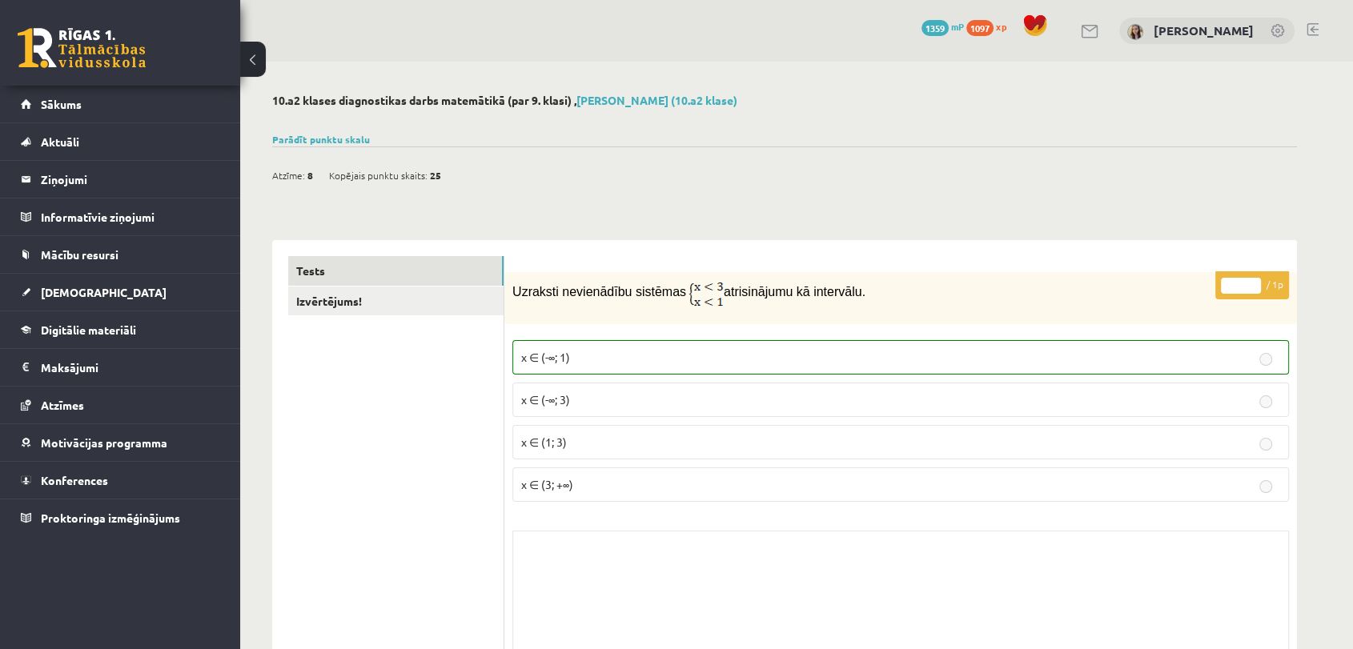
click at [315, 126] on div at bounding box center [784, 120] width 1025 height 16
click at [323, 133] on link "Parādīt punktu skalu" at bounding box center [321, 139] width 98 height 13
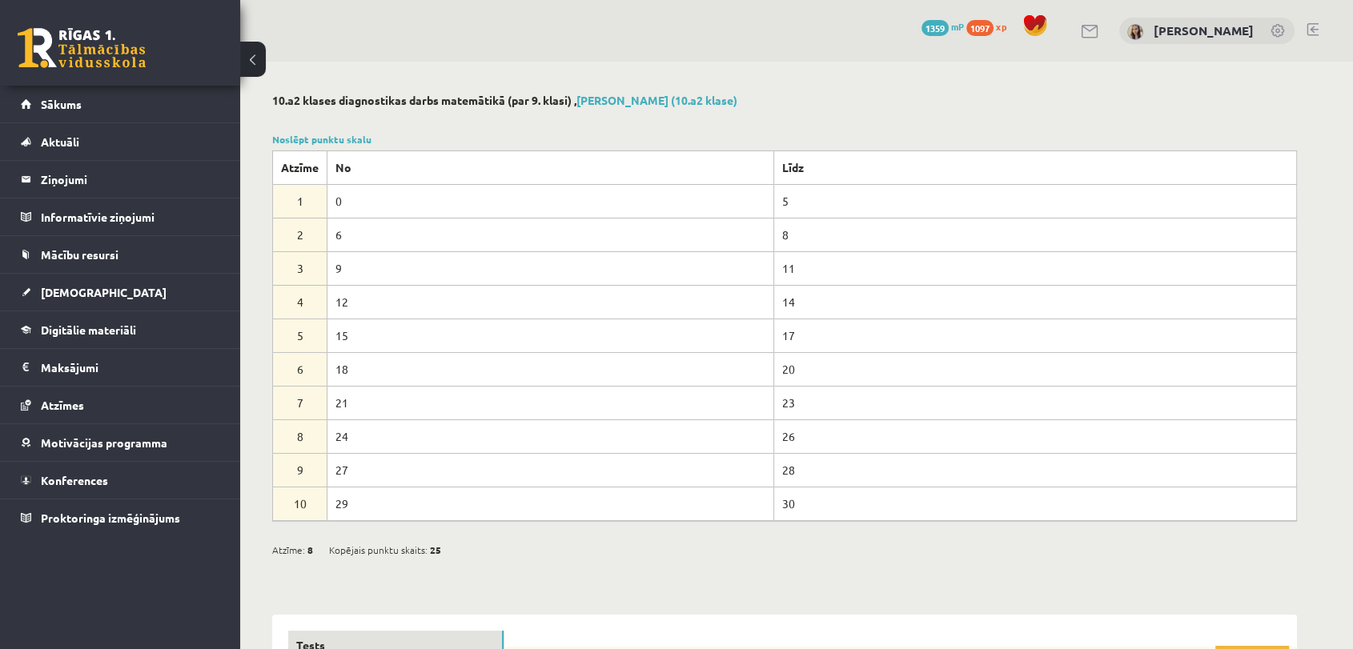
click at [51, 102] on span "Sākums" at bounding box center [61, 104] width 41 height 14
